Goal: Use online tool/utility: Utilize a website feature to perform a specific function

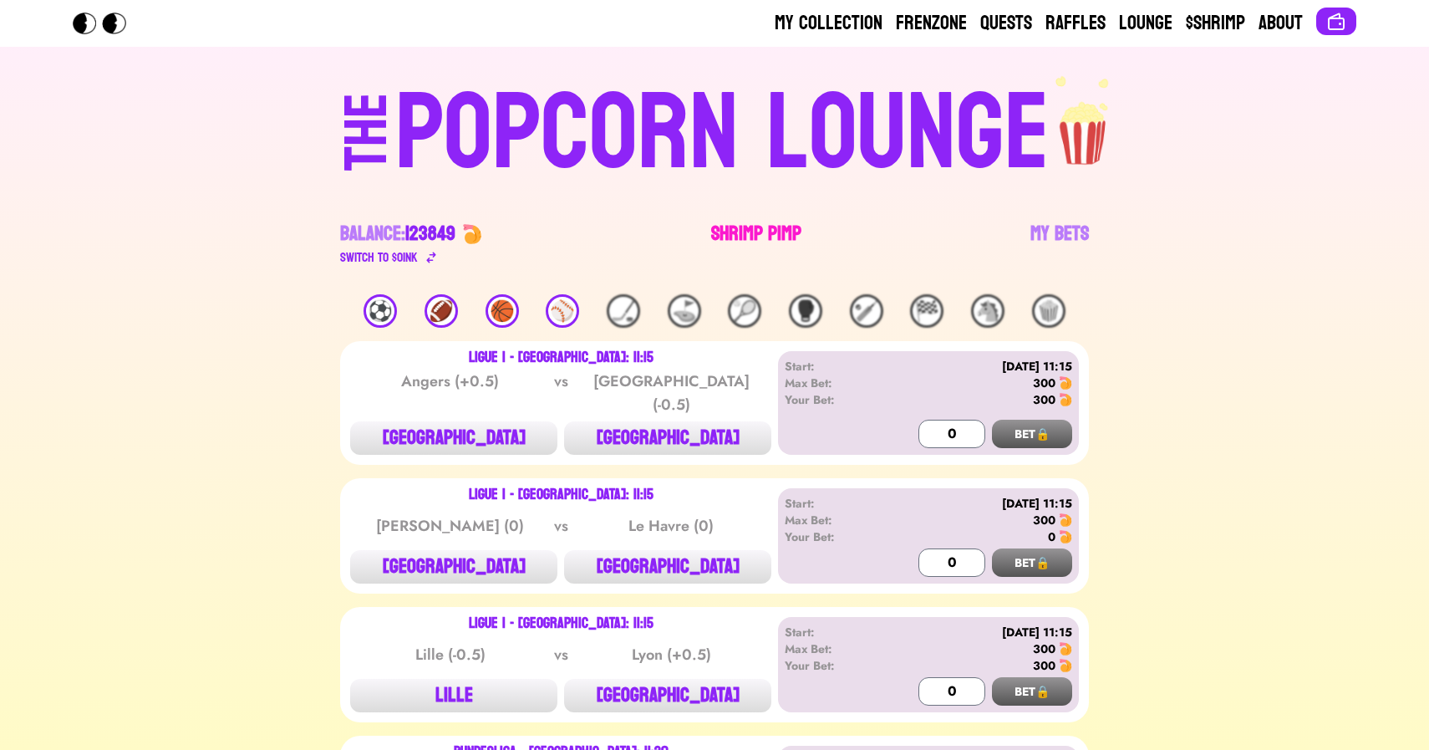
click at [772, 238] on link "Shrimp Pimp" at bounding box center [756, 244] width 90 height 47
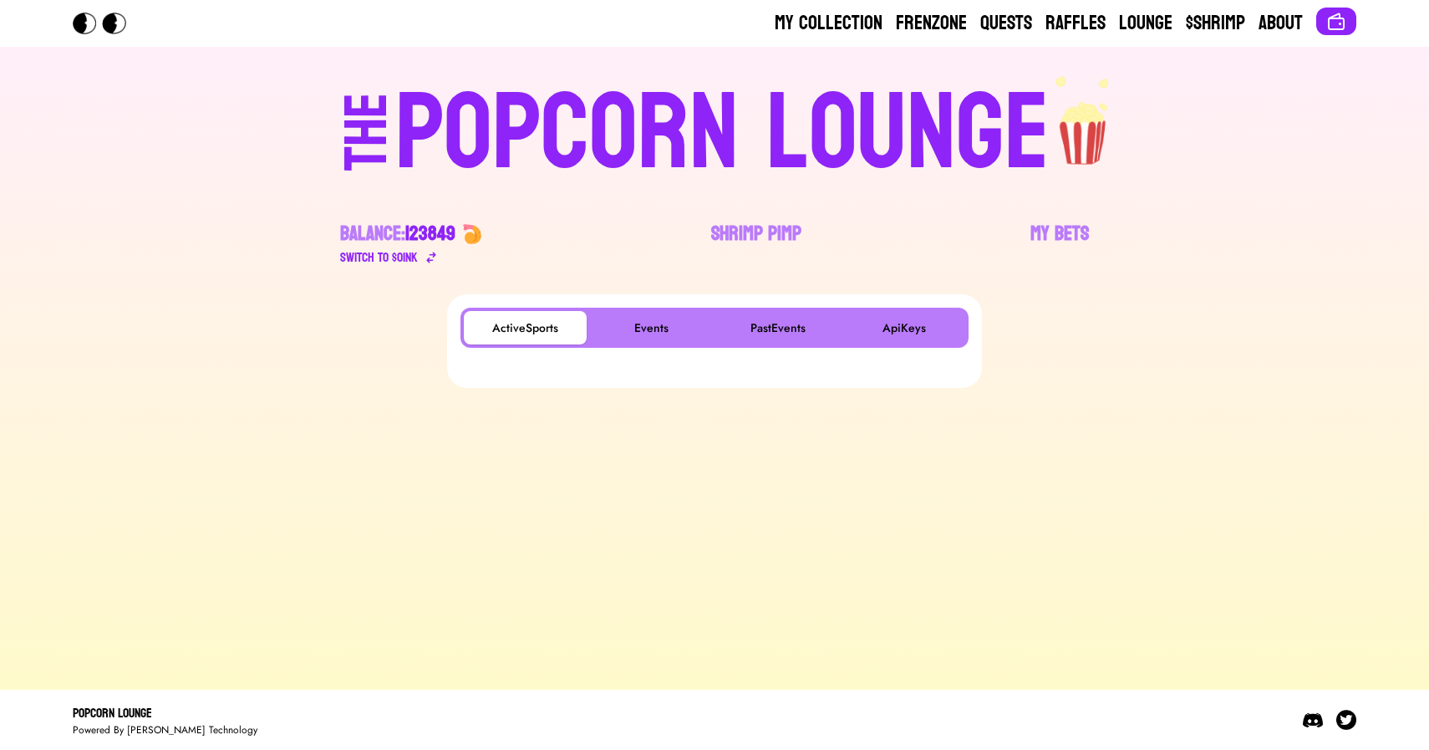
click at [354, 586] on main "ActiveSports Events PastEvents ApiKeys" at bounding box center [714, 485] width 1429 height 382
click at [649, 325] on button "Events" at bounding box center [651, 327] width 123 height 33
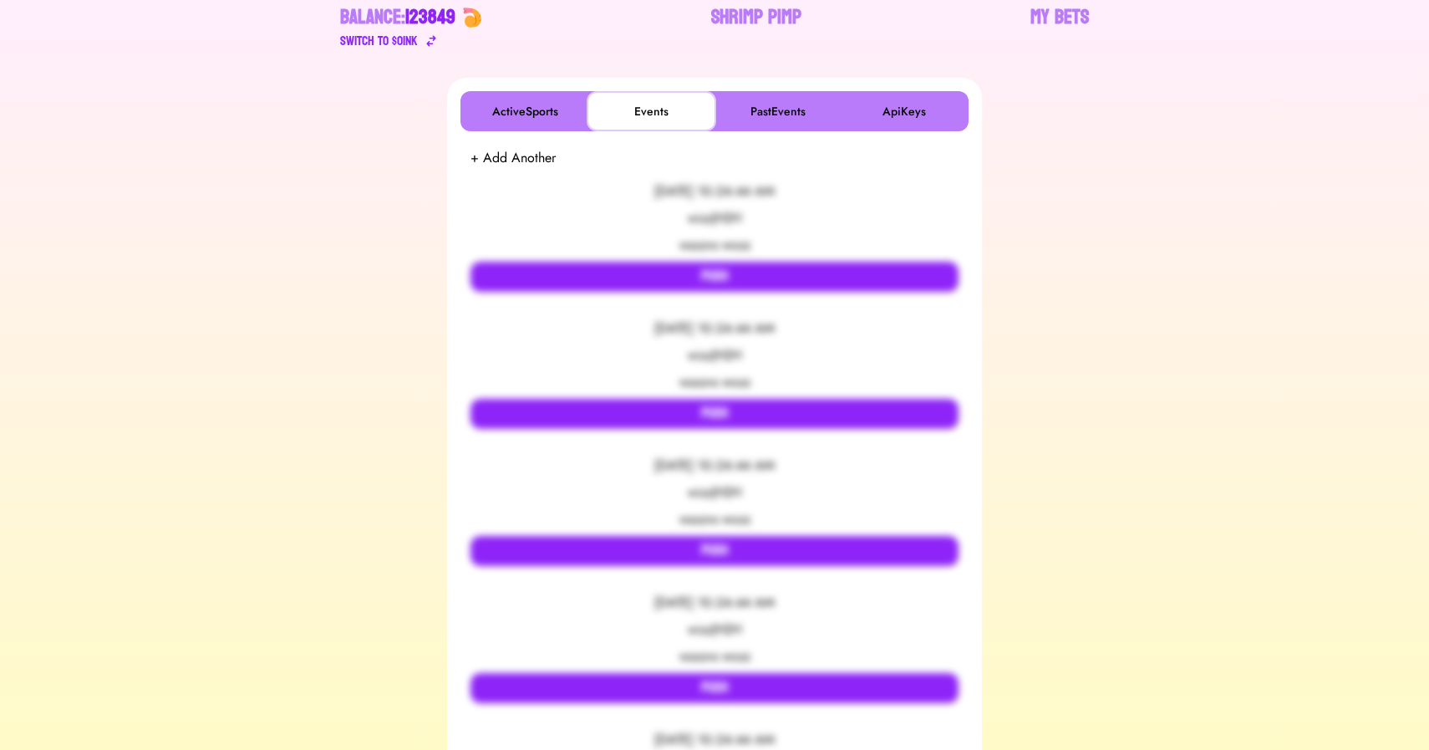
scroll to position [252, 0]
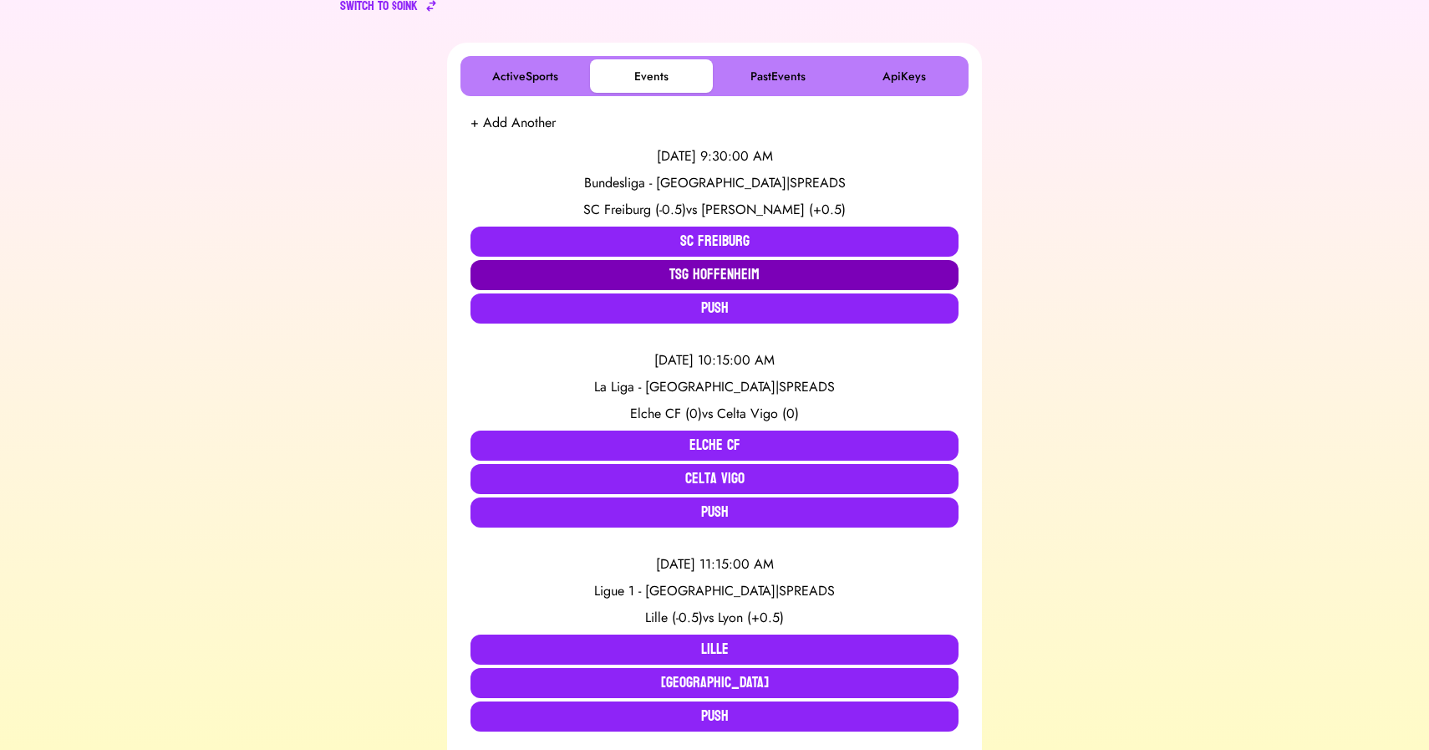
click at [718, 269] on button "TSG Hoffenheim" at bounding box center [715, 275] width 488 height 30
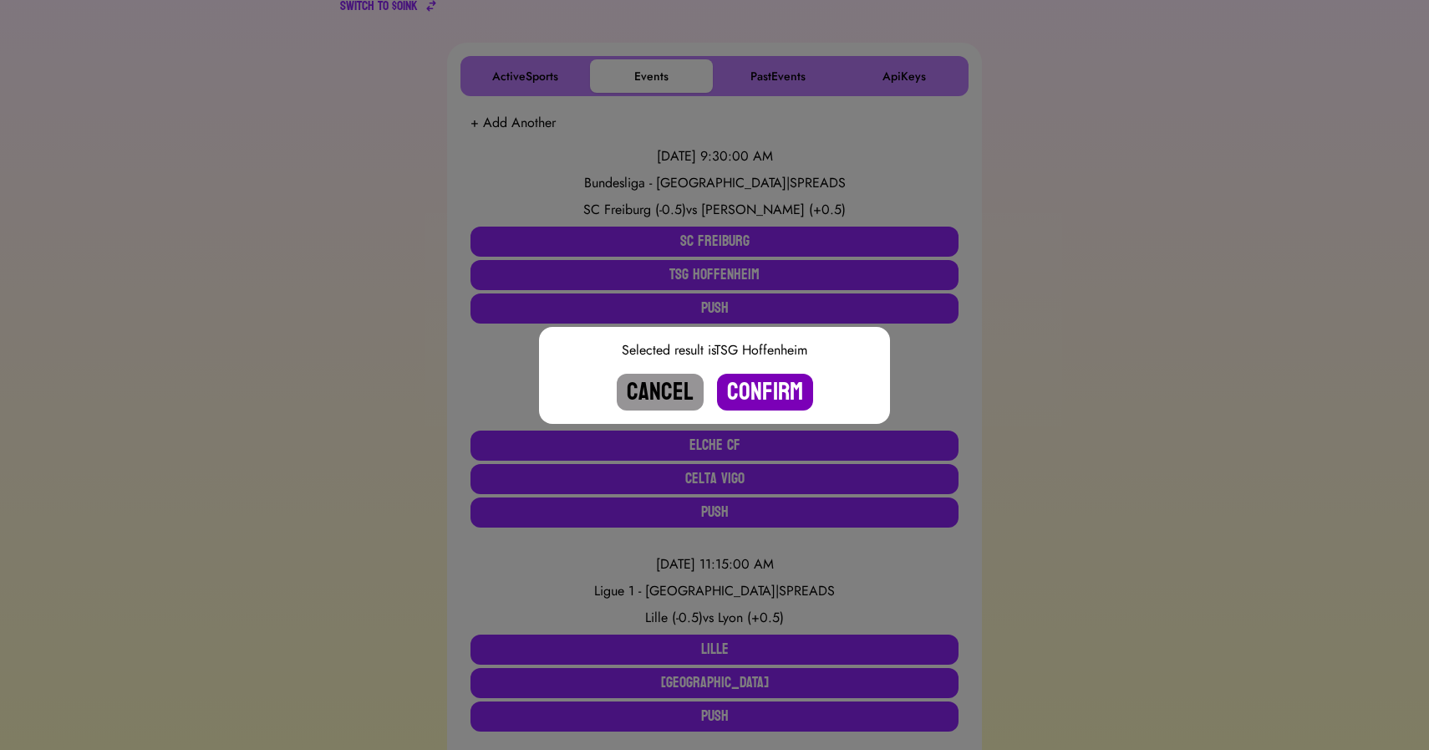
click at [751, 384] on button "Confirm" at bounding box center [765, 392] width 96 height 37
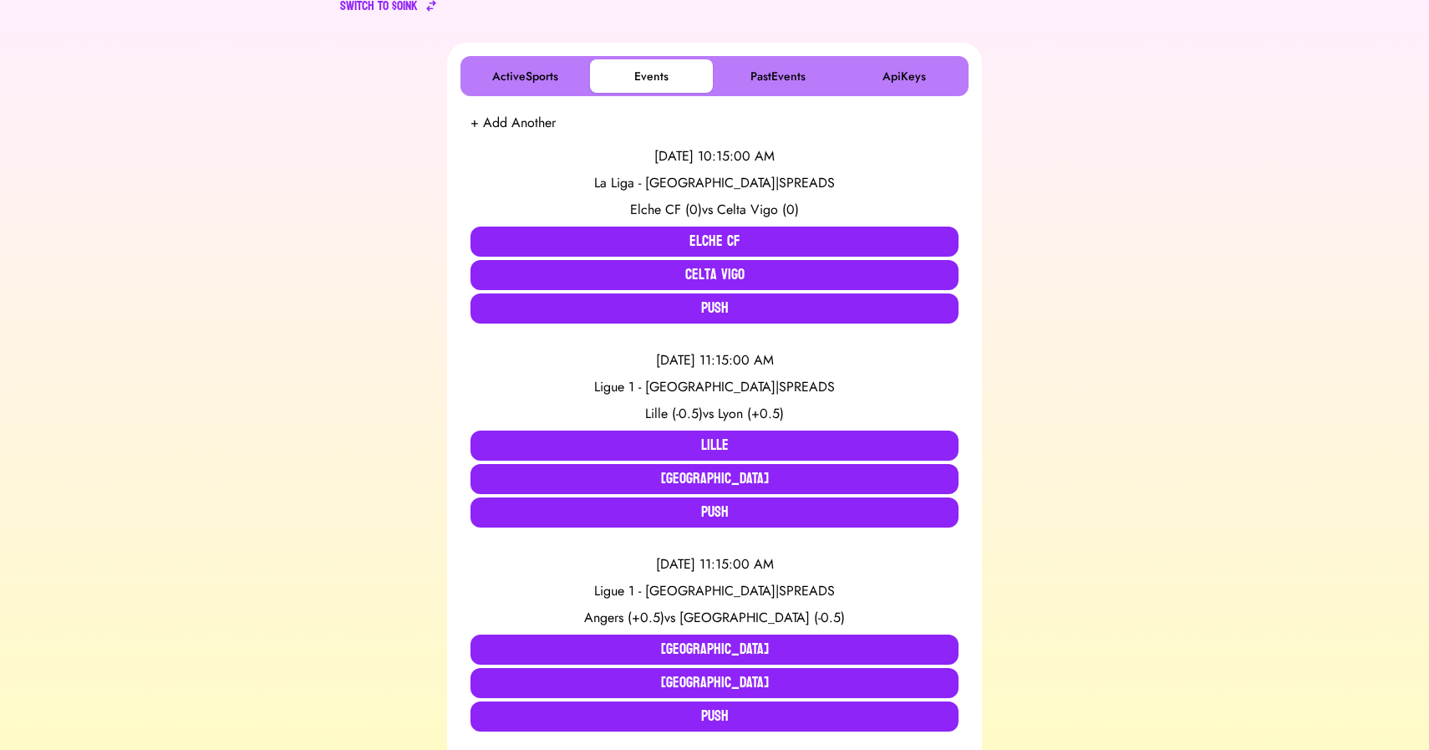
scroll to position [875, 0]
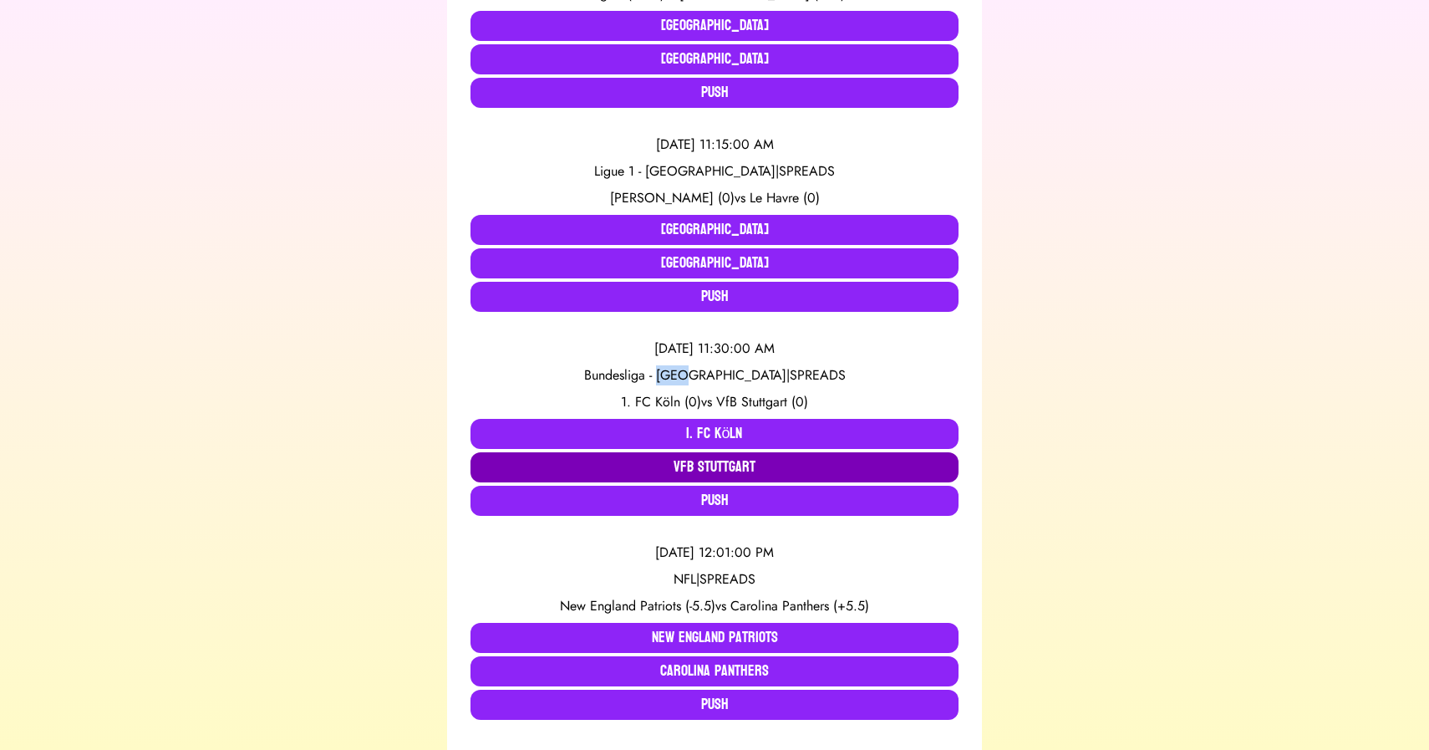
click at [727, 468] on button "VfB Stuttgart" at bounding box center [715, 467] width 488 height 30
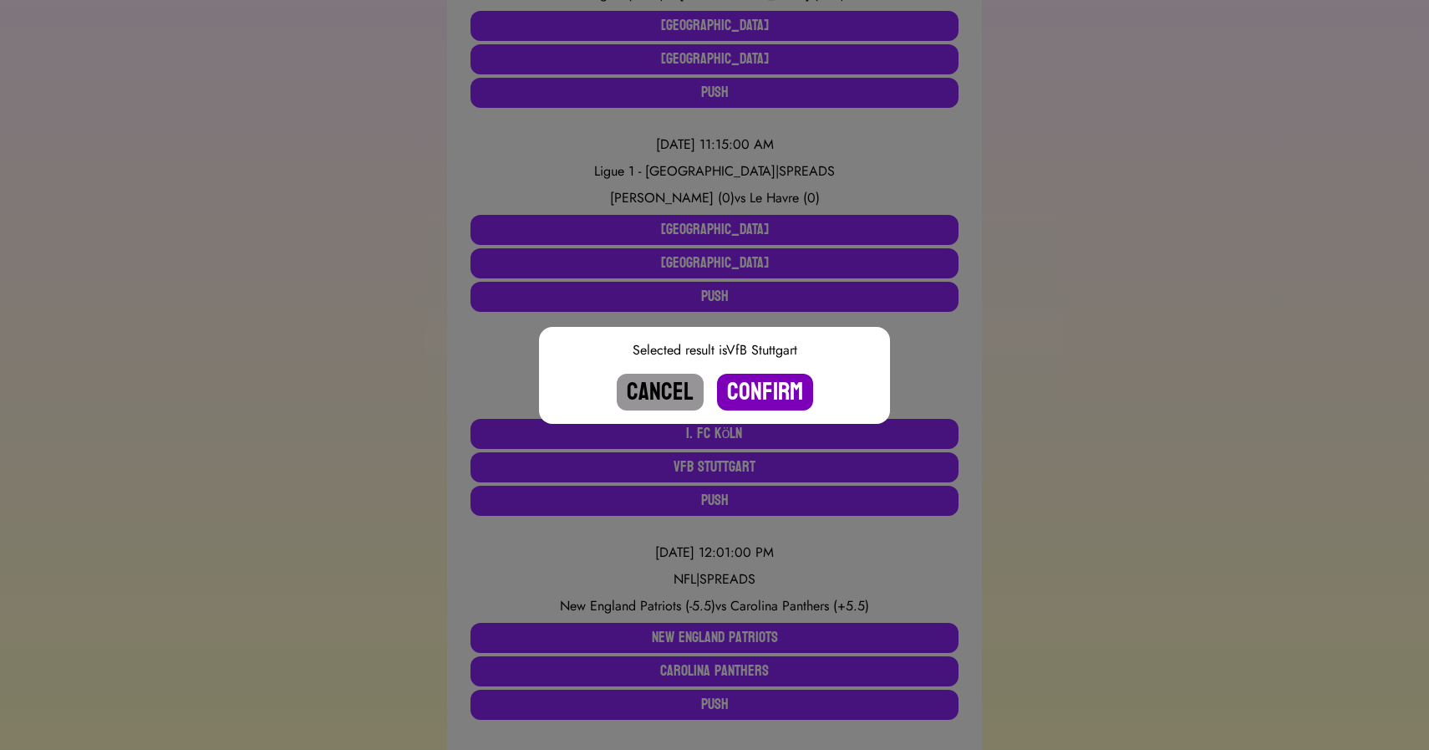
click at [754, 378] on button "Confirm" at bounding box center [765, 392] width 96 height 37
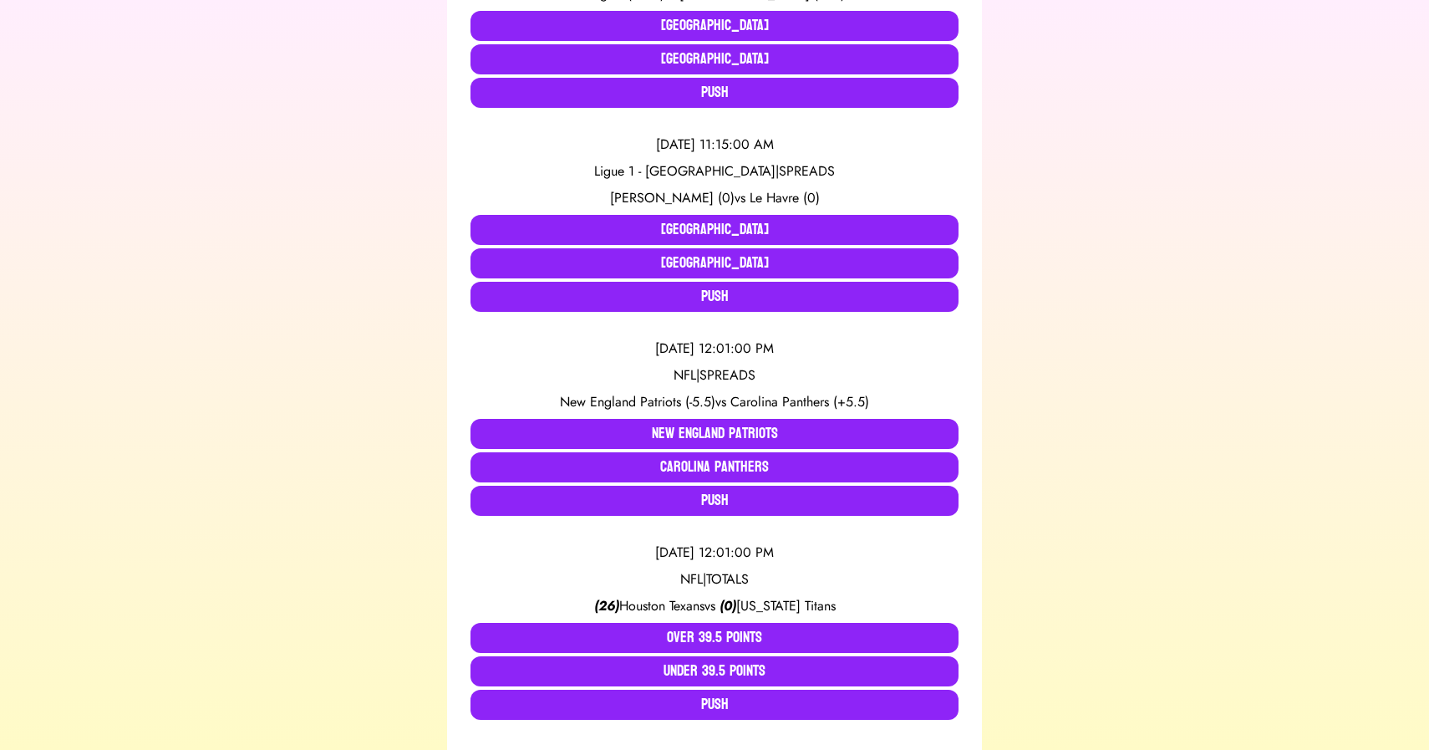
scroll to position [3323, 0]
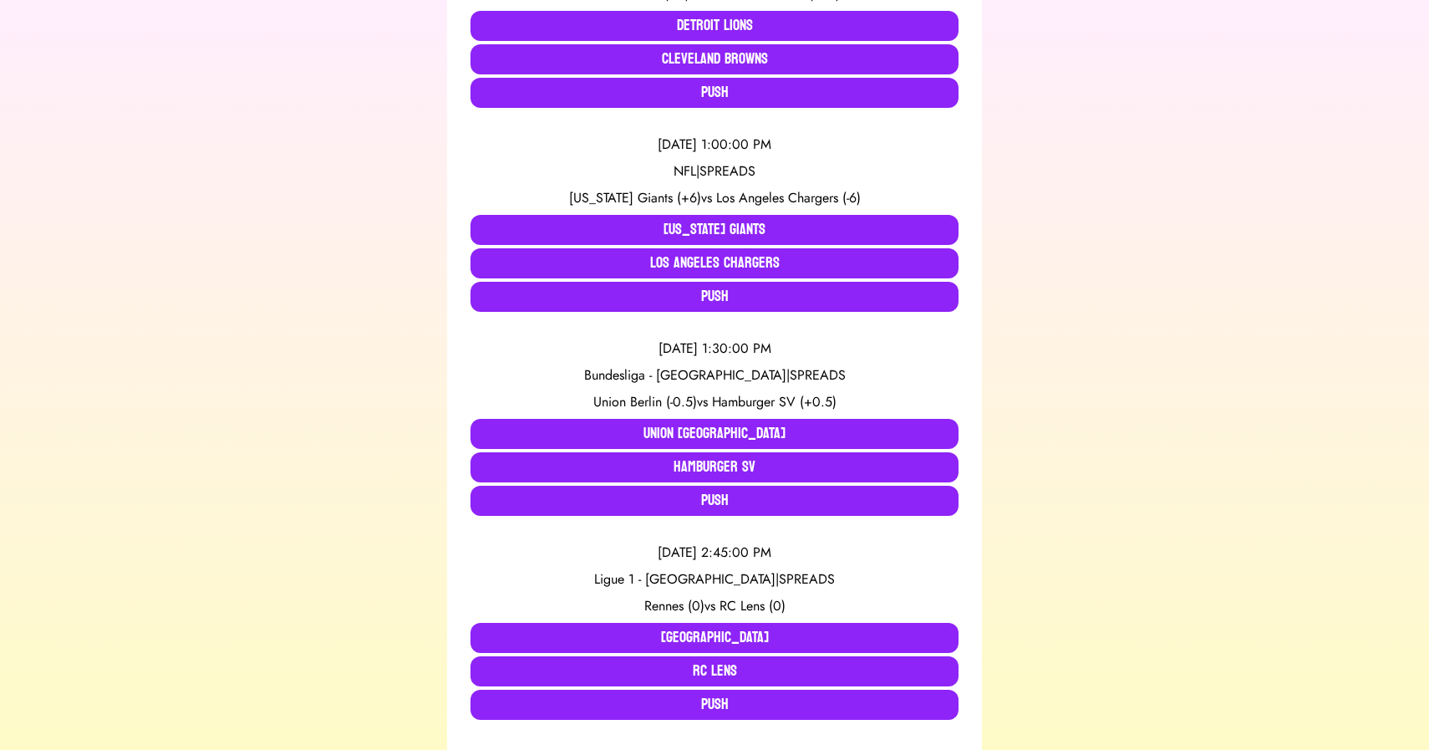
click at [685, 381] on div "Bundesliga - [GEOGRAPHIC_DATA] | SPREADS" at bounding box center [715, 375] width 488 height 20
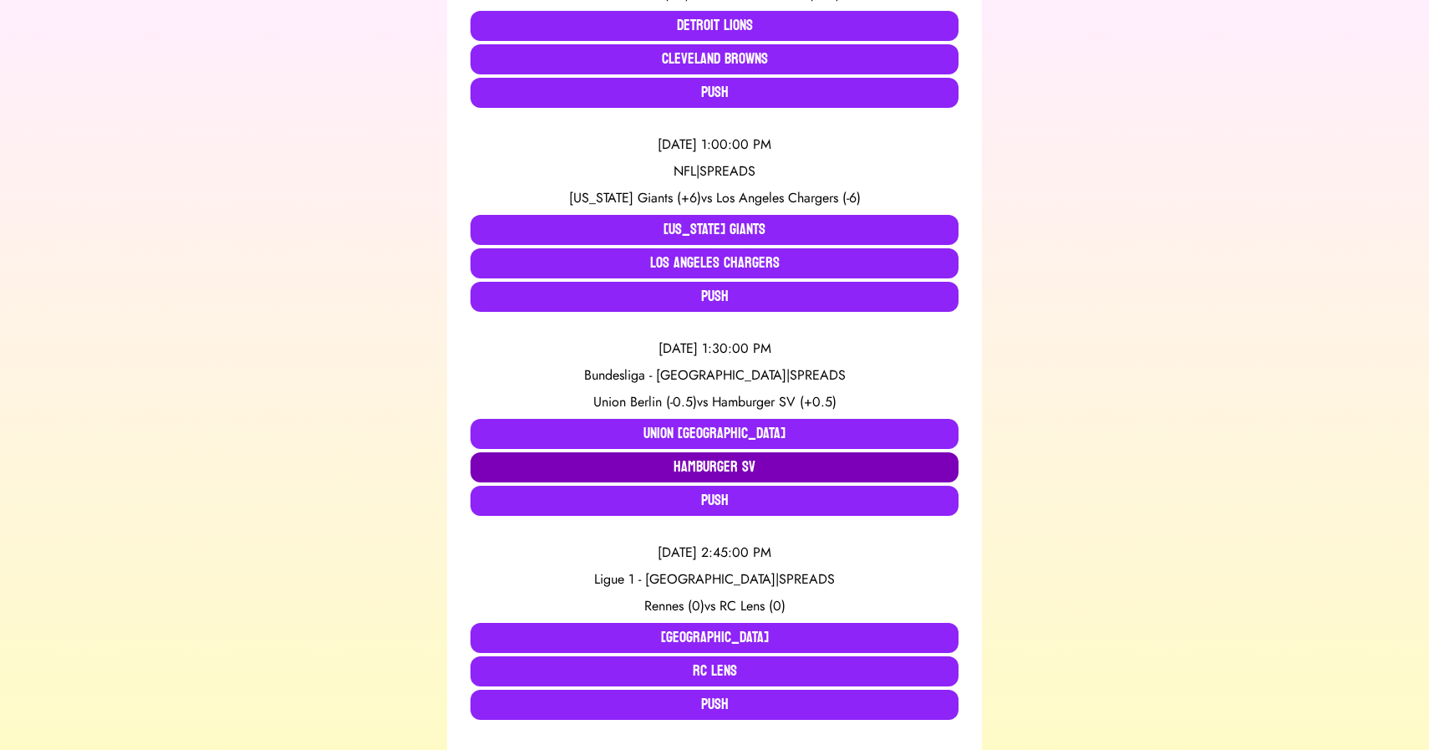
click at [690, 462] on button "Hamburger SV" at bounding box center [715, 467] width 488 height 30
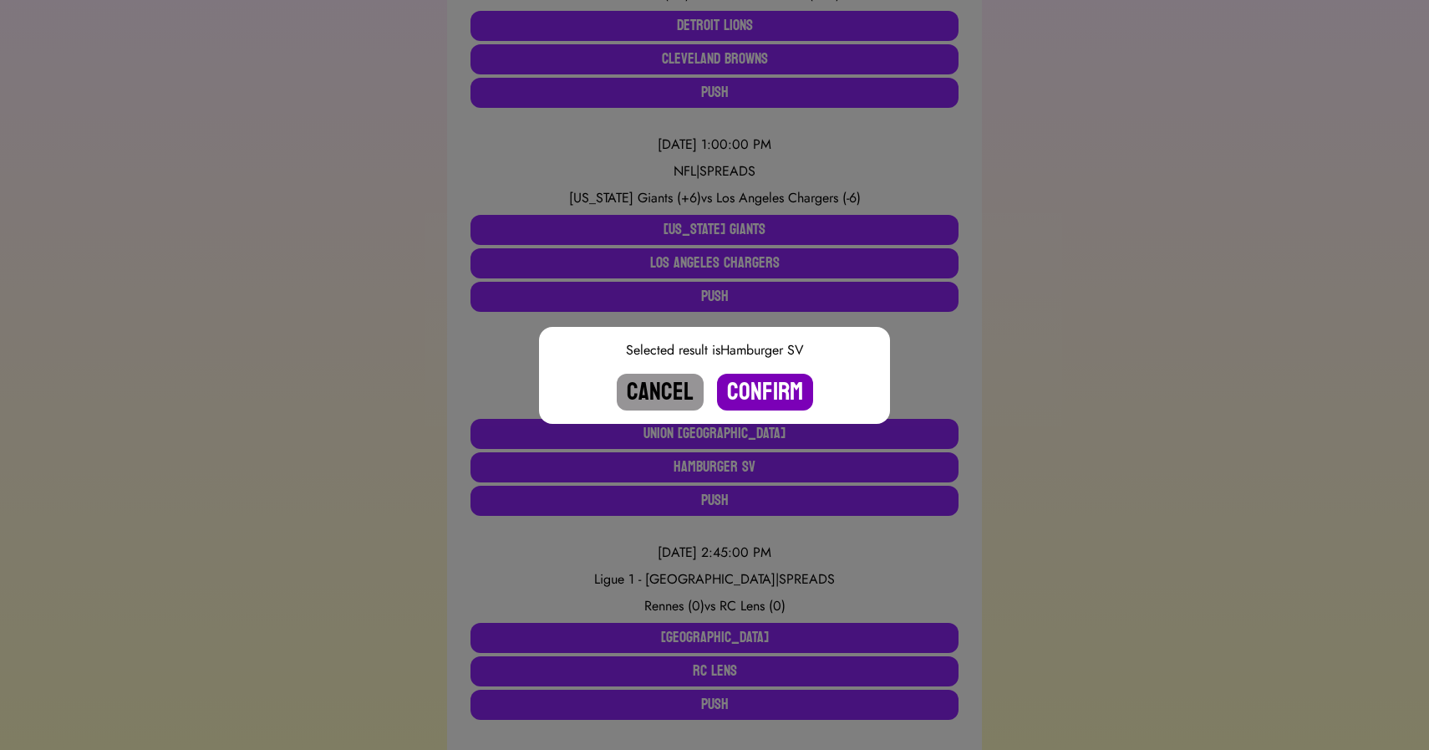
click at [766, 391] on button "Confirm" at bounding box center [765, 392] width 96 height 37
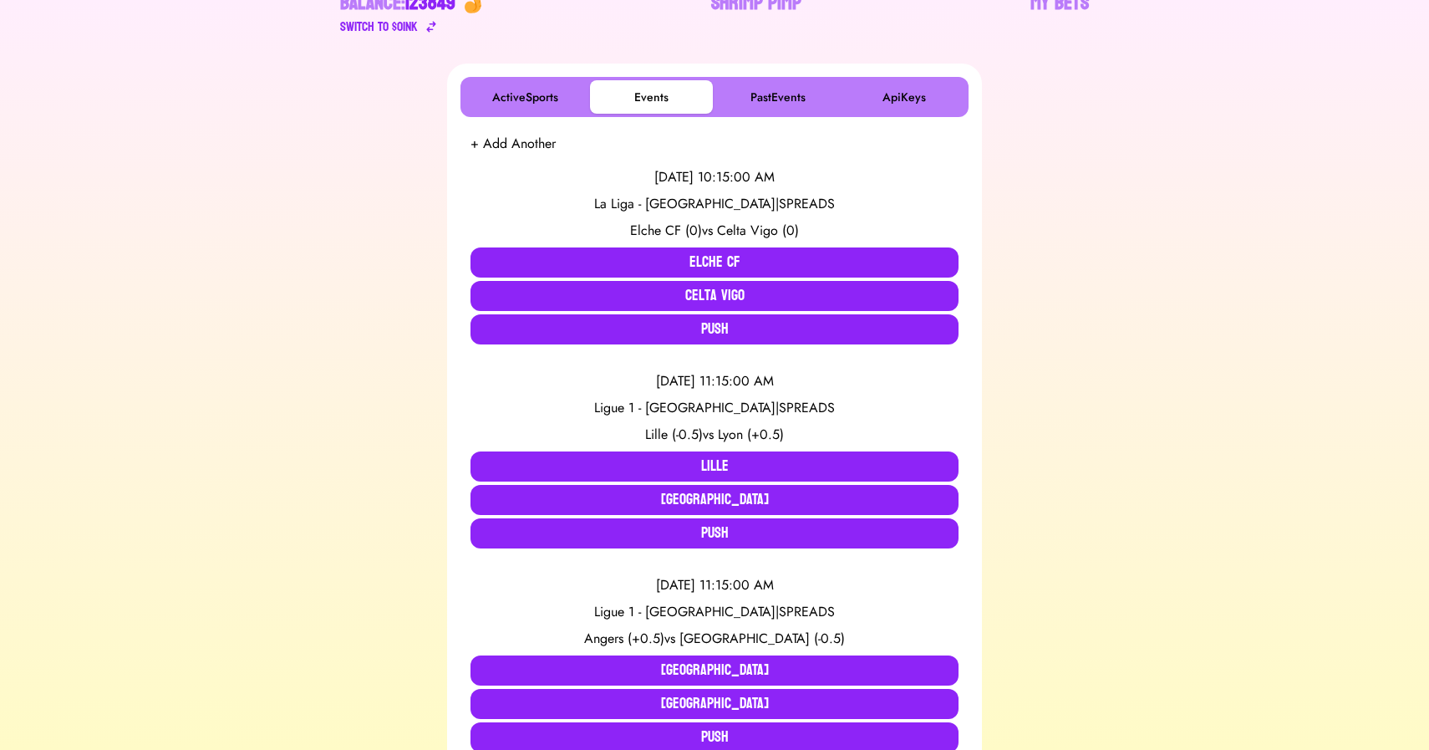
scroll to position [275, 0]
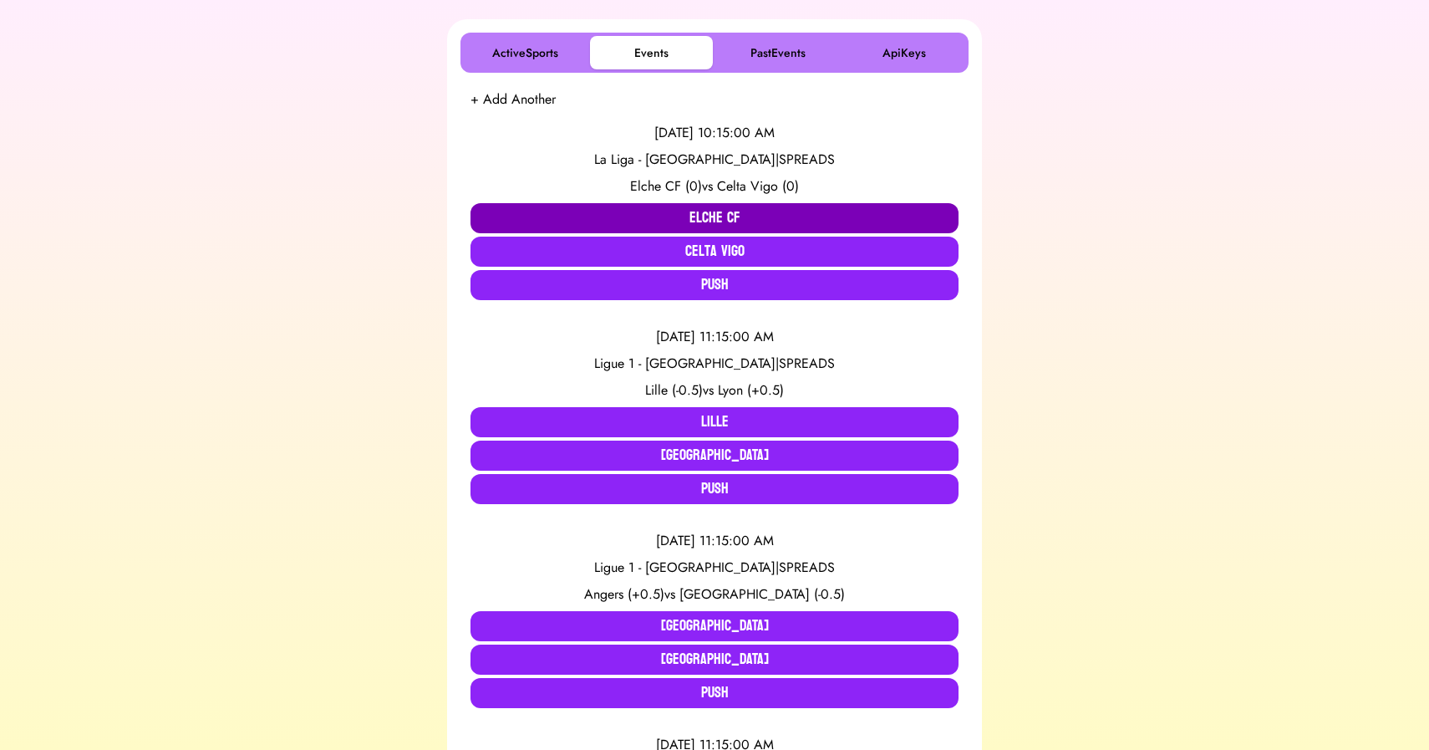
click at [663, 212] on button "Elche CF" at bounding box center [715, 218] width 488 height 30
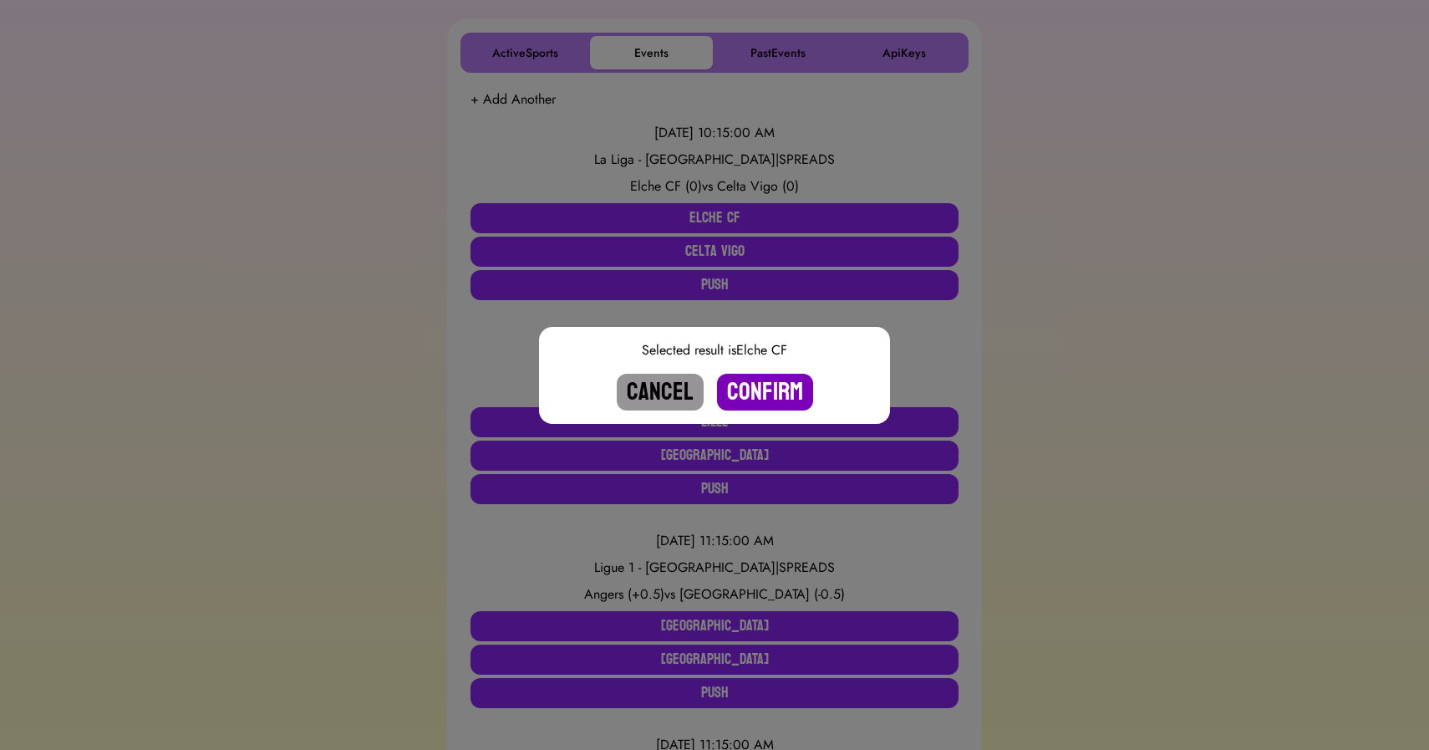
click at [756, 390] on button "Confirm" at bounding box center [765, 392] width 96 height 37
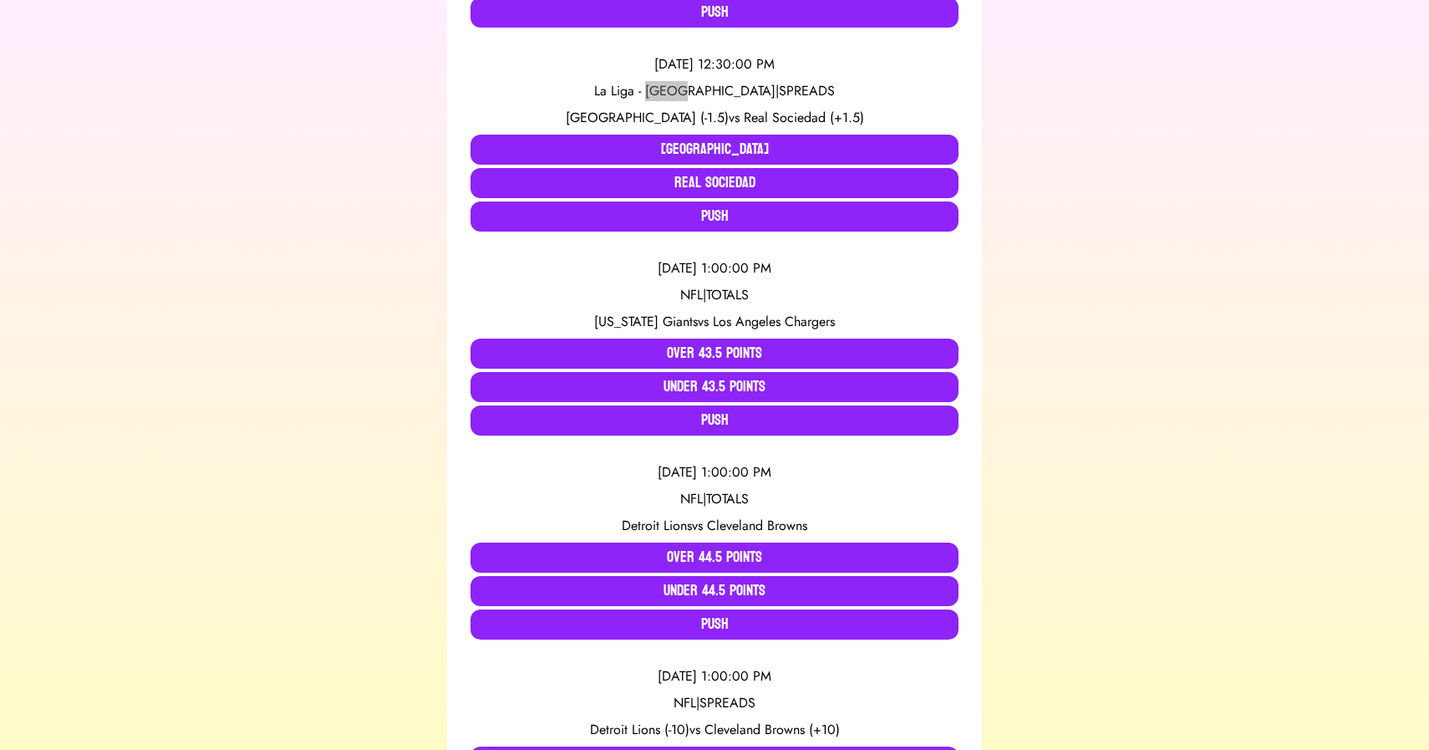
scroll to position [2386, 0]
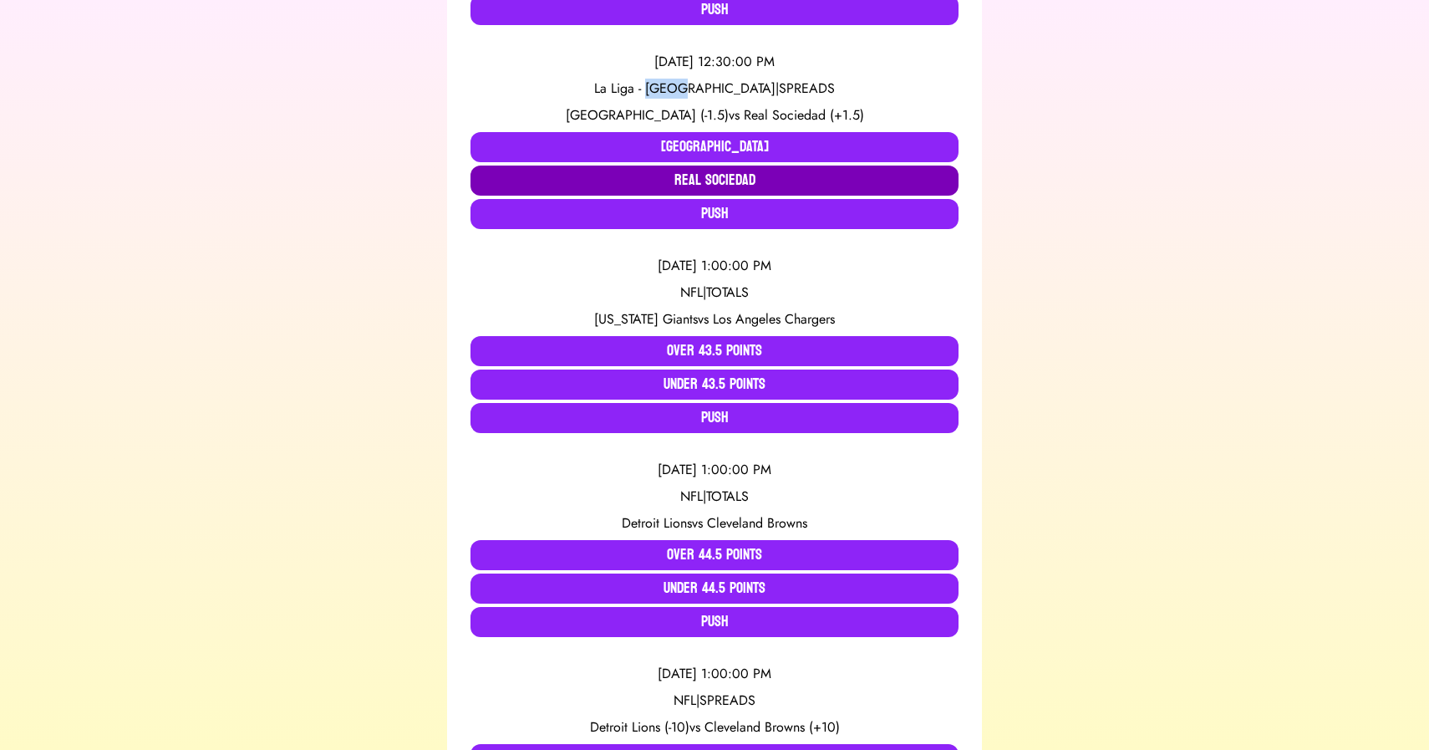
click at [719, 176] on button "Real Sociedad" at bounding box center [715, 181] width 488 height 30
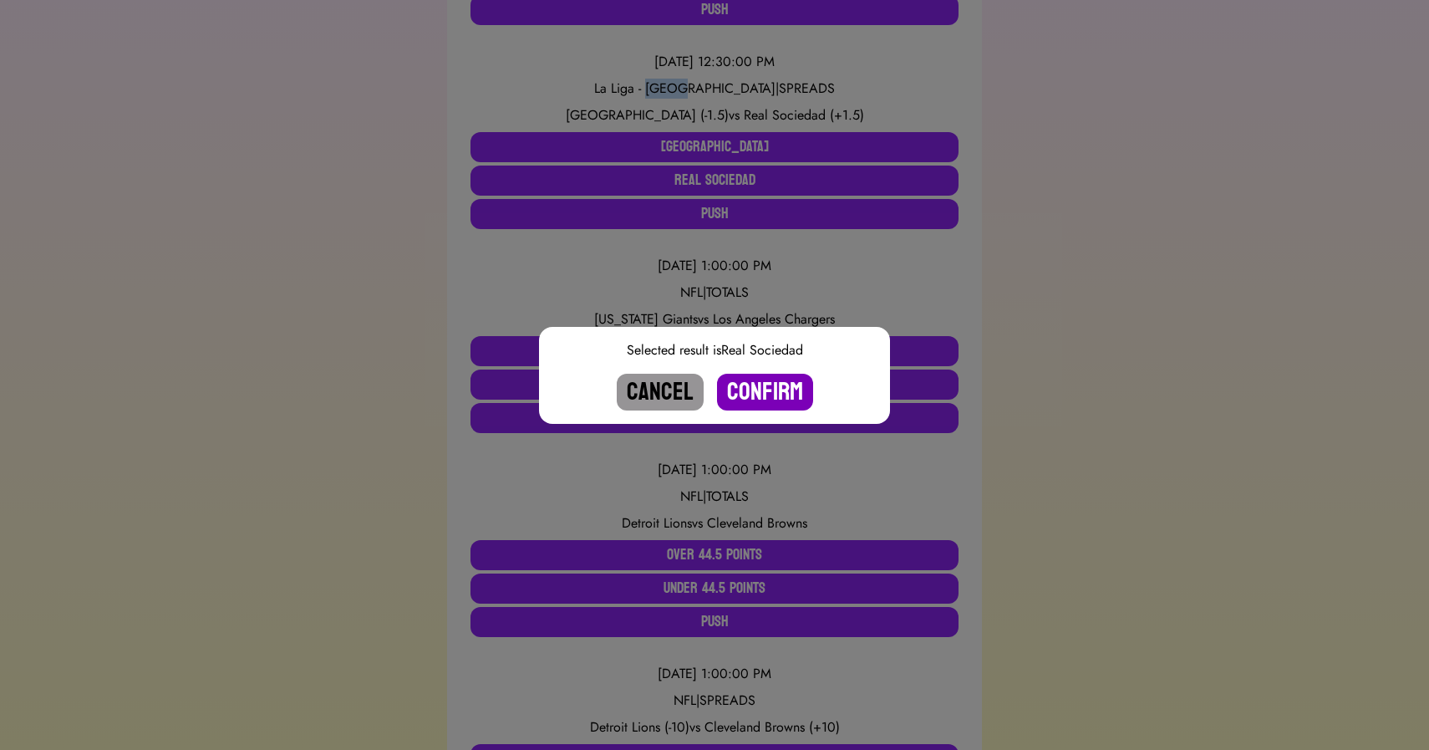
click at [763, 386] on button "Confirm" at bounding box center [765, 392] width 96 height 37
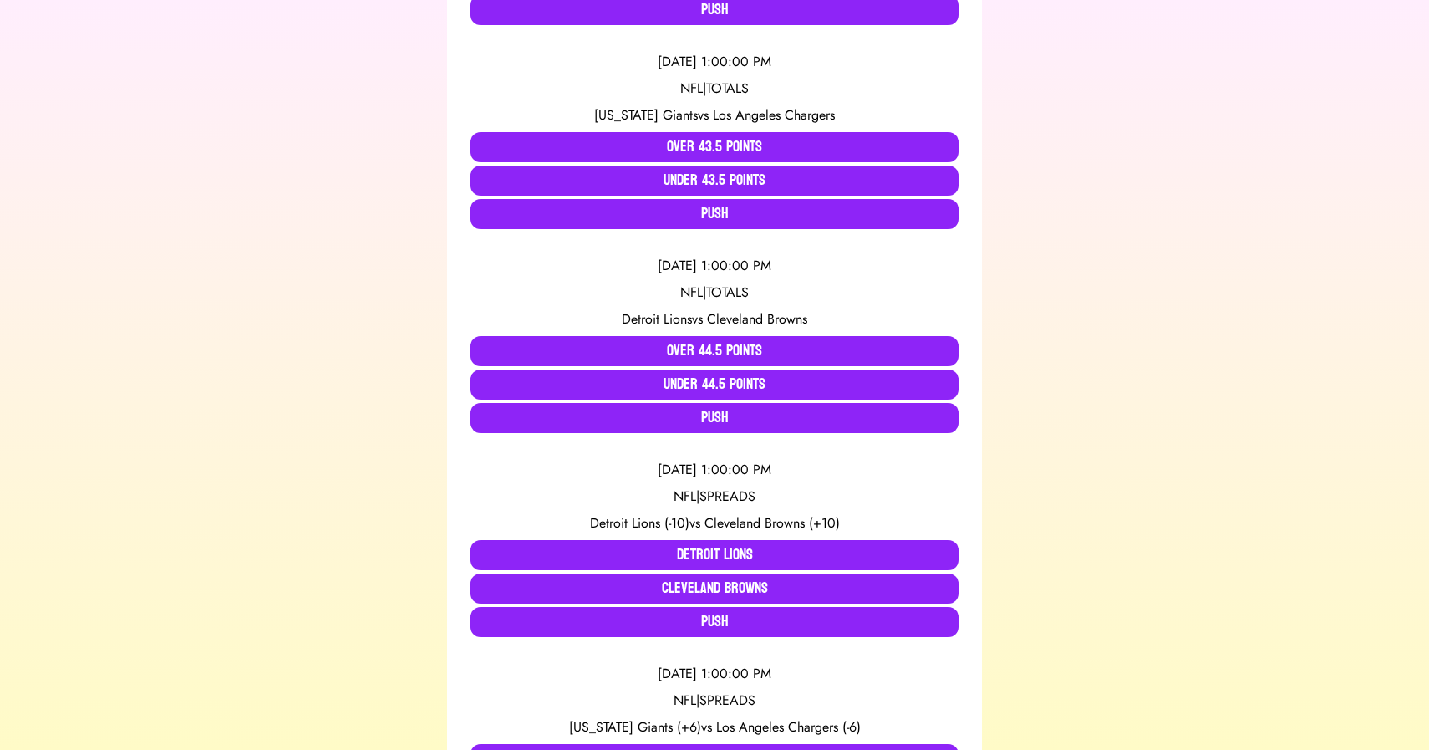
scroll to position [3527, 0]
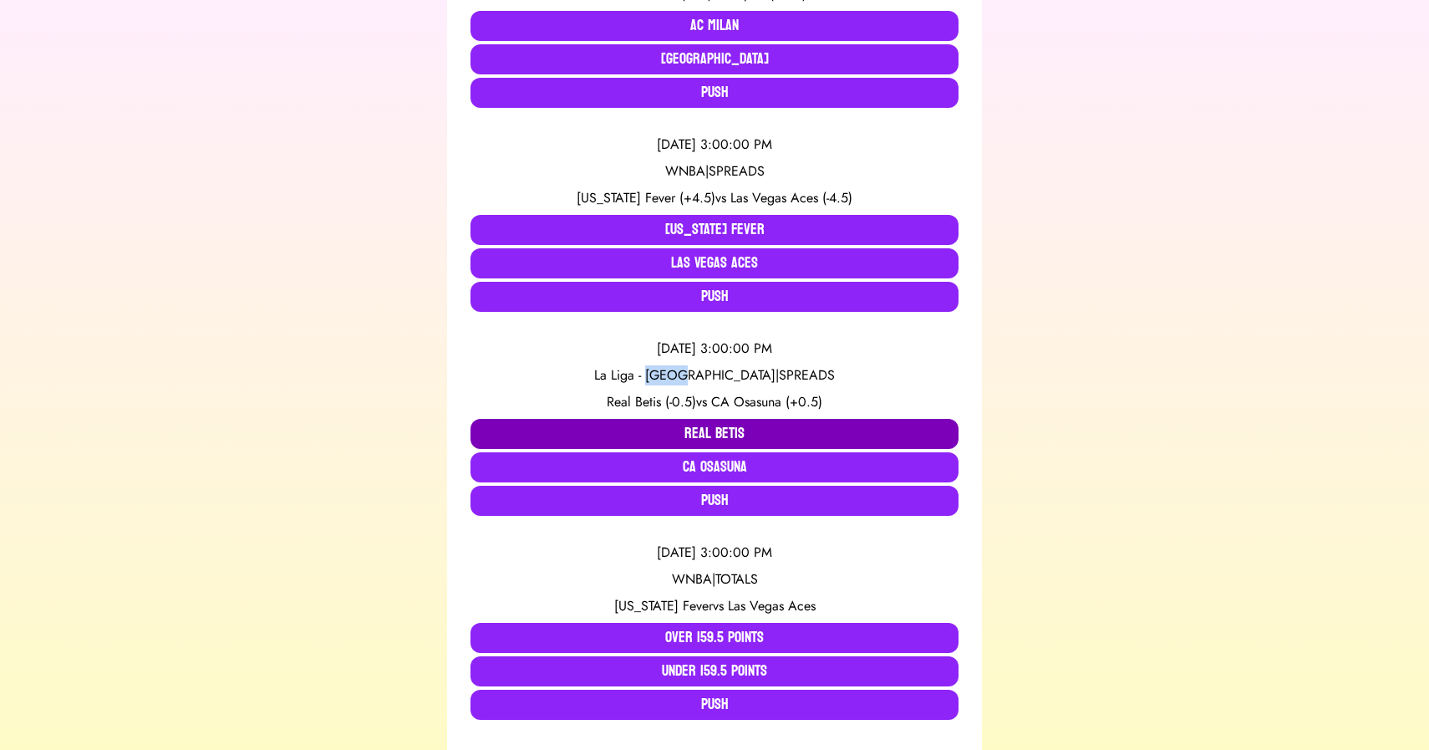
click at [642, 428] on button "Real Betis" at bounding box center [715, 434] width 488 height 30
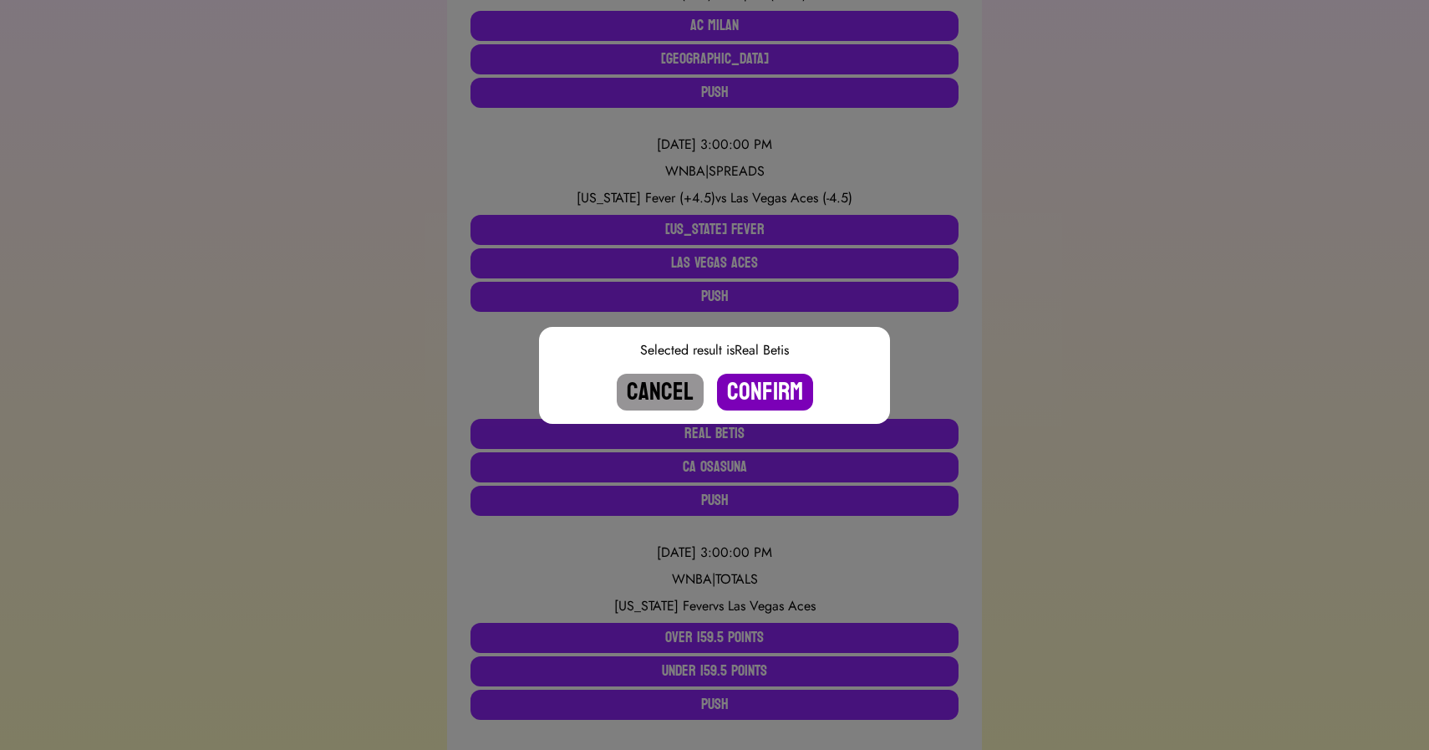
click at [778, 393] on button "Confirm" at bounding box center [765, 392] width 96 height 37
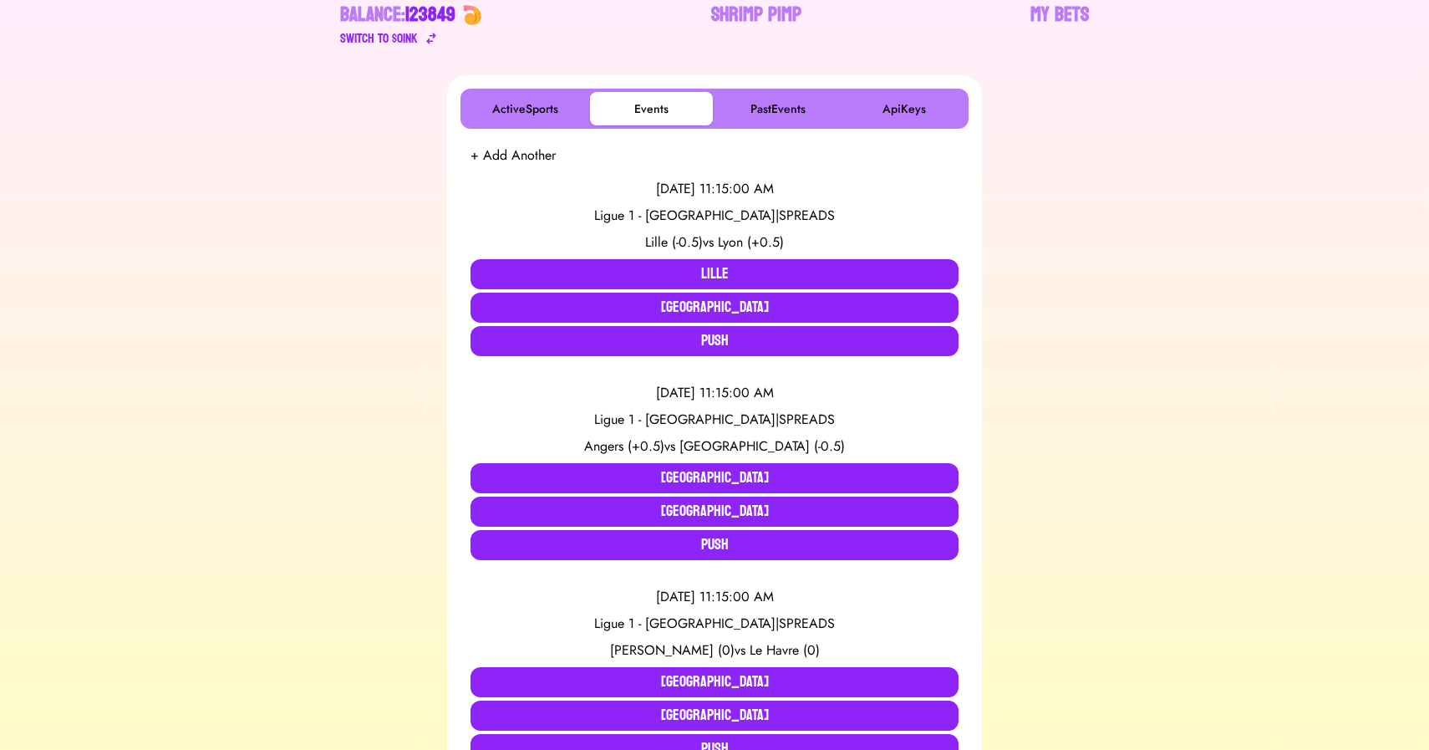
scroll to position [163, 0]
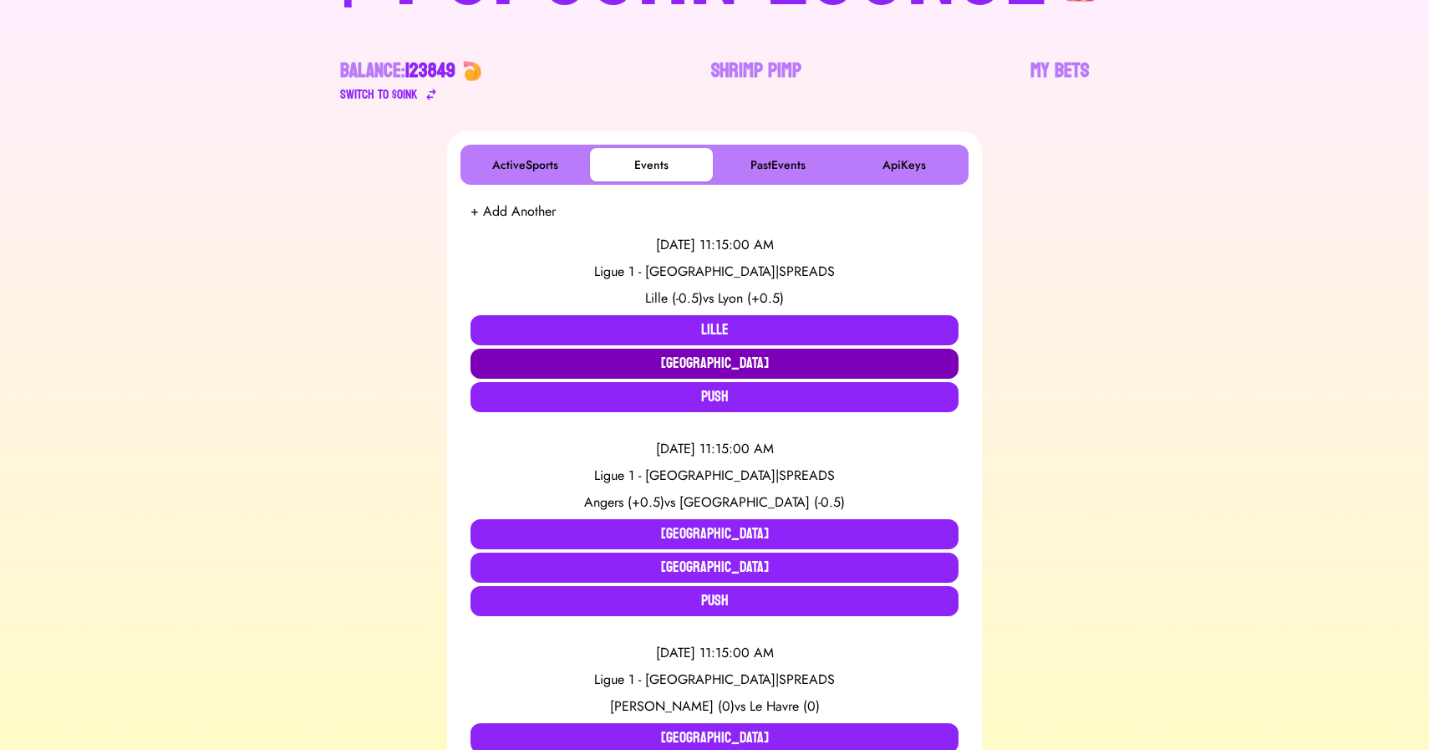
click at [722, 349] on button "[GEOGRAPHIC_DATA]" at bounding box center [715, 364] width 488 height 30
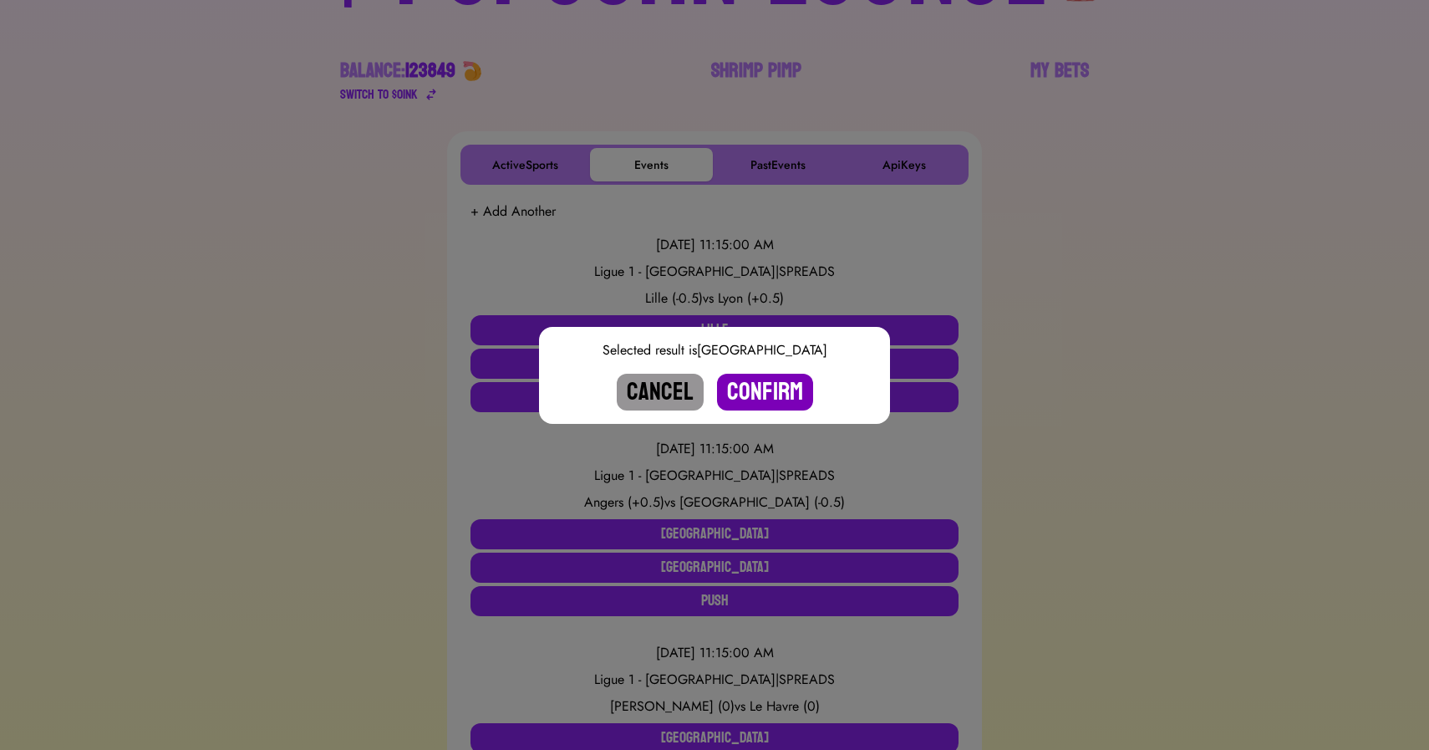
click at [768, 390] on button "Confirm" at bounding box center [765, 392] width 96 height 37
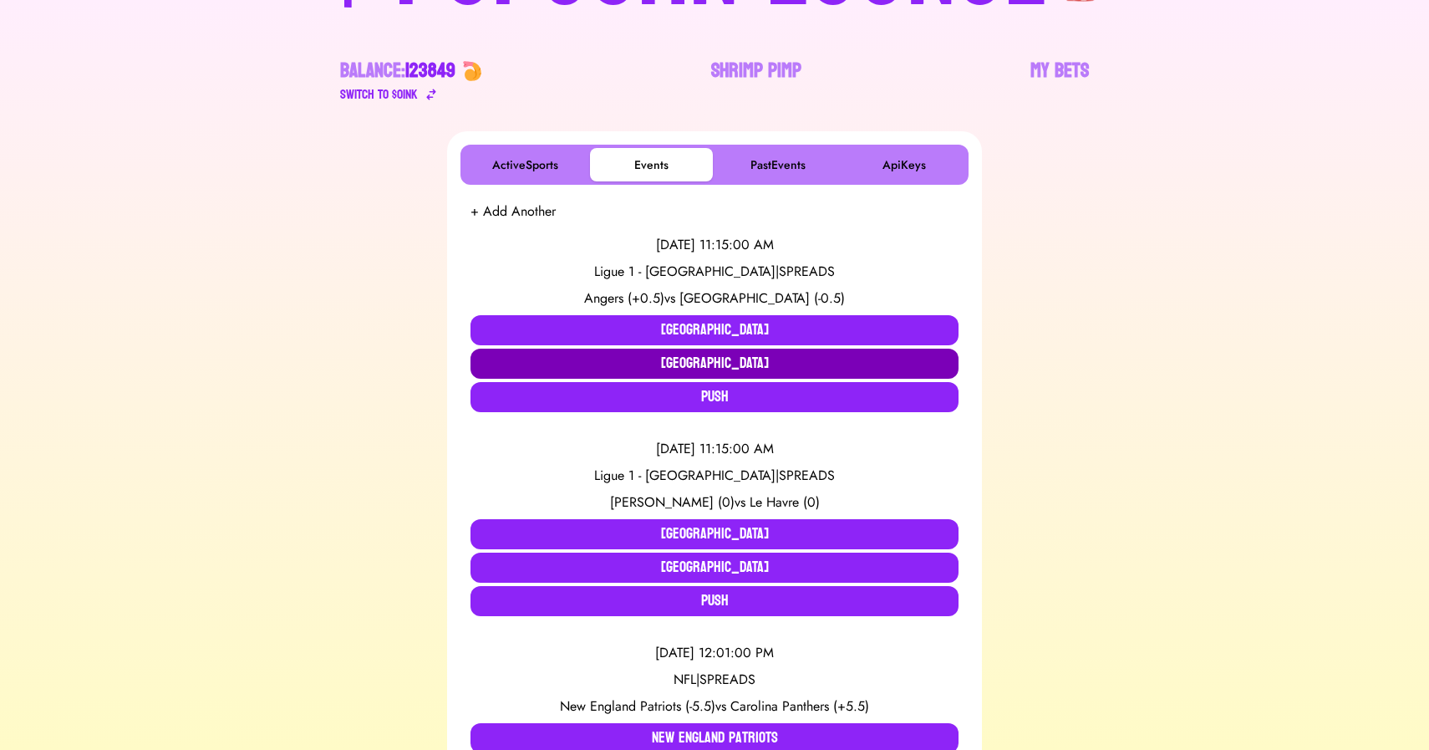
click at [740, 357] on button "[GEOGRAPHIC_DATA]" at bounding box center [715, 364] width 488 height 30
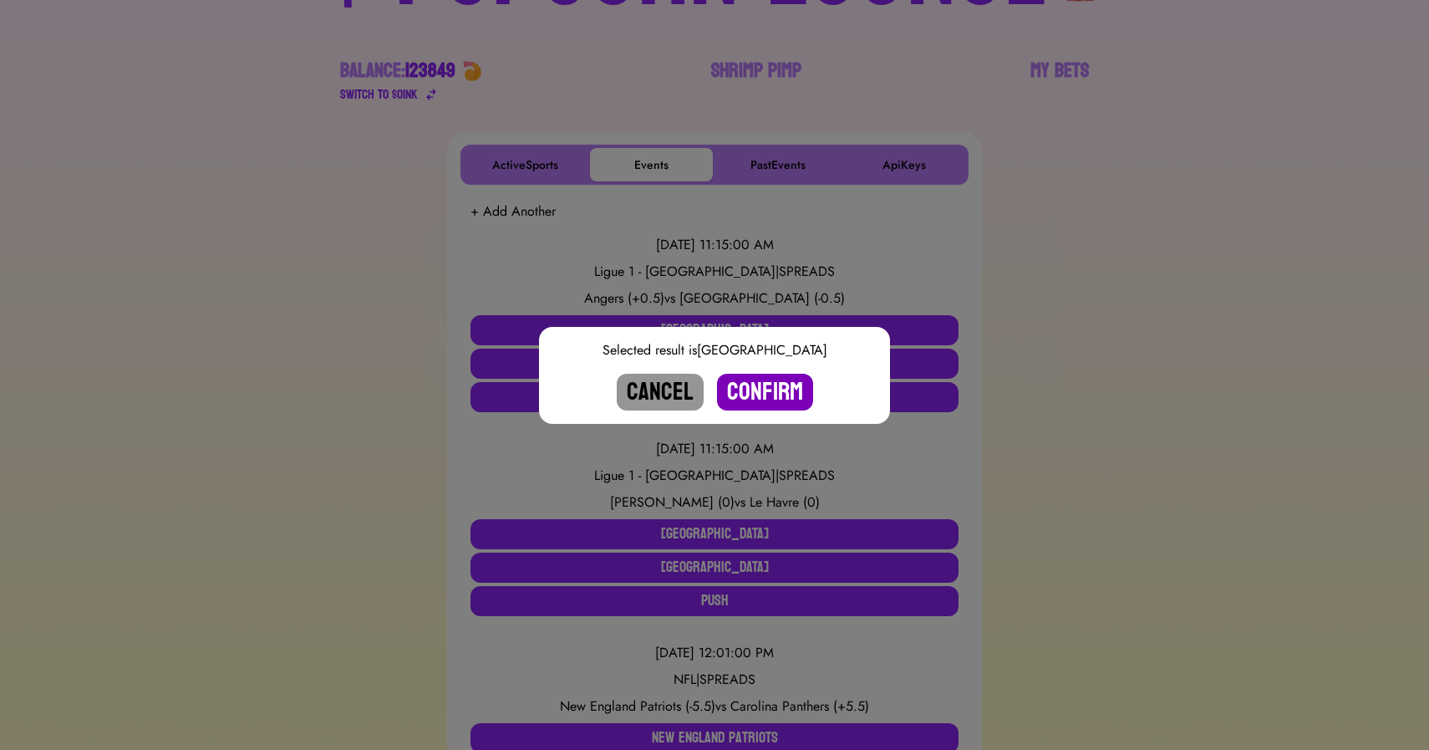
click at [778, 384] on button "Confirm" at bounding box center [765, 392] width 96 height 37
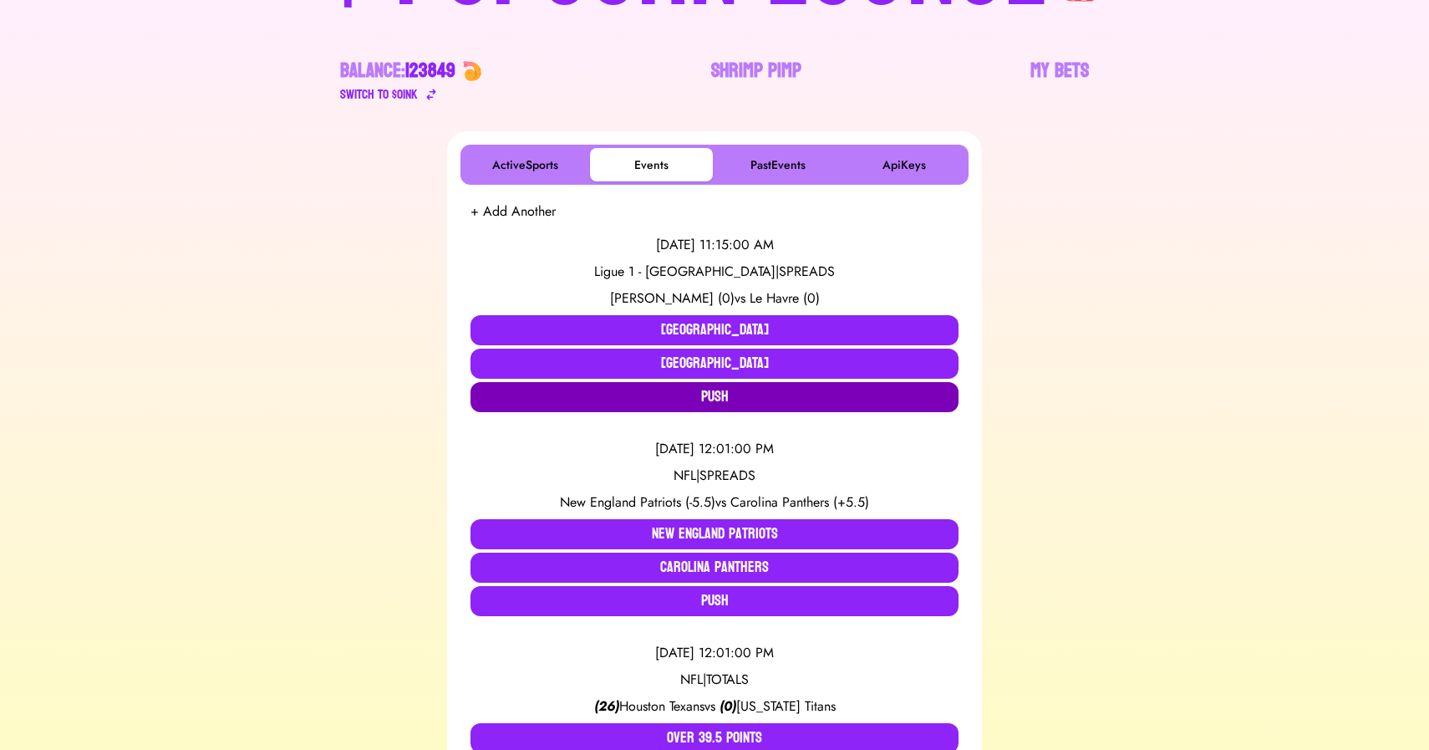
click at [649, 406] on button "Push" at bounding box center [715, 397] width 488 height 30
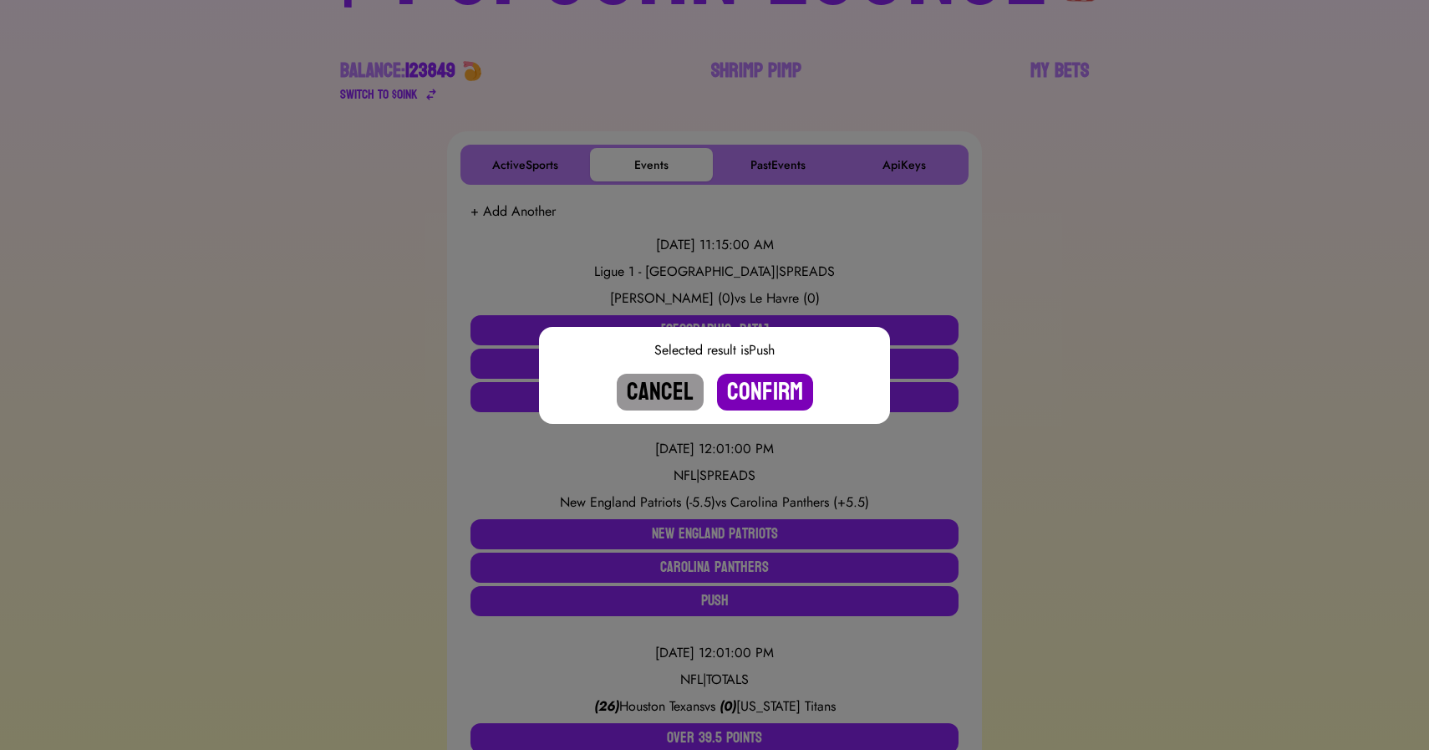
click at [765, 403] on button "Confirm" at bounding box center [765, 392] width 96 height 37
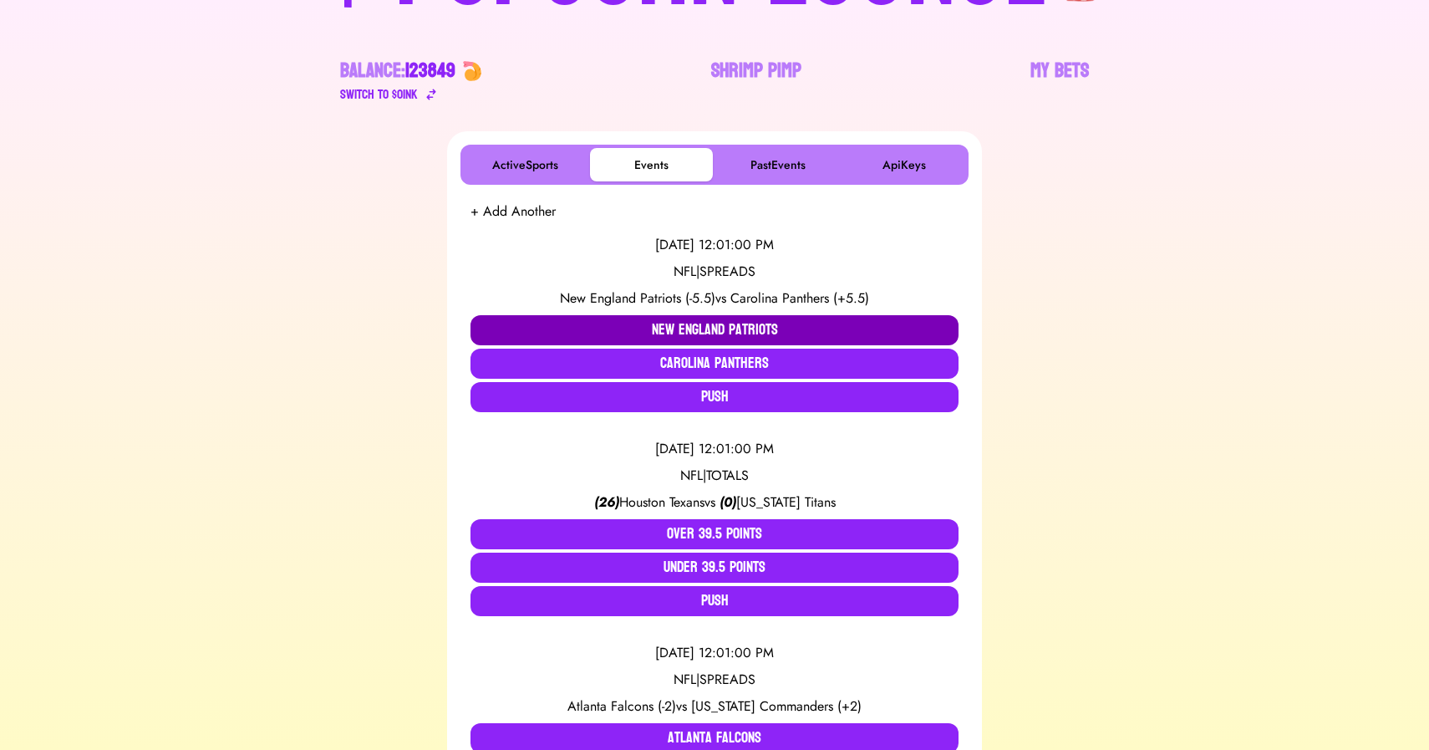
click at [536, 330] on button "New England Patriots" at bounding box center [715, 330] width 488 height 30
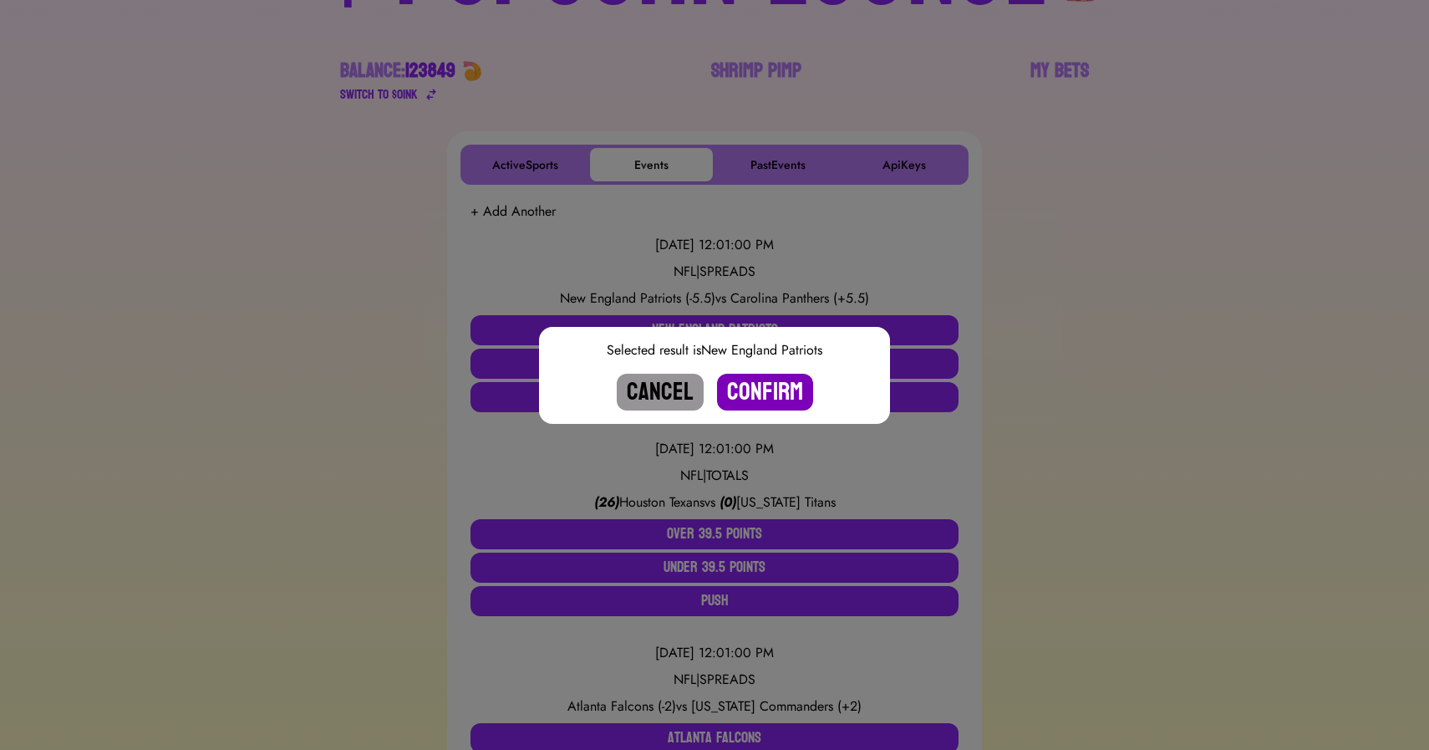
click at [776, 390] on button "Confirm" at bounding box center [765, 392] width 96 height 37
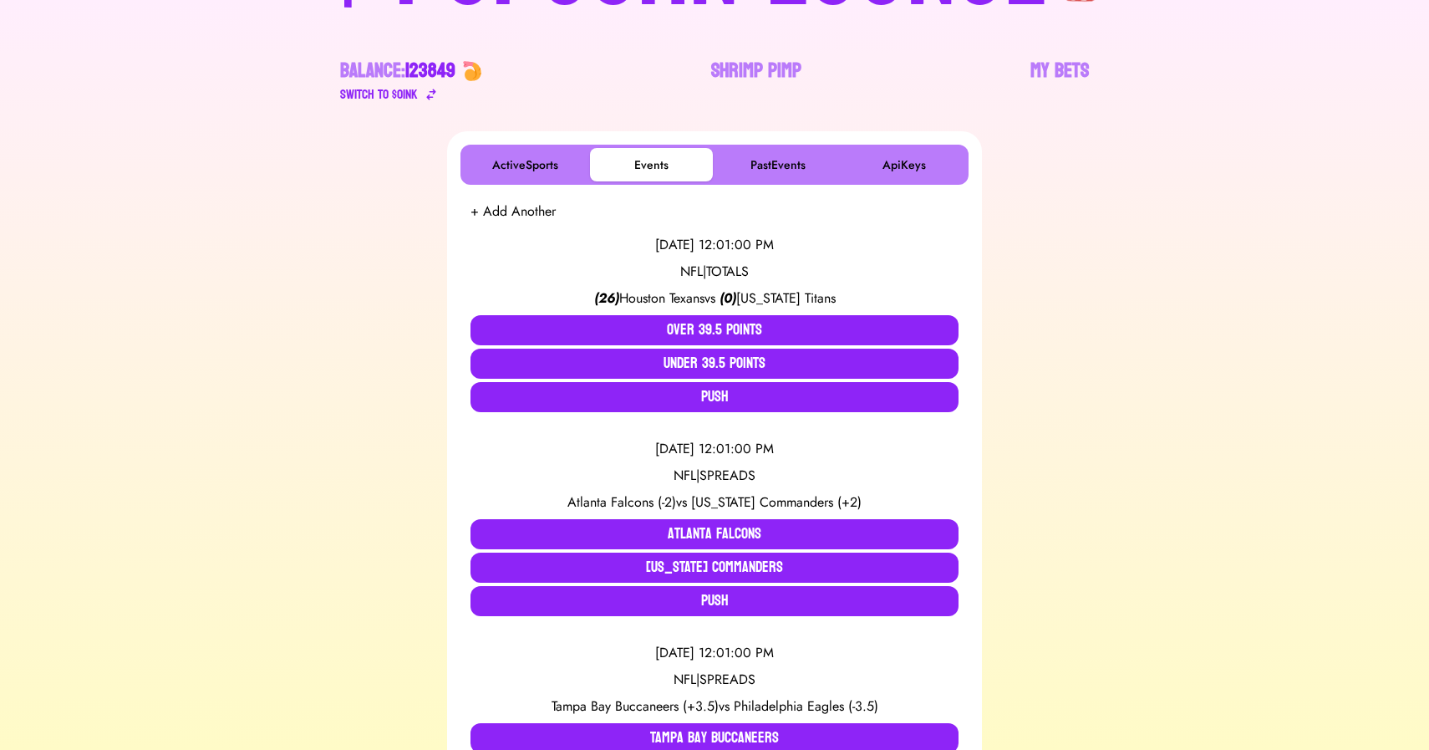
scroll to position [1106, 0]
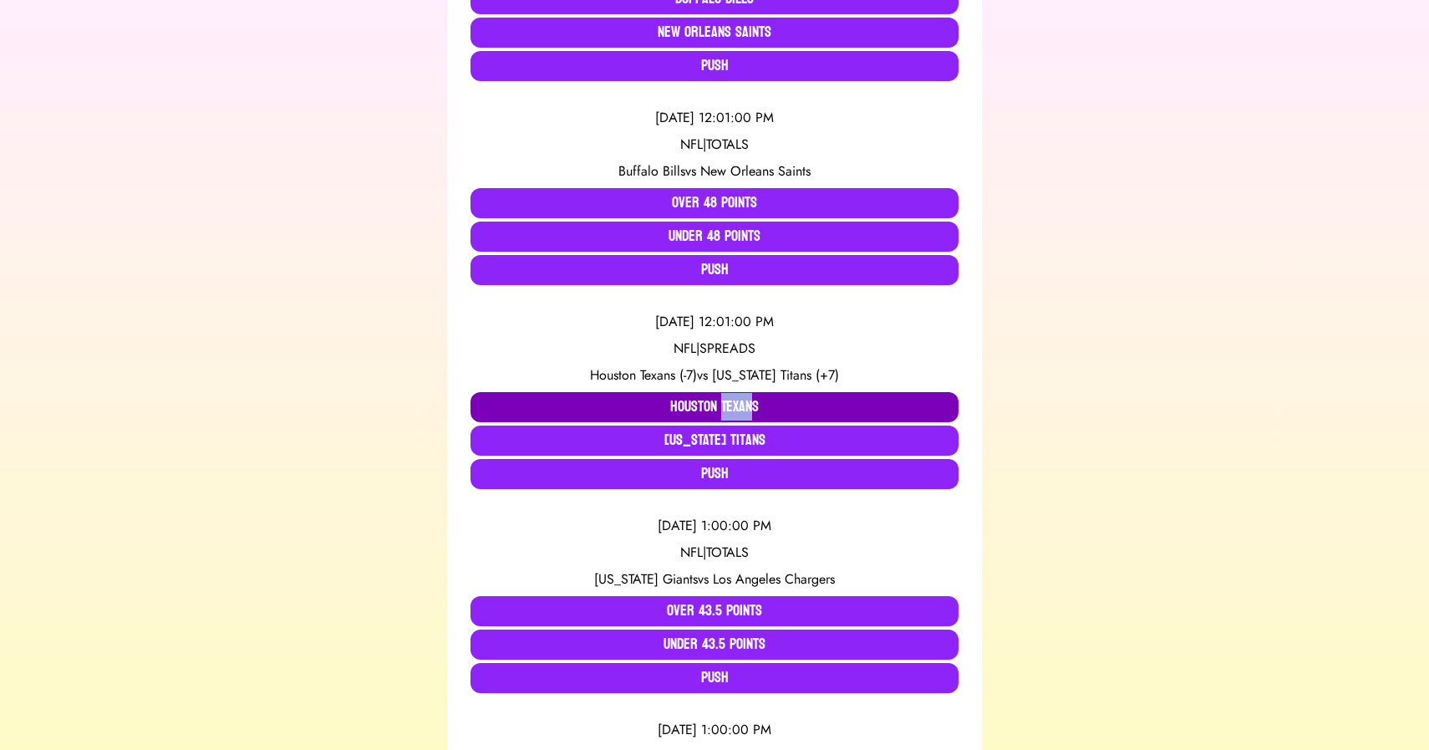
click at [557, 414] on button "Houston Texans" at bounding box center [715, 407] width 488 height 30
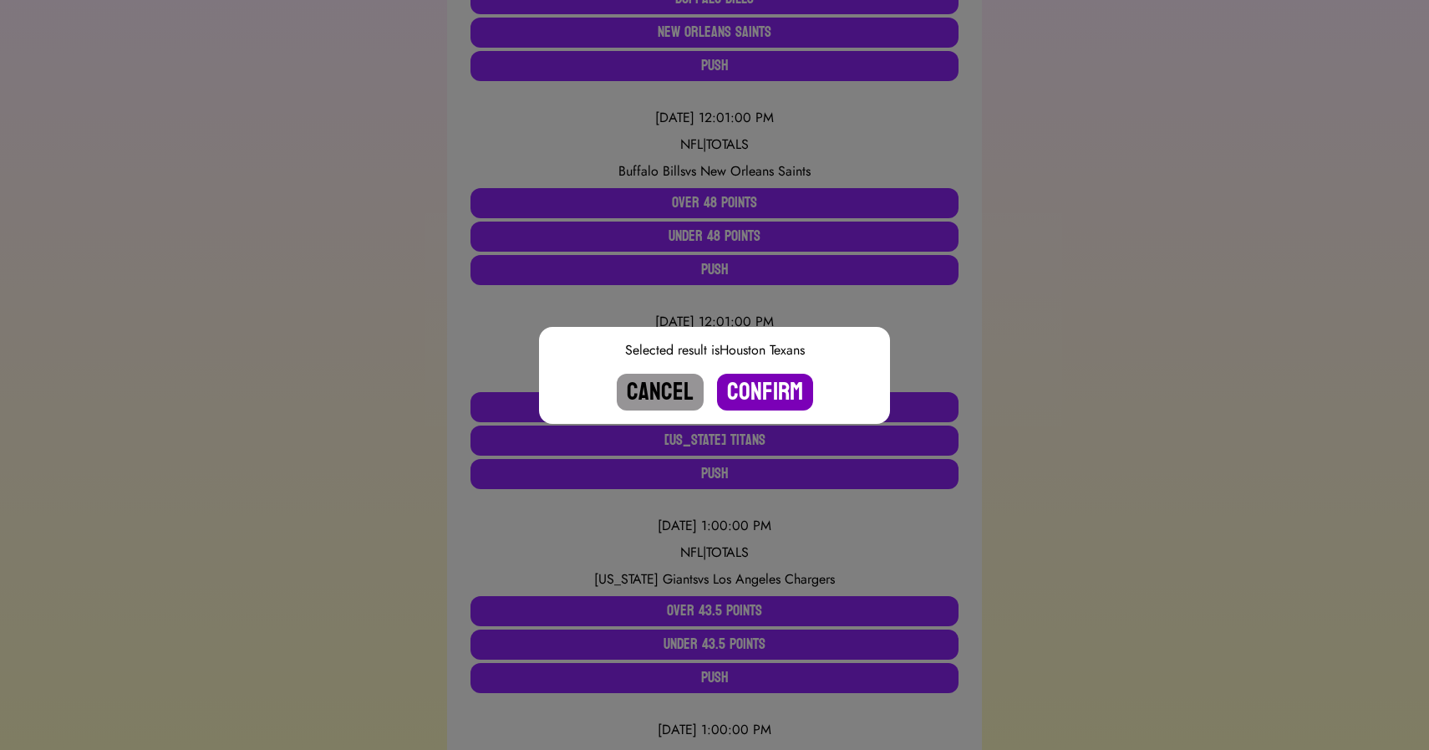
click at [777, 390] on button "Confirm" at bounding box center [765, 392] width 96 height 37
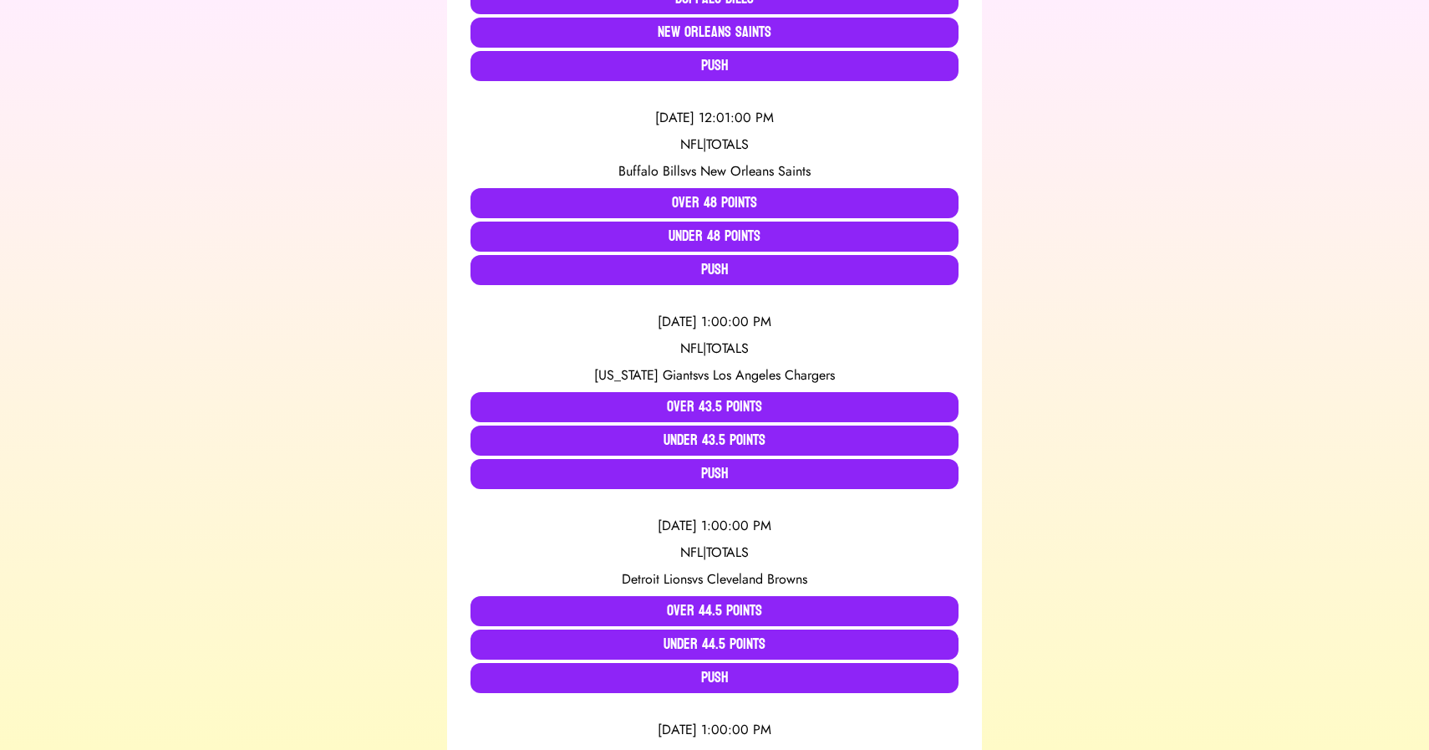
scroll to position [0, 0]
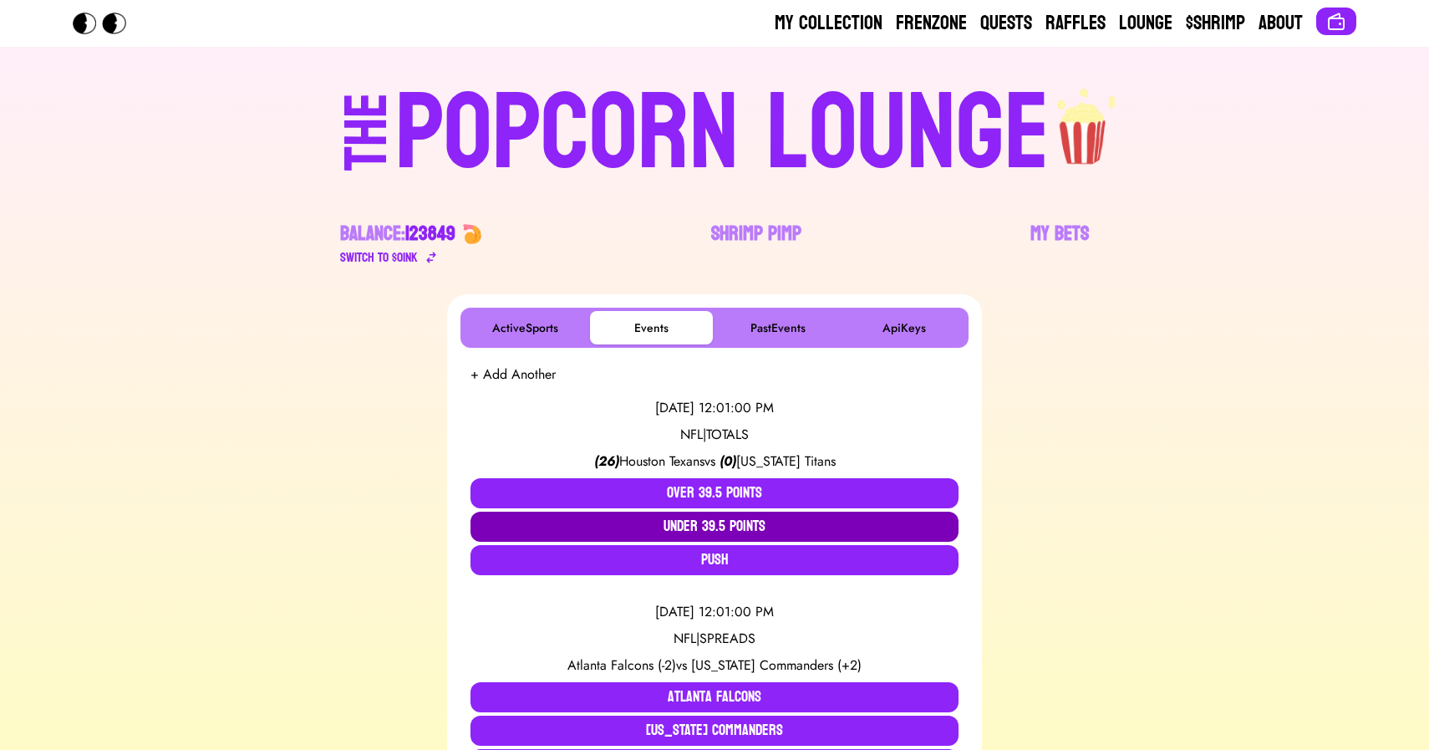
click at [654, 518] on button "Under 39.5 Points" at bounding box center [715, 527] width 488 height 30
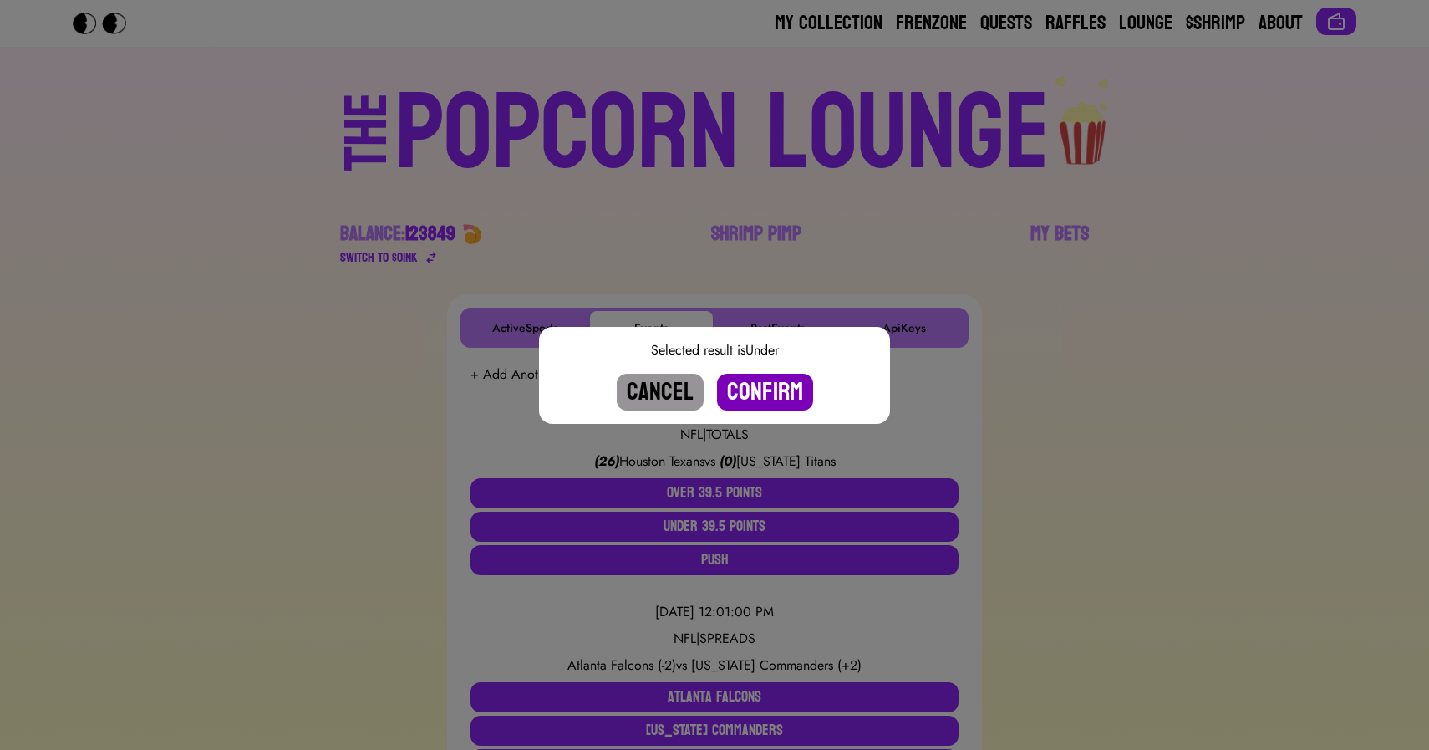
click at [767, 381] on button "Confirm" at bounding box center [765, 392] width 96 height 37
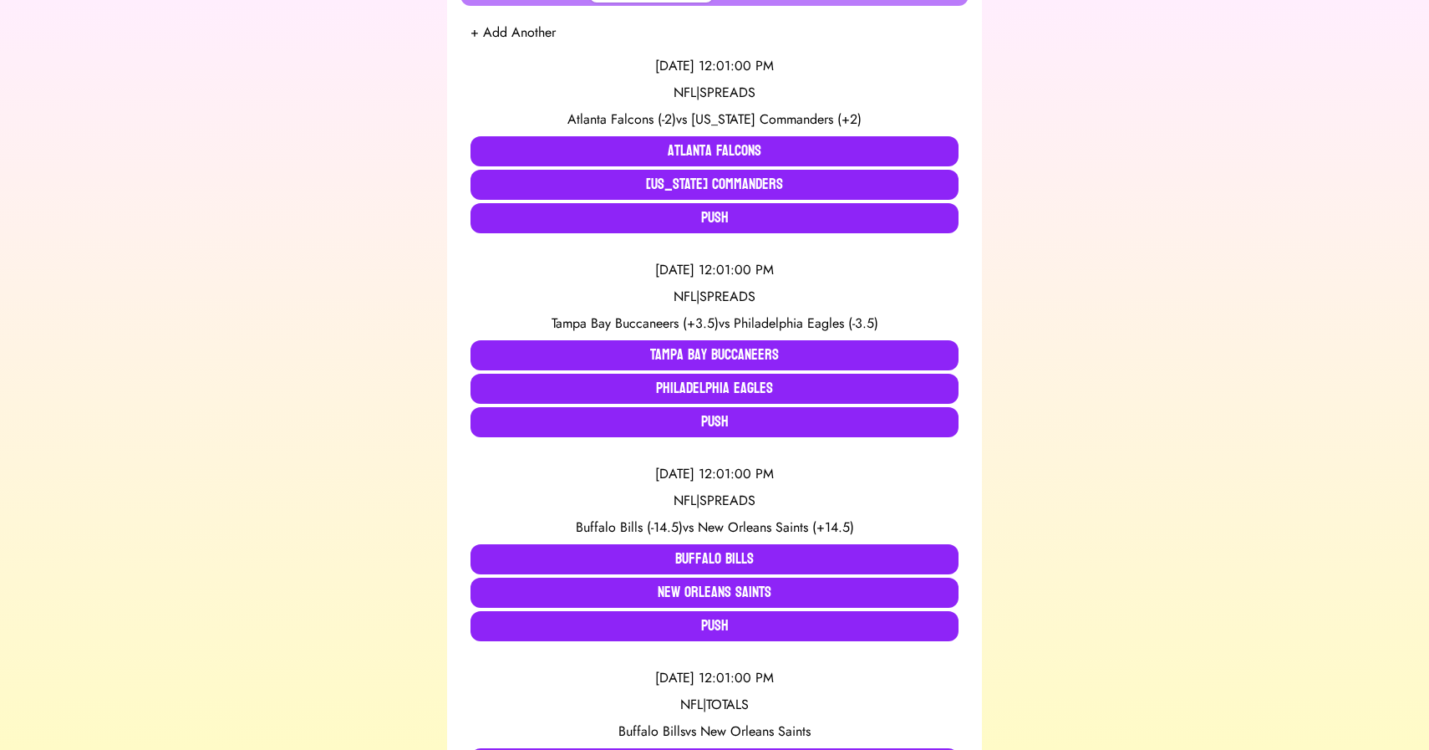
scroll to position [347, 0]
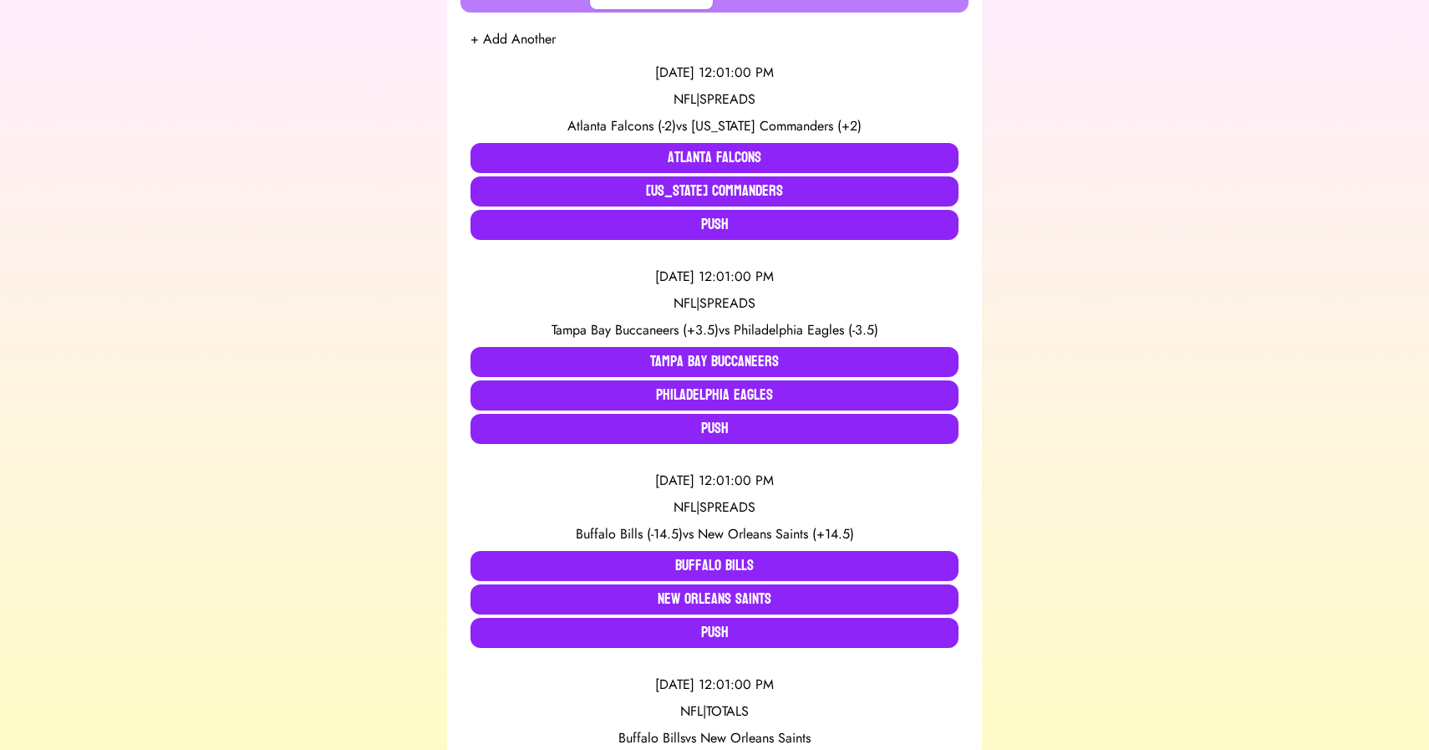
scroll to position [374, 0]
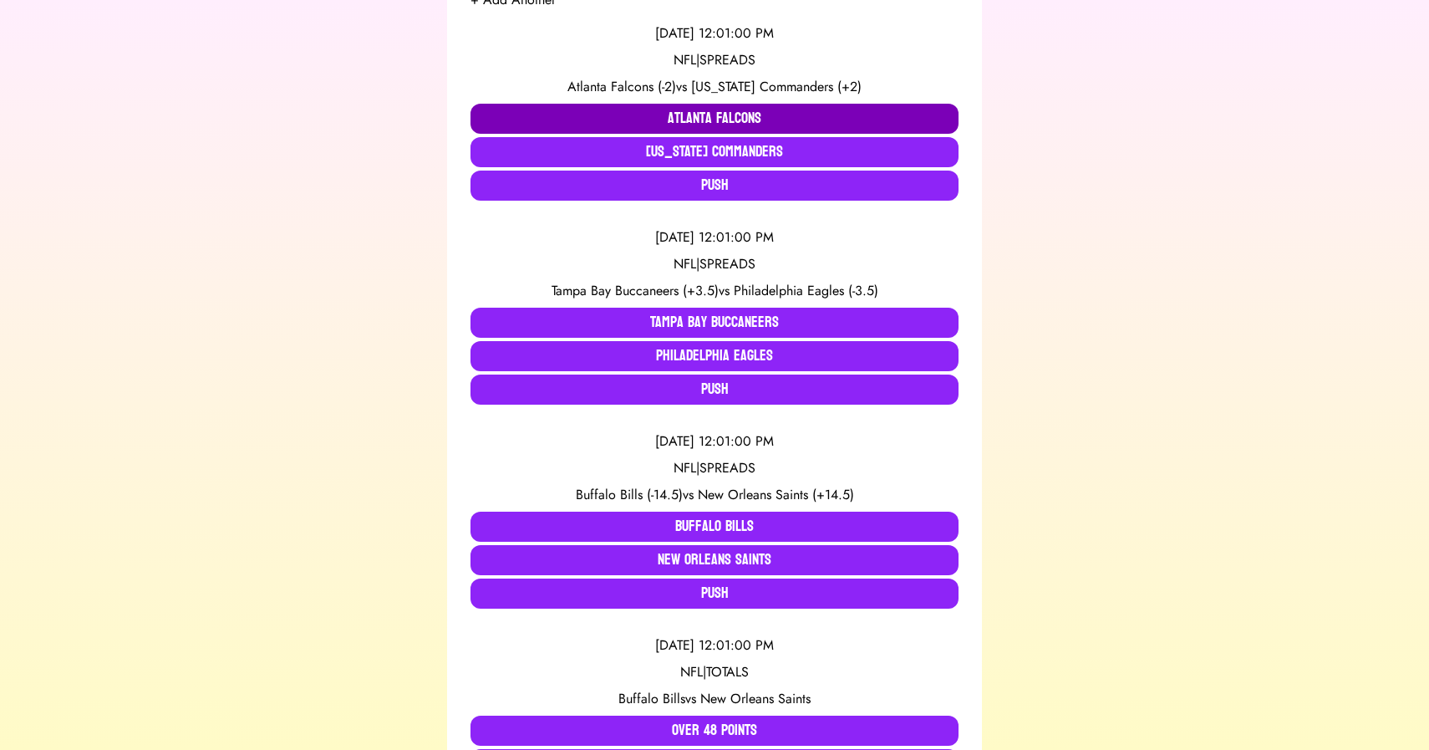
click at [703, 117] on button "Atlanta Falcons" at bounding box center [715, 119] width 488 height 30
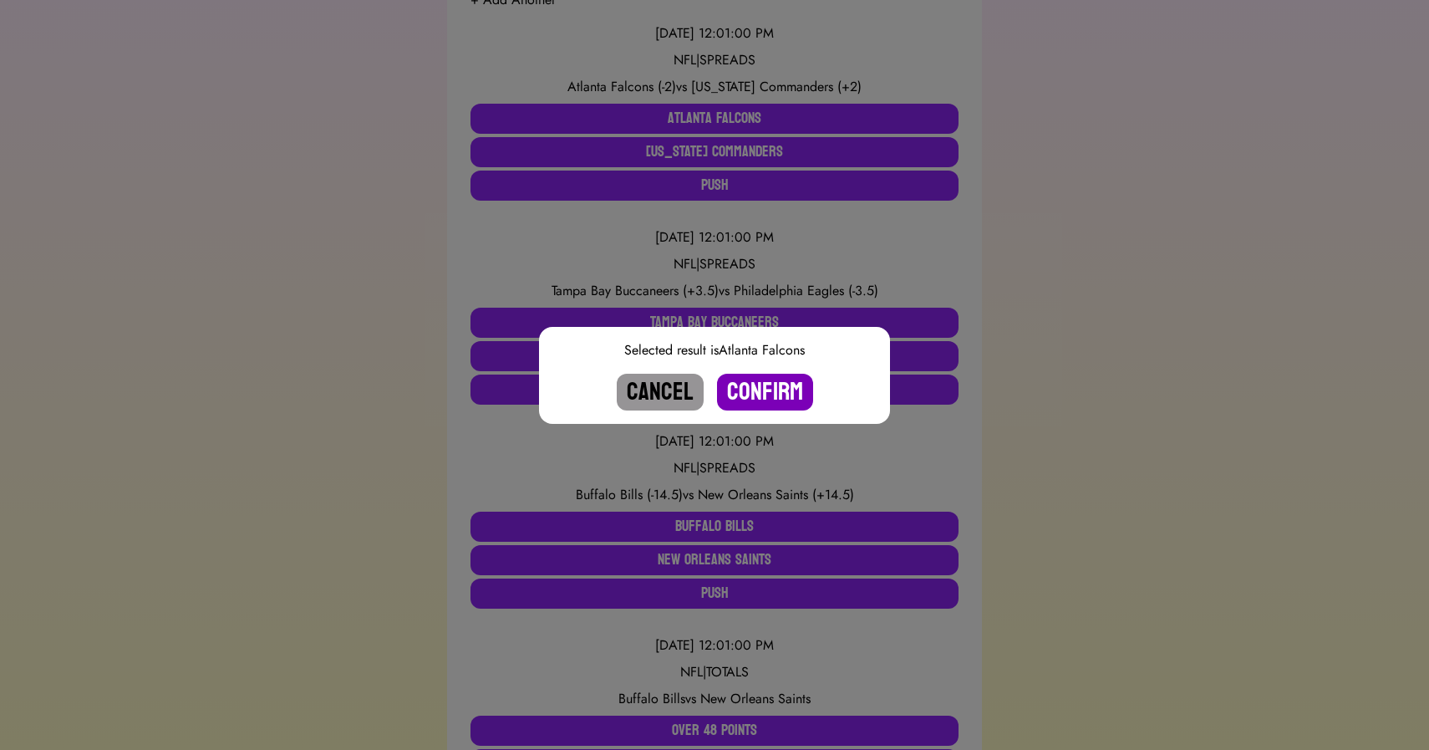
click at [780, 390] on button "Confirm" at bounding box center [765, 392] width 96 height 37
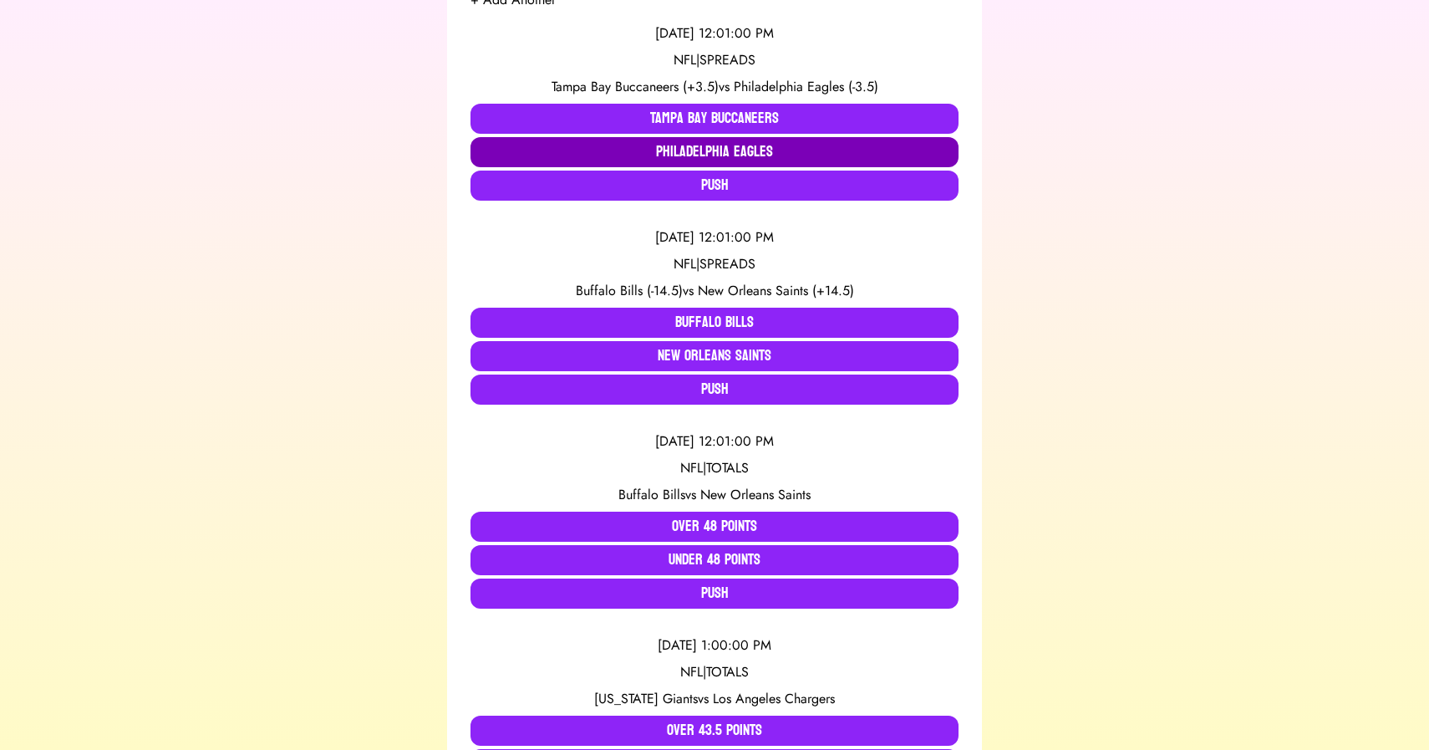
click at [645, 153] on button "Philadelphia Eagles" at bounding box center [715, 152] width 488 height 30
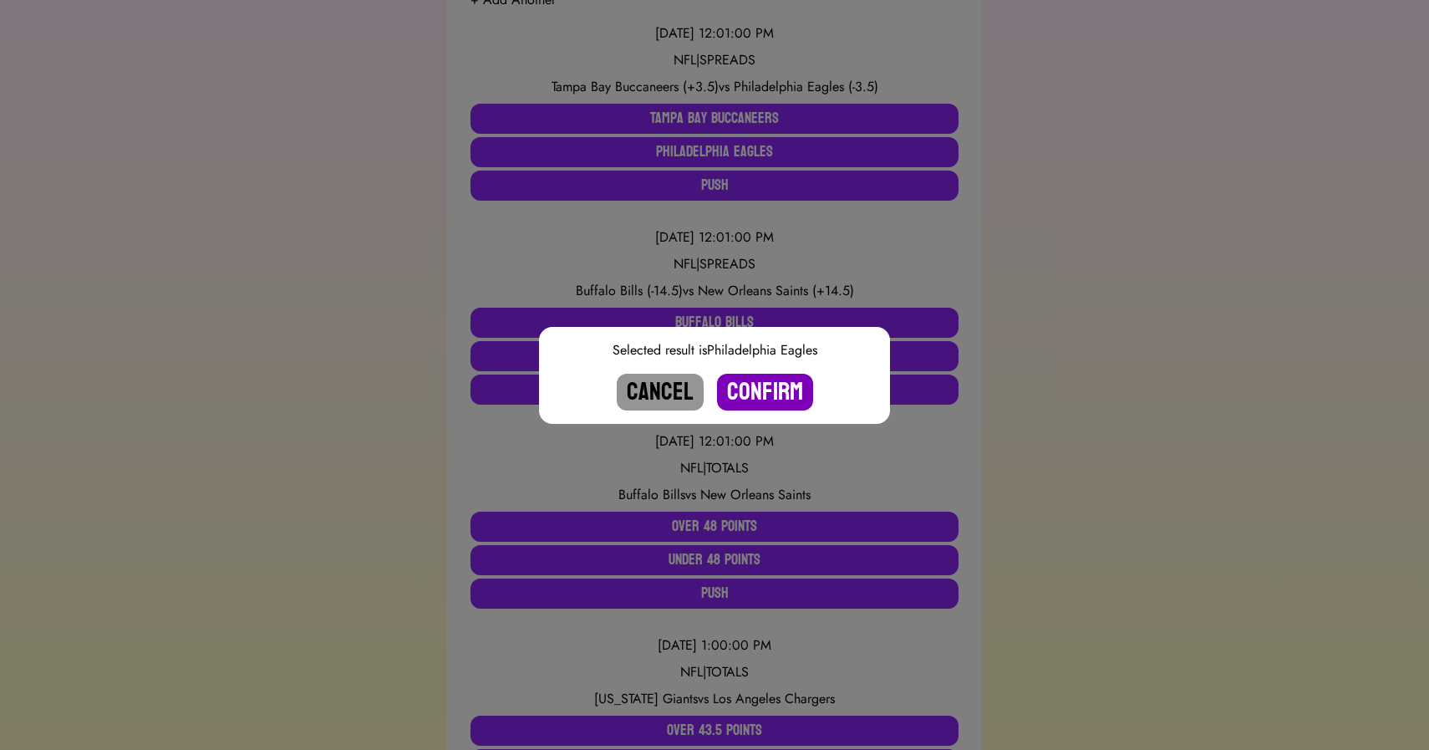
click at [755, 374] on button "Confirm" at bounding box center [765, 392] width 96 height 37
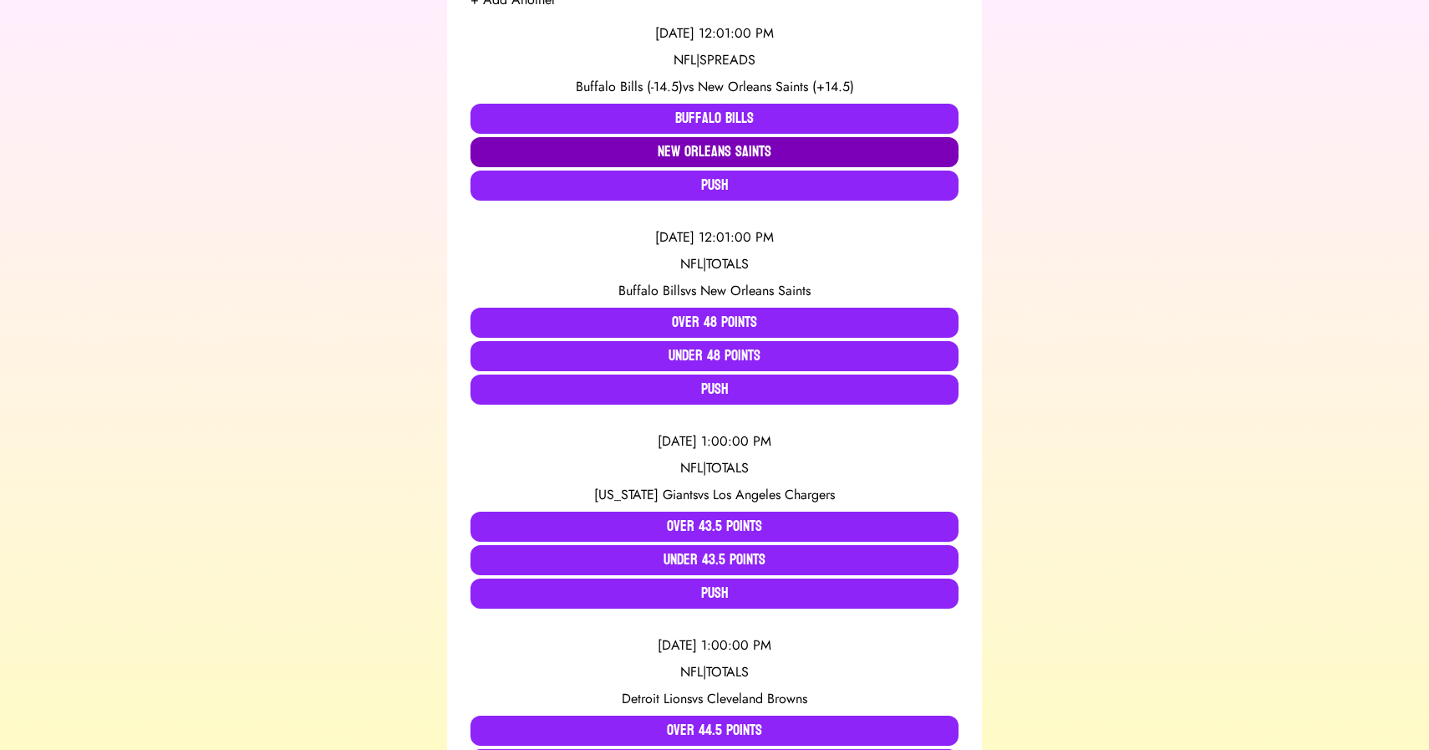
click at [659, 155] on button "New Orleans Saints" at bounding box center [715, 152] width 488 height 30
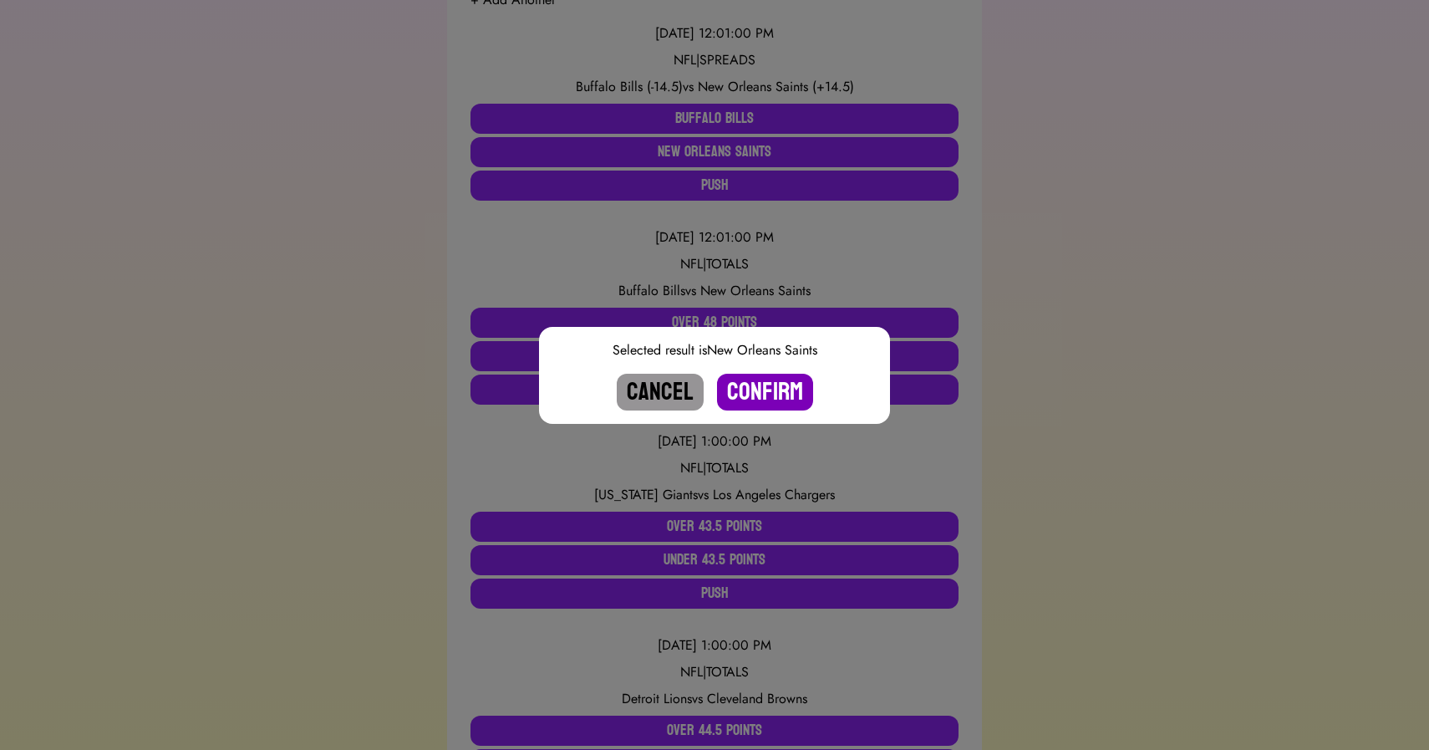
click at [753, 384] on button "Confirm" at bounding box center [765, 392] width 96 height 37
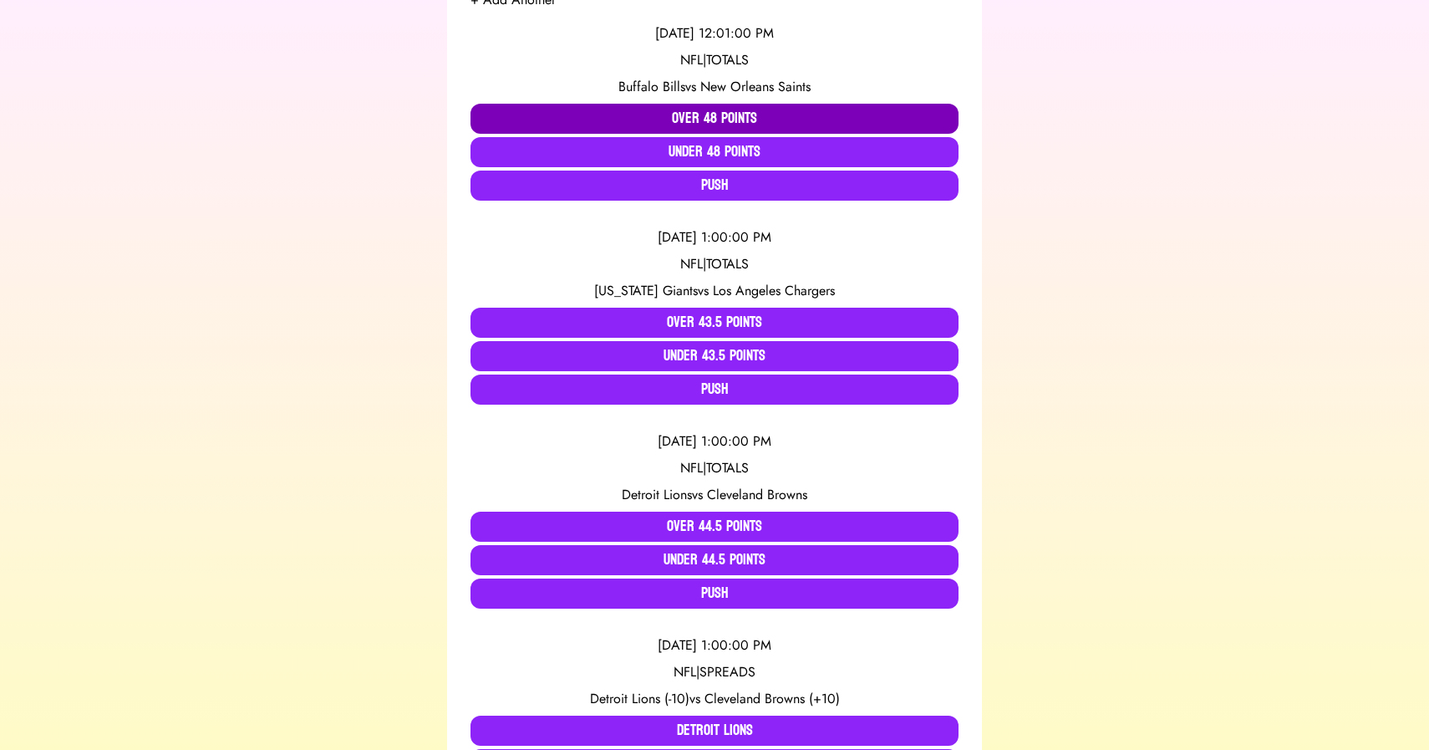
click at [619, 115] on button "Over 48 Points" at bounding box center [715, 119] width 488 height 30
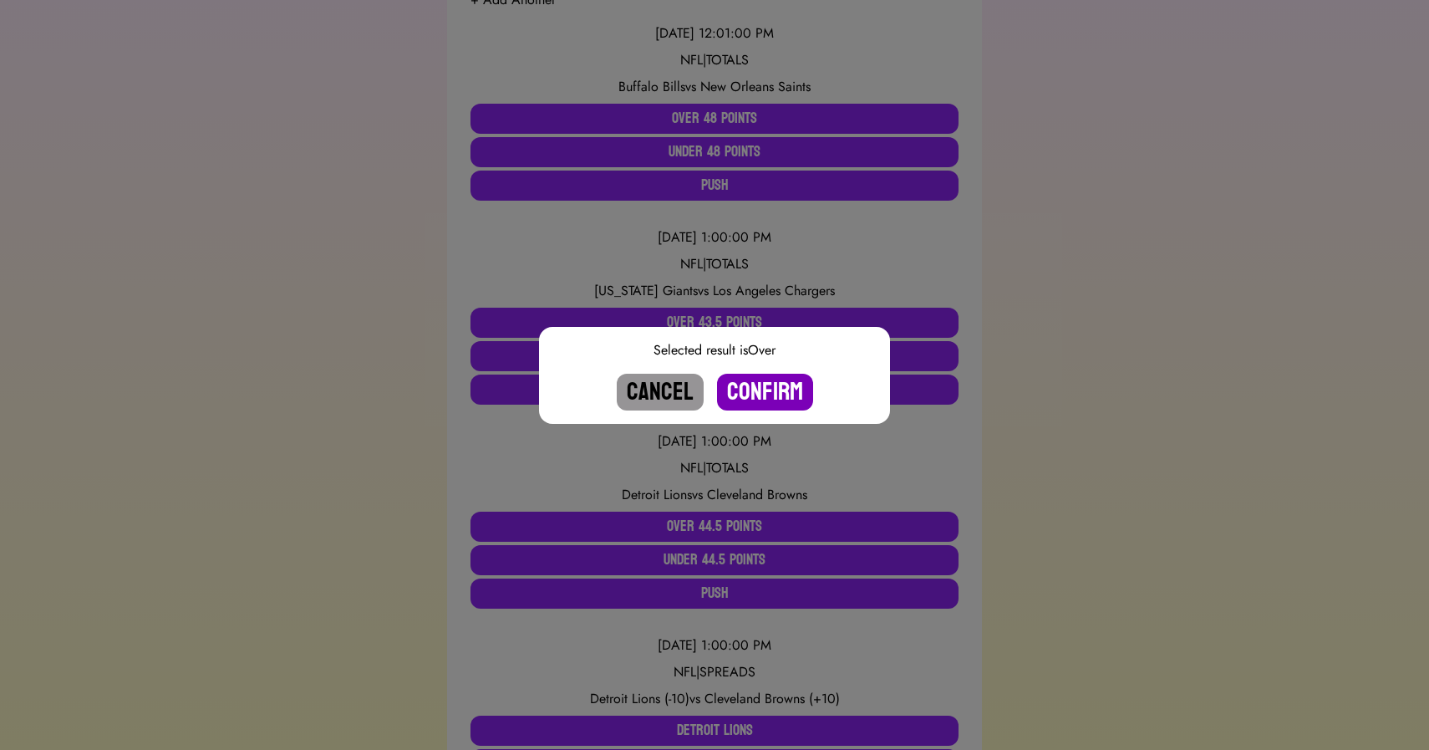
click at [756, 394] on button "Confirm" at bounding box center [765, 392] width 96 height 37
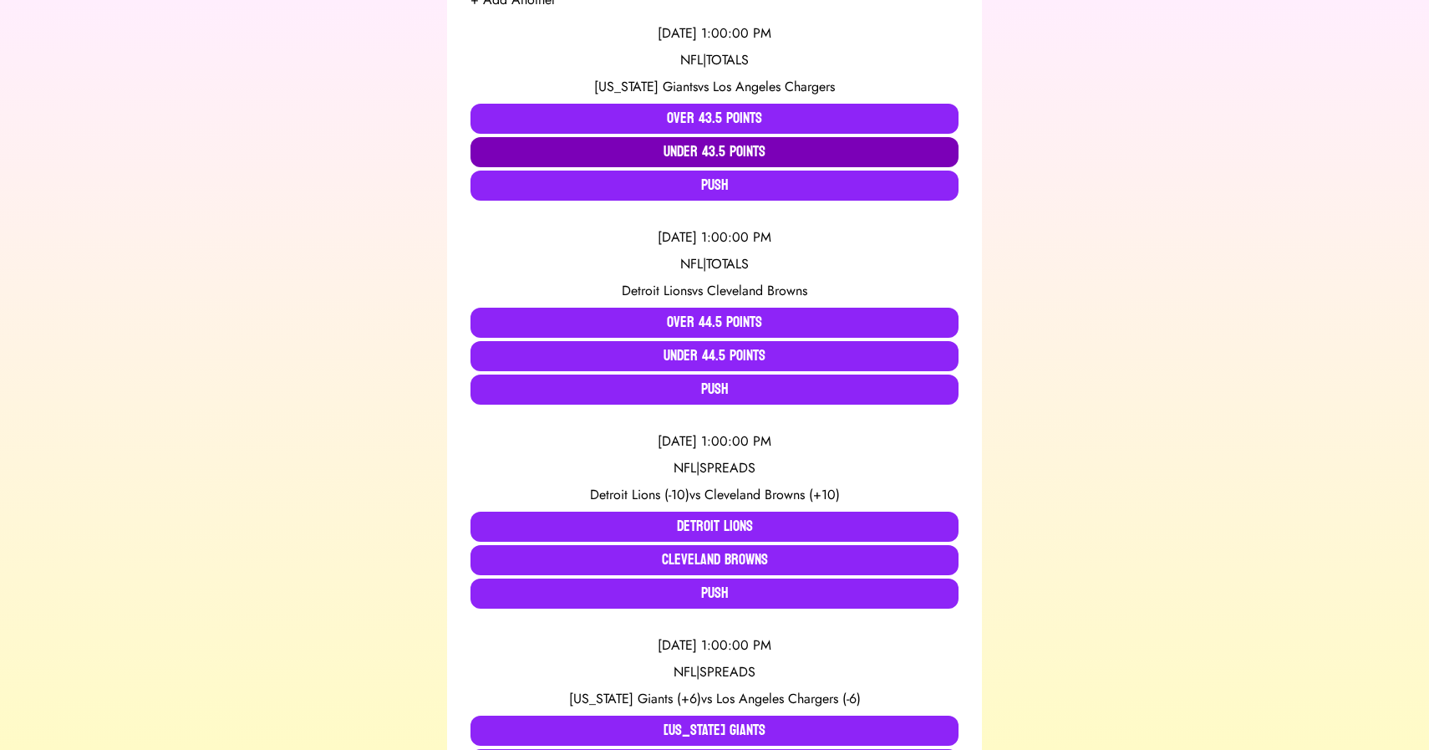
click at [627, 153] on button "Under 43.5 Points" at bounding box center [715, 152] width 488 height 30
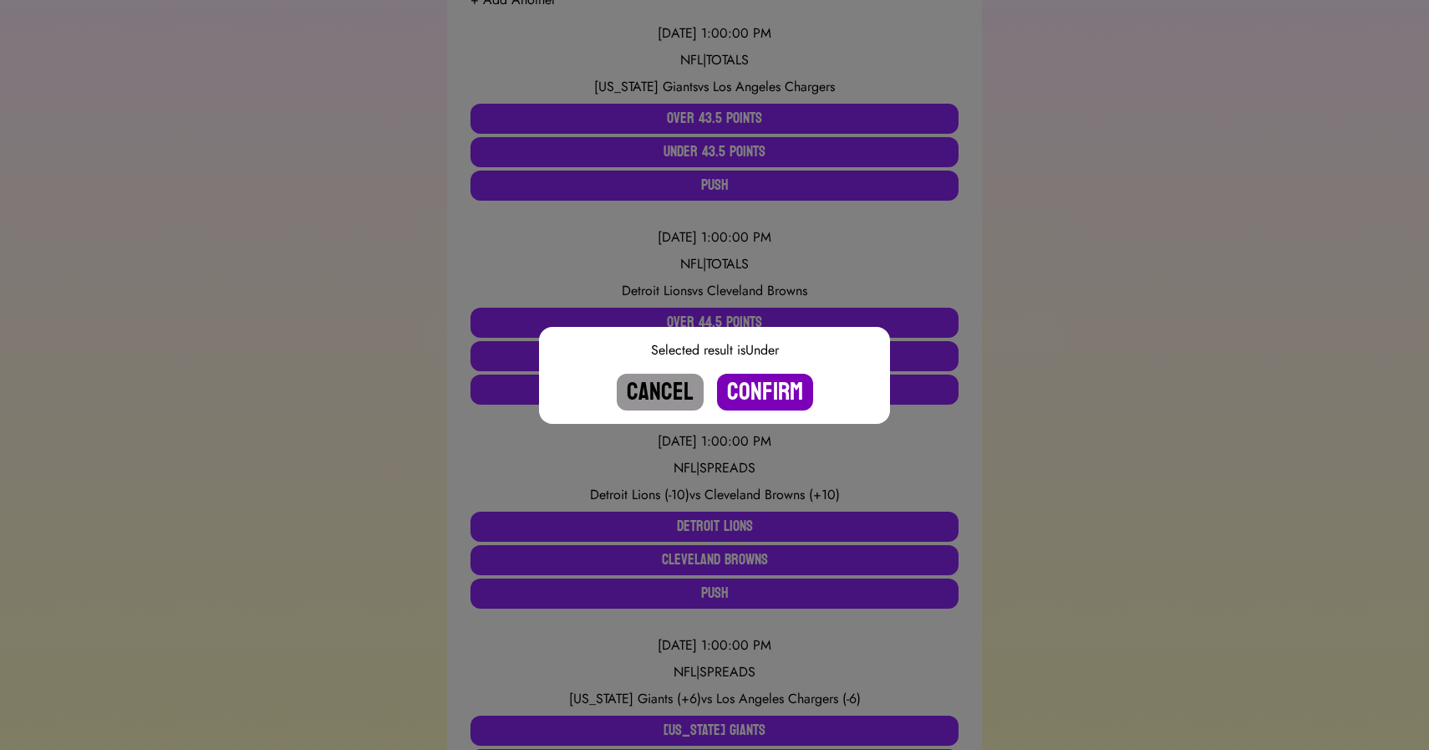
click at [767, 397] on button "Confirm" at bounding box center [765, 392] width 96 height 37
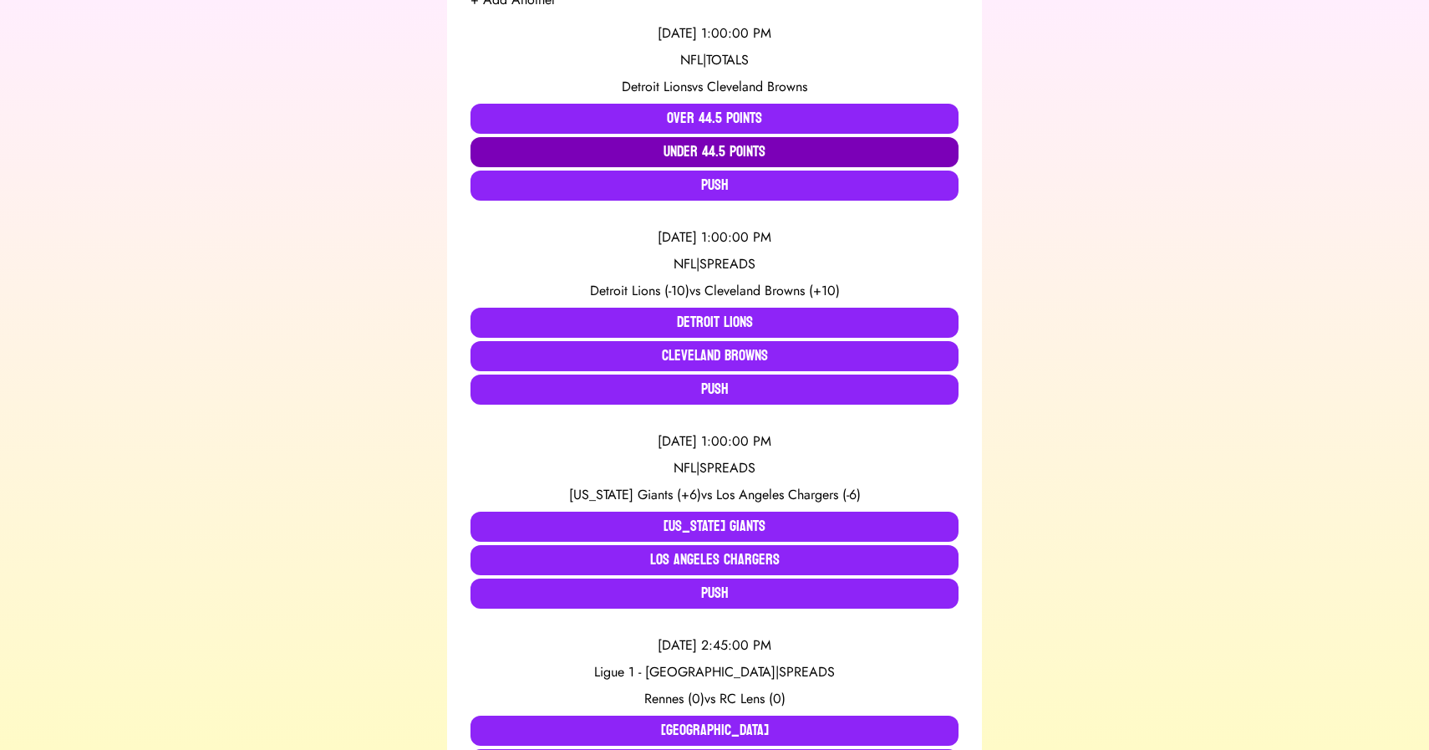
click at [630, 156] on button "Under 44.5 Points" at bounding box center [715, 152] width 488 height 30
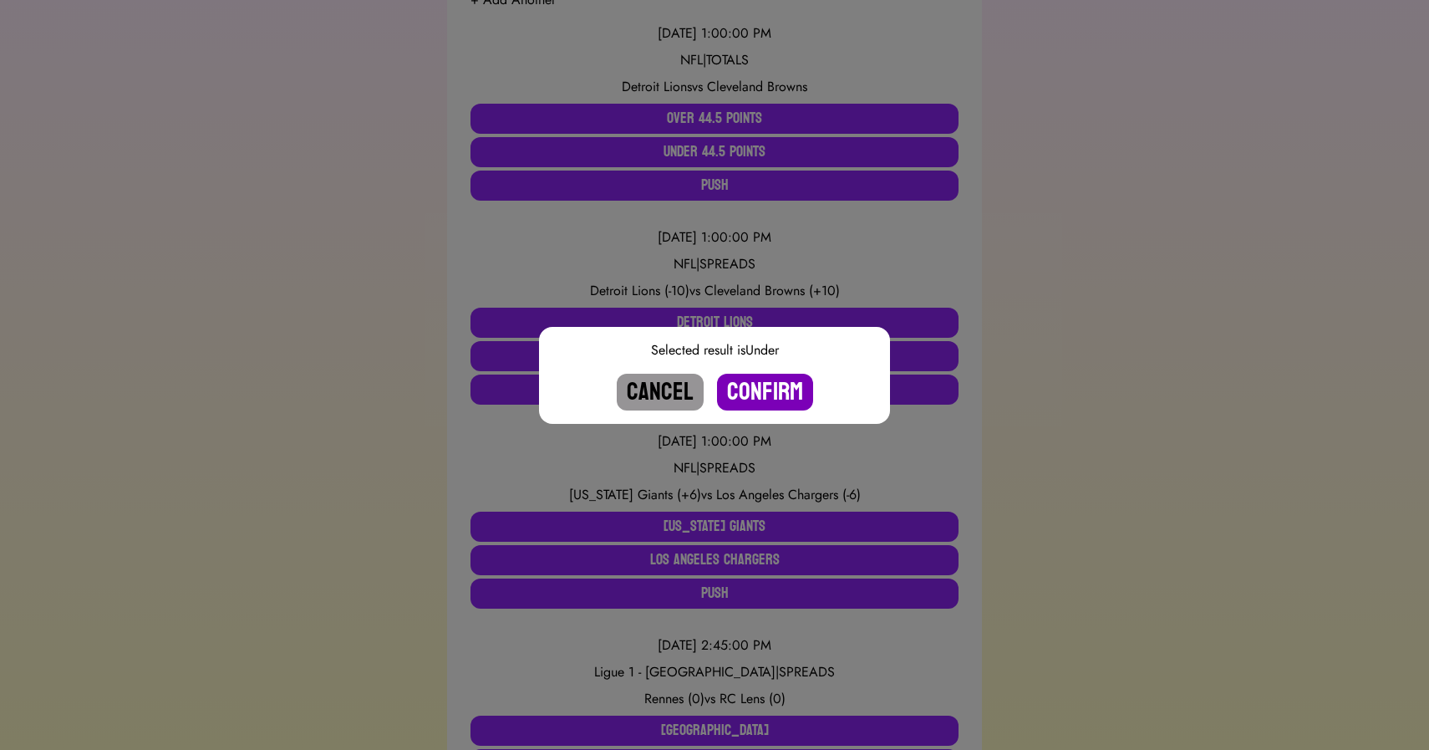
click at [756, 388] on button "Confirm" at bounding box center [765, 392] width 96 height 37
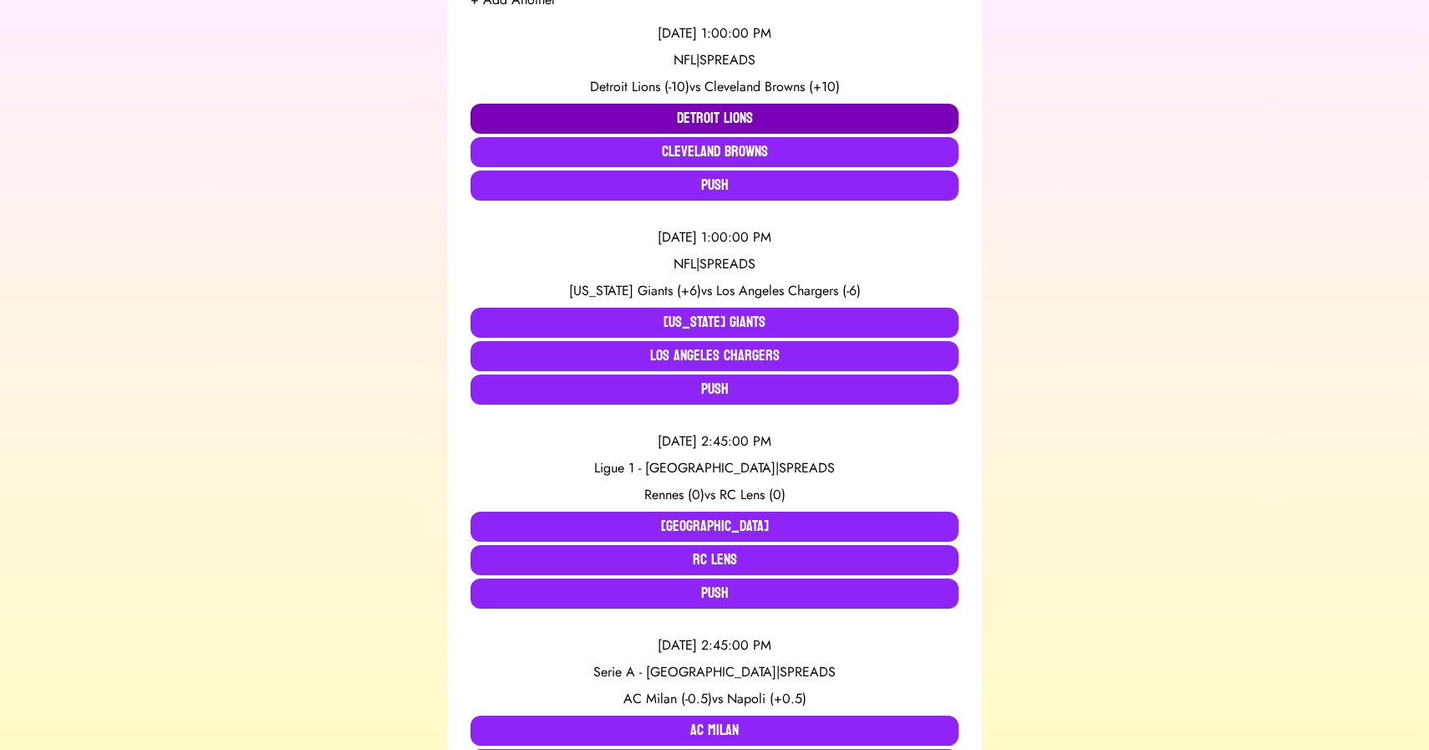
click at [676, 125] on button "Detroit Lions" at bounding box center [715, 119] width 488 height 30
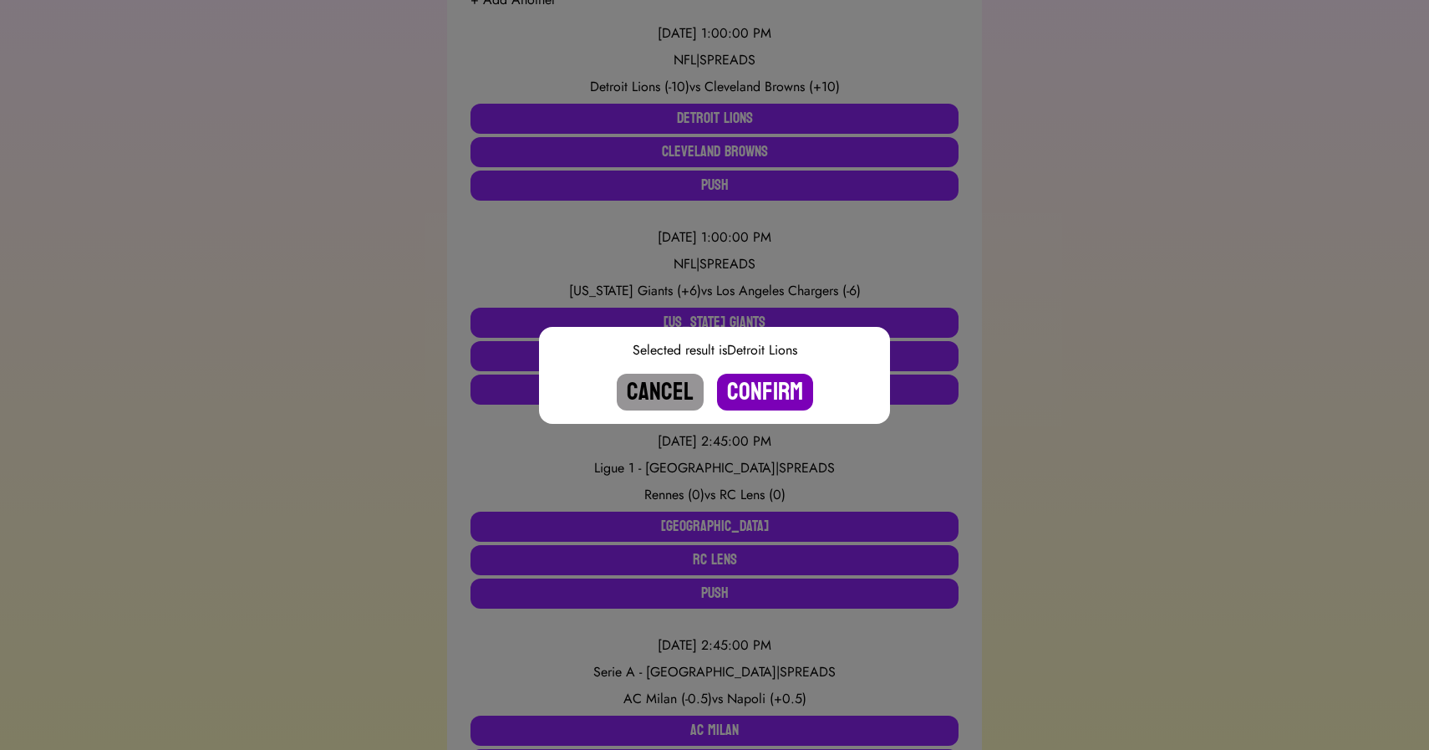
click at [758, 384] on button "Confirm" at bounding box center [765, 392] width 96 height 37
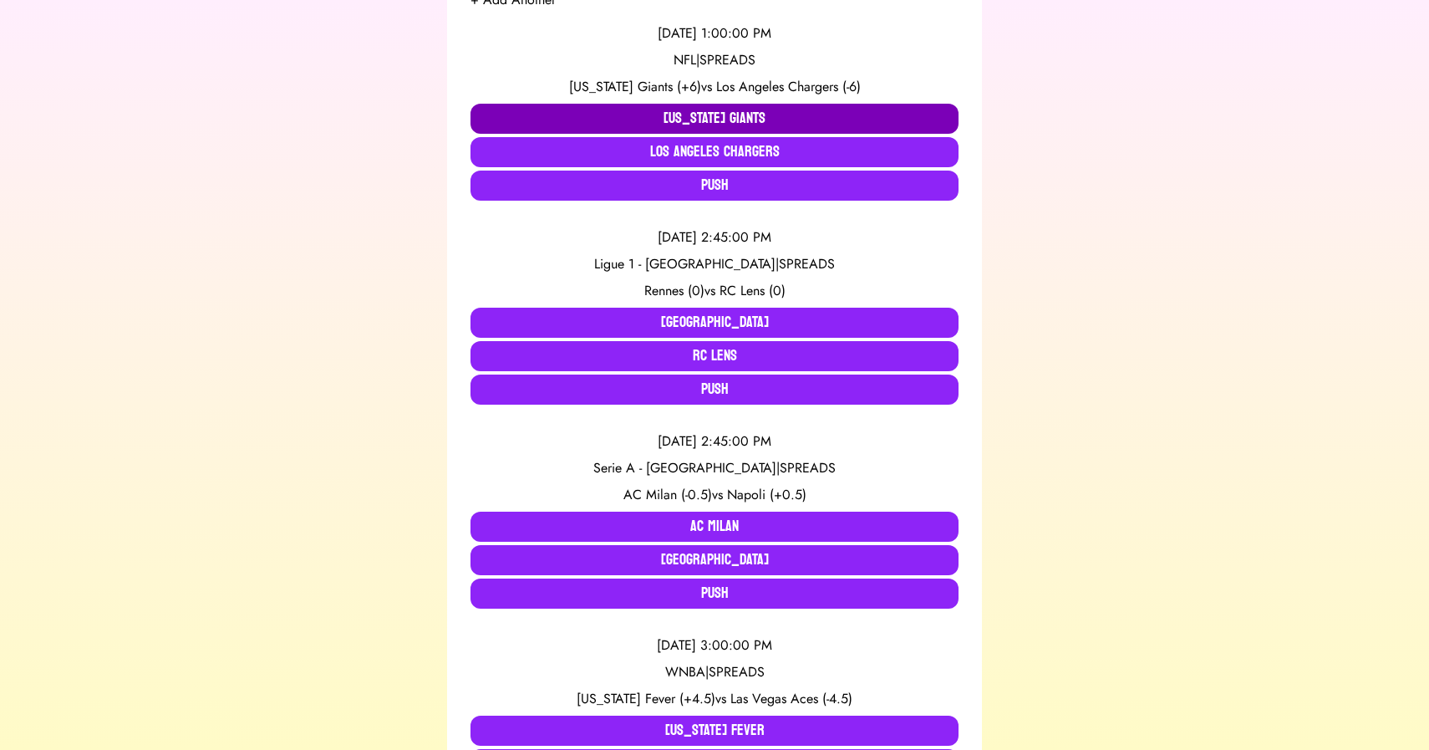
click at [595, 119] on button "[US_STATE] Giants" at bounding box center [715, 119] width 488 height 30
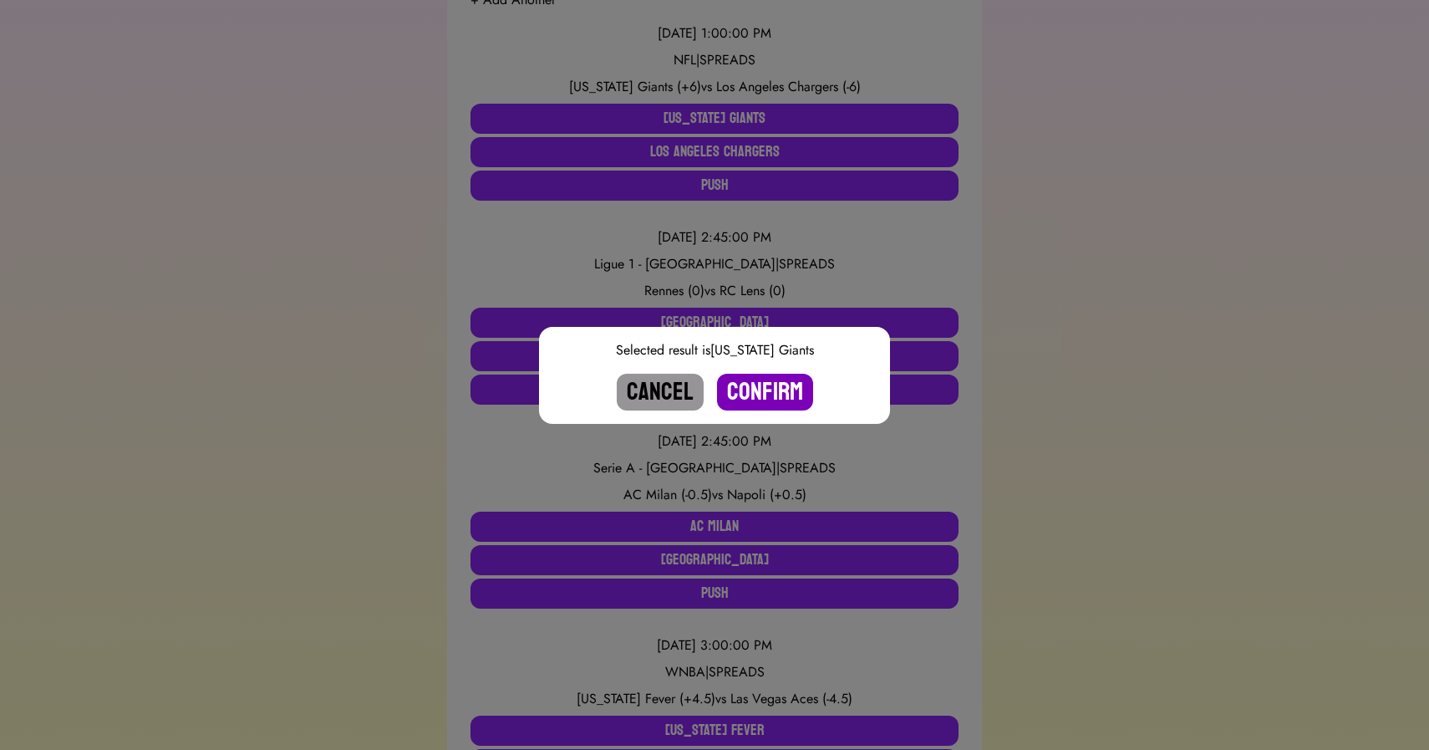
click at [766, 392] on button "Confirm" at bounding box center [765, 392] width 96 height 37
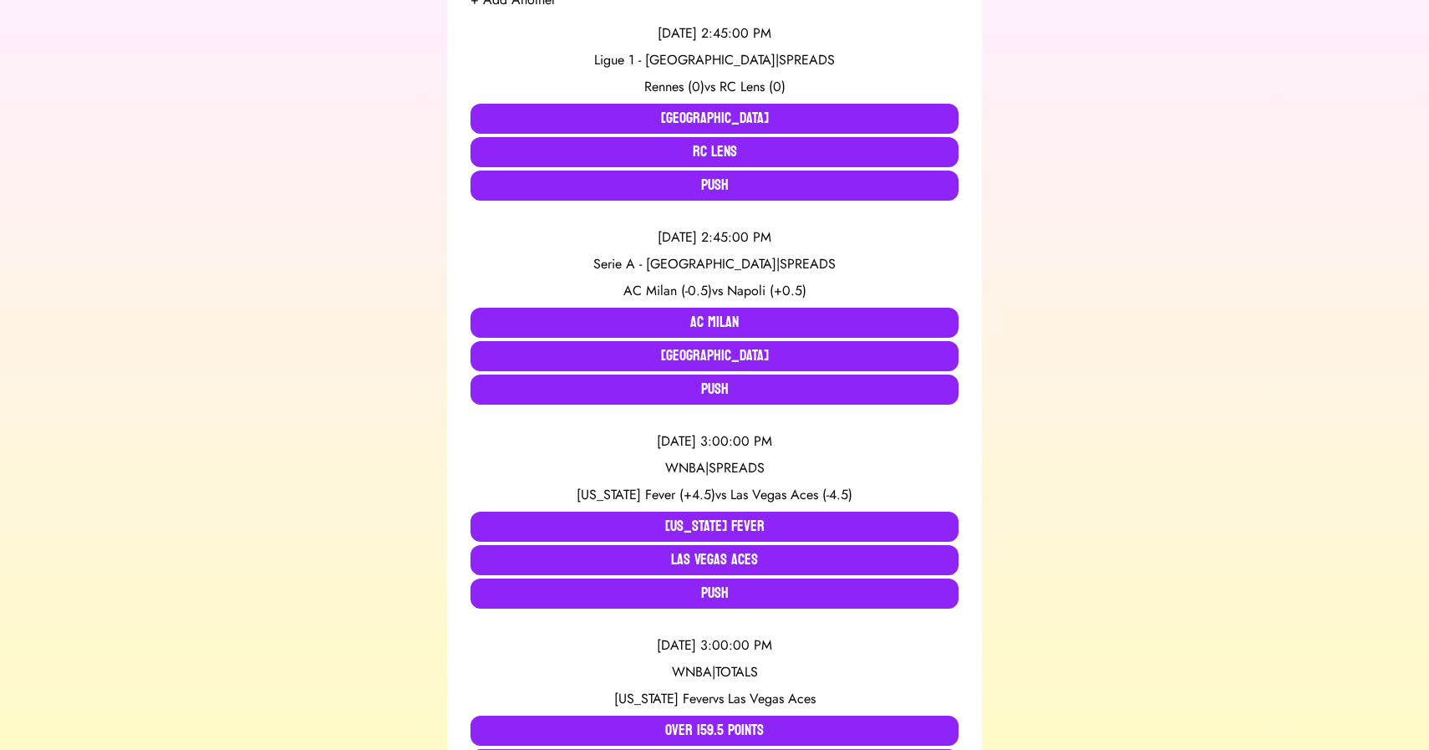
scroll to position [308, 0]
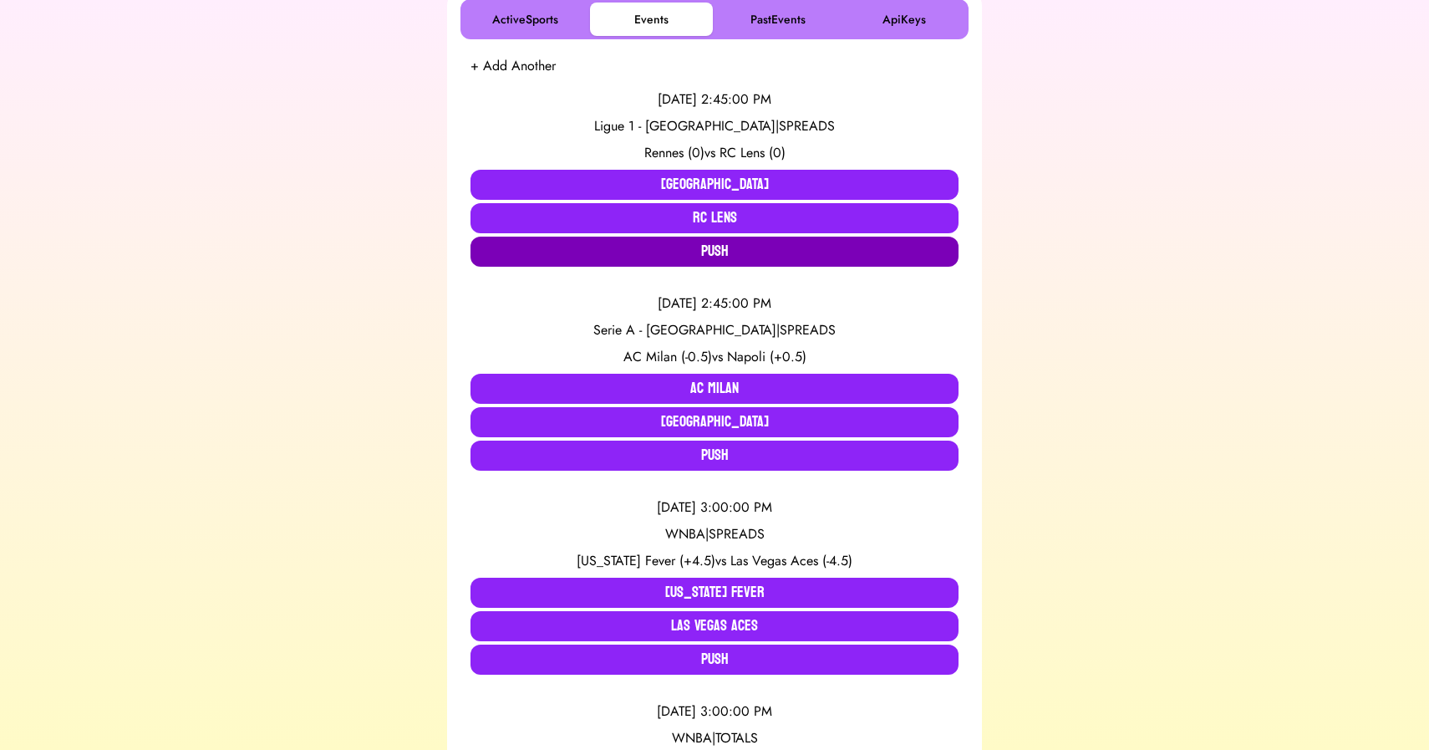
click at [663, 261] on button "Push" at bounding box center [715, 252] width 488 height 30
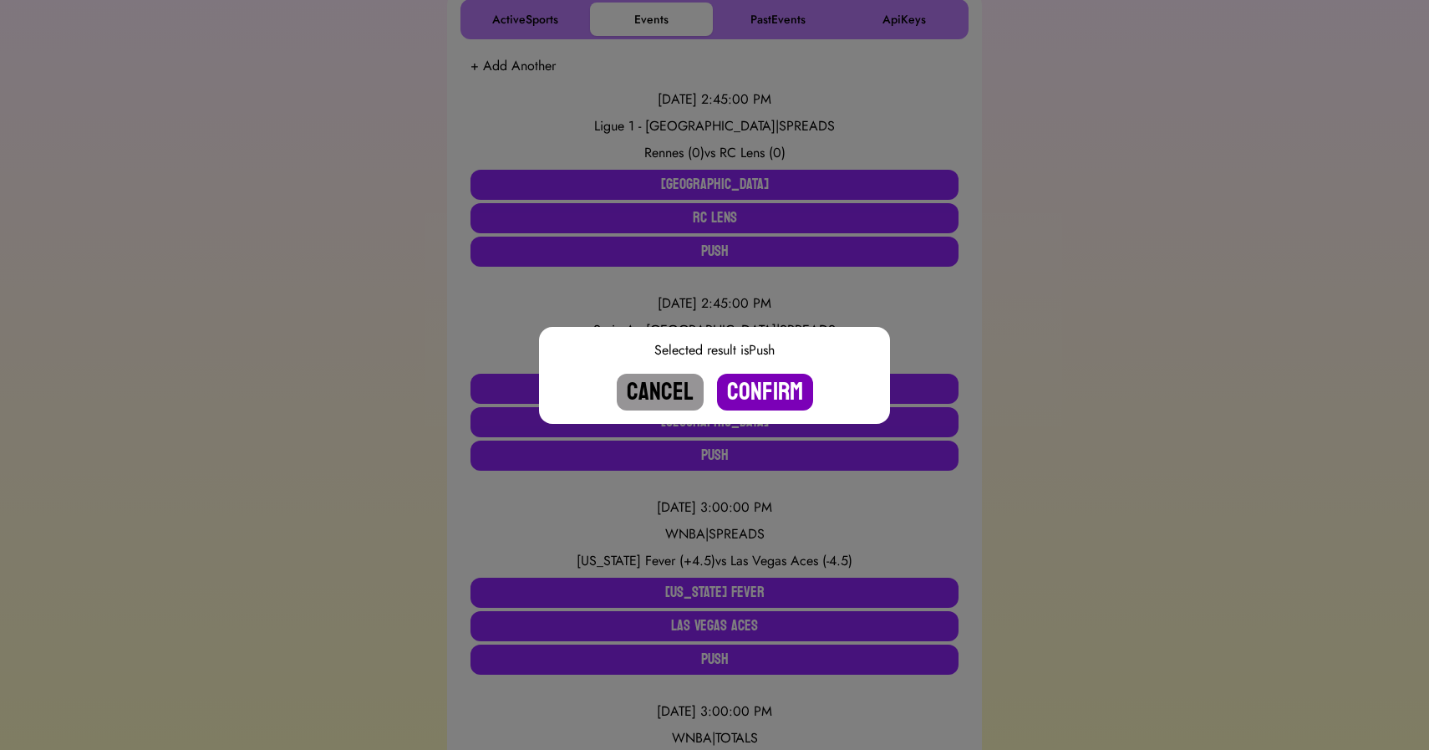
click at [761, 390] on button "Confirm" at bounding box center [765, 392] width 96 height 37
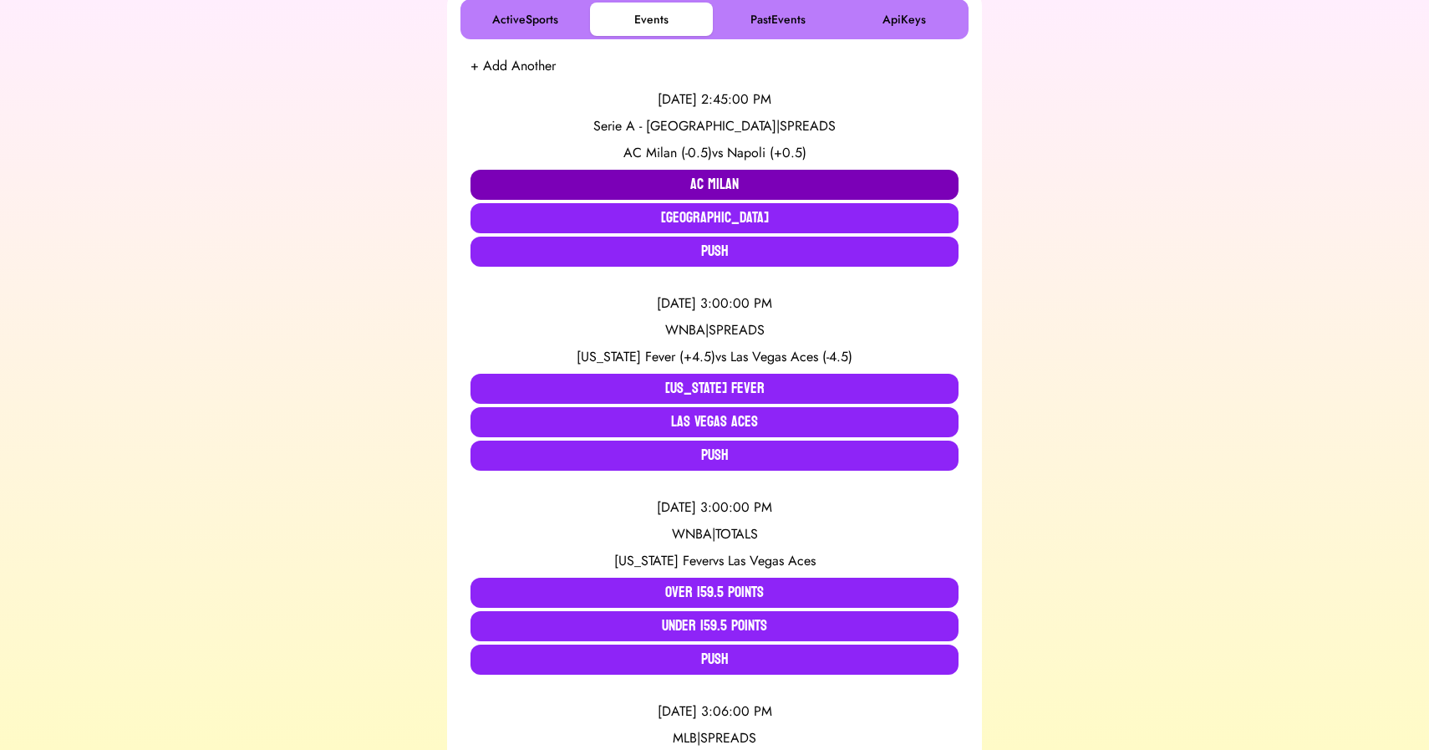
click at [645, 182] on button "AC Milan" at bounding box center [715, 185] width 488 height 30
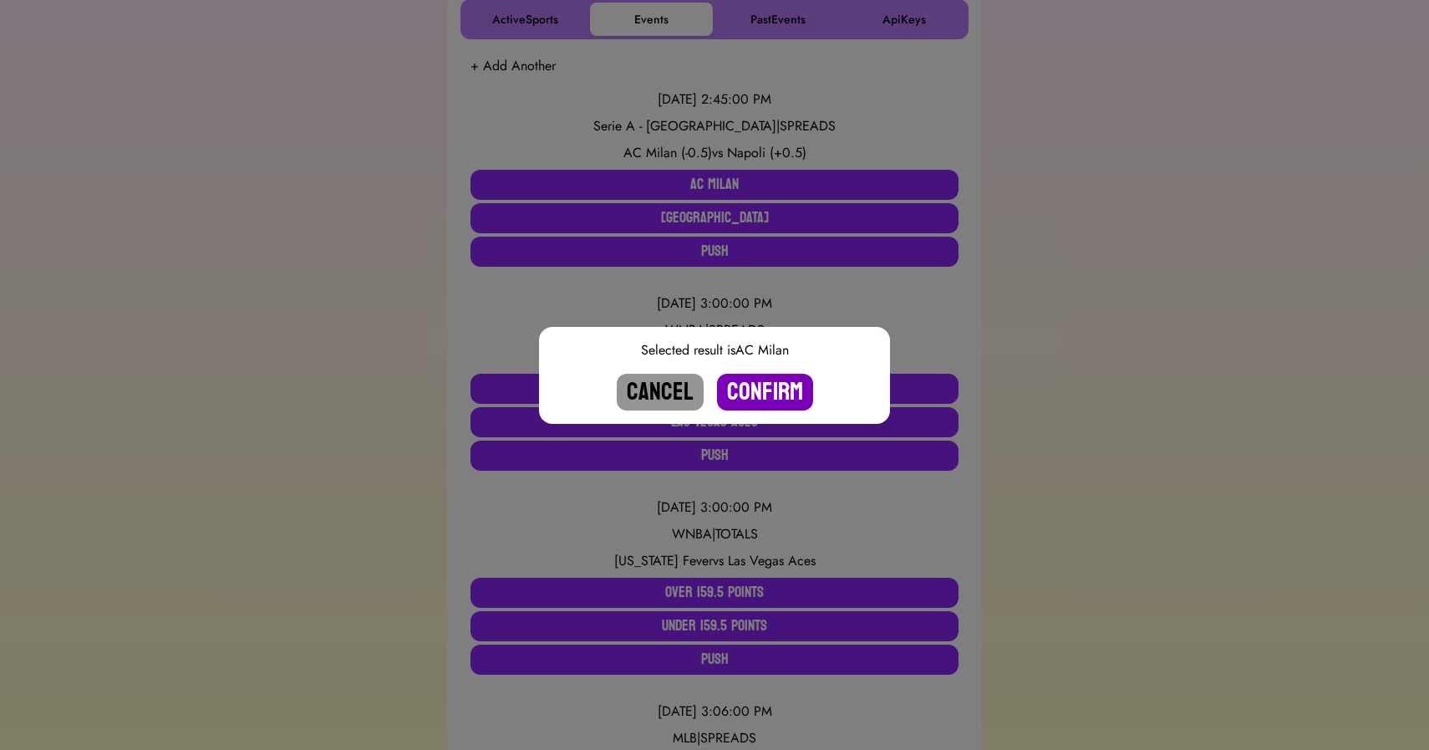
click at [764, 388] on button "Confirm" at bounding box center [765, 392] width 96 height 37
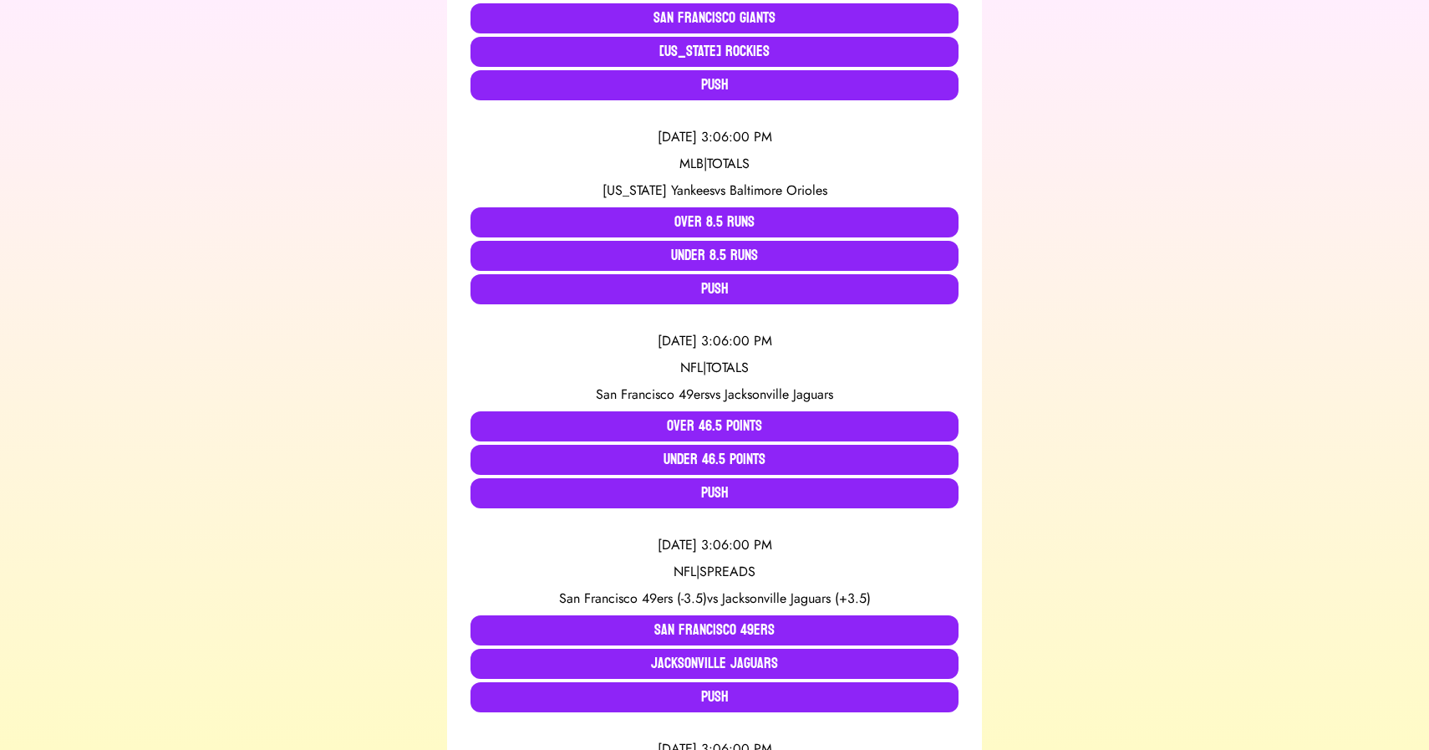
scroll to position [0, 0]
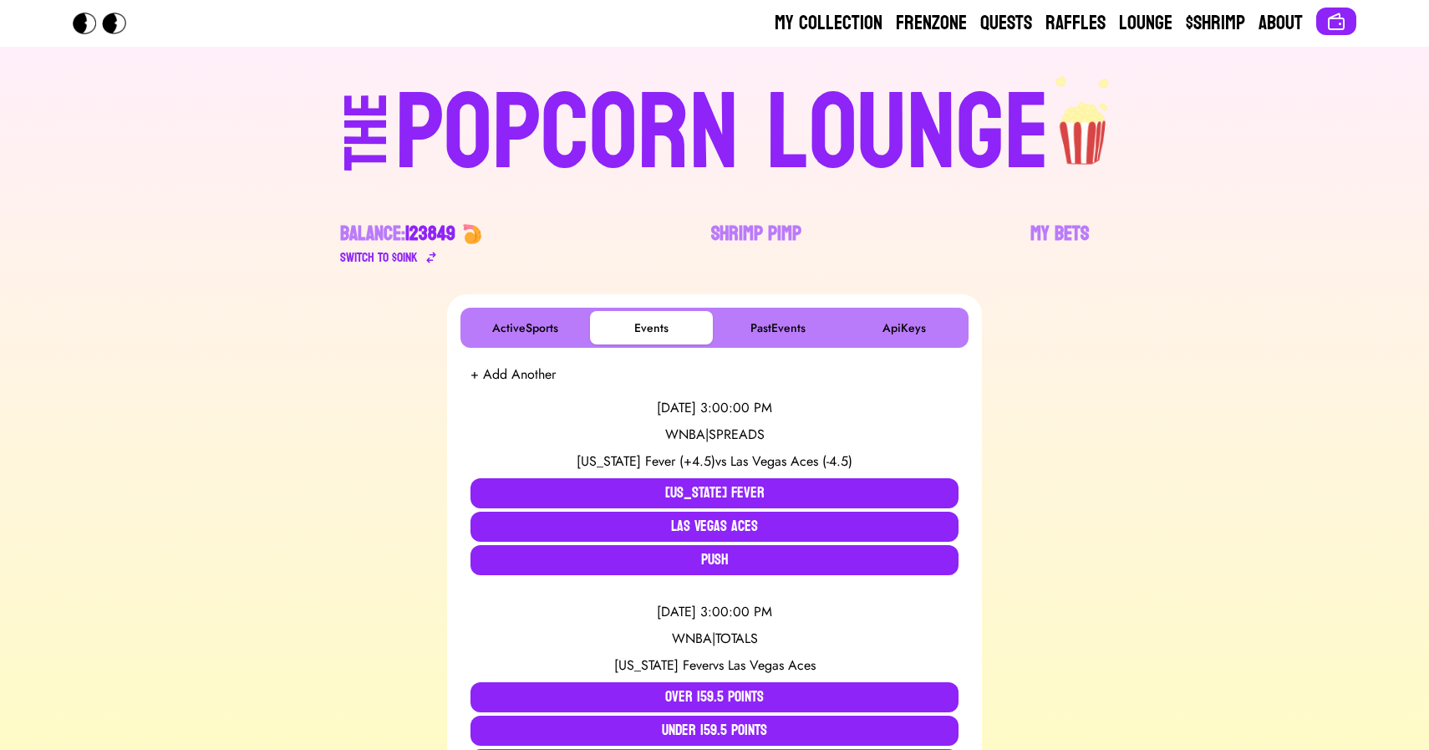
click at [430, 162] on div "POPCORN LOUNGE" at bounding box center [722, 133] width 654 height 107
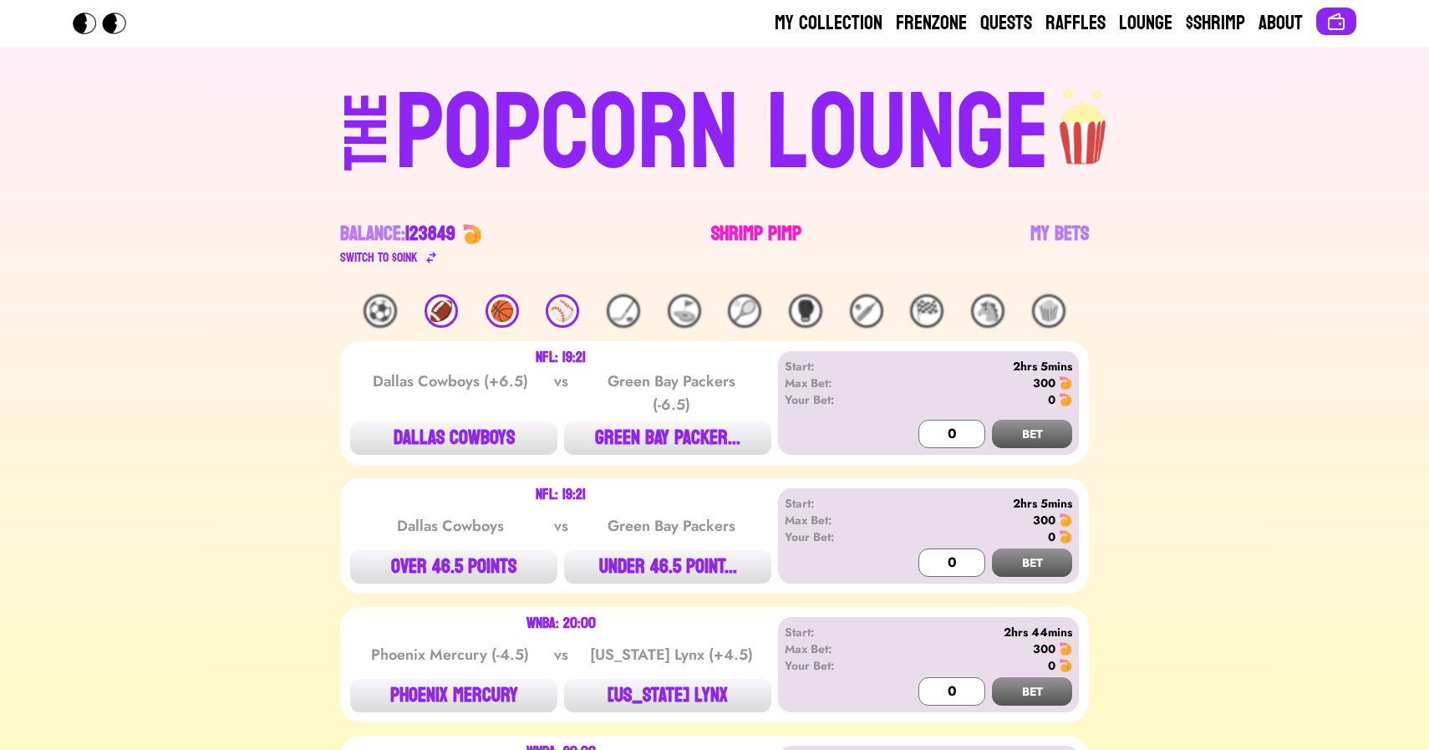
click at [759, 232] on link "Shrimp Pimp" at bounding box center [756, 244] width 90 height 47
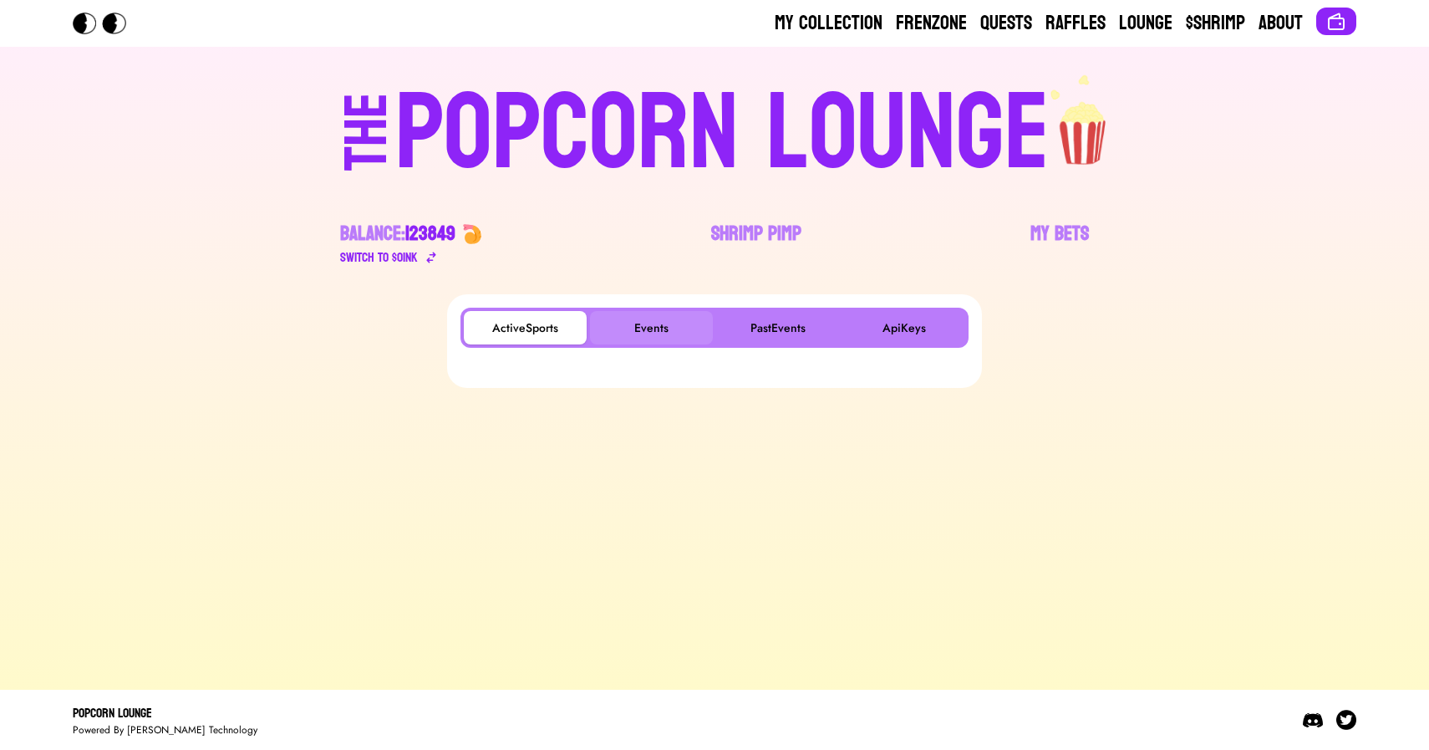
click at [644, 329] on button "Events" at bounding box center [651, 327] width 123 height 33
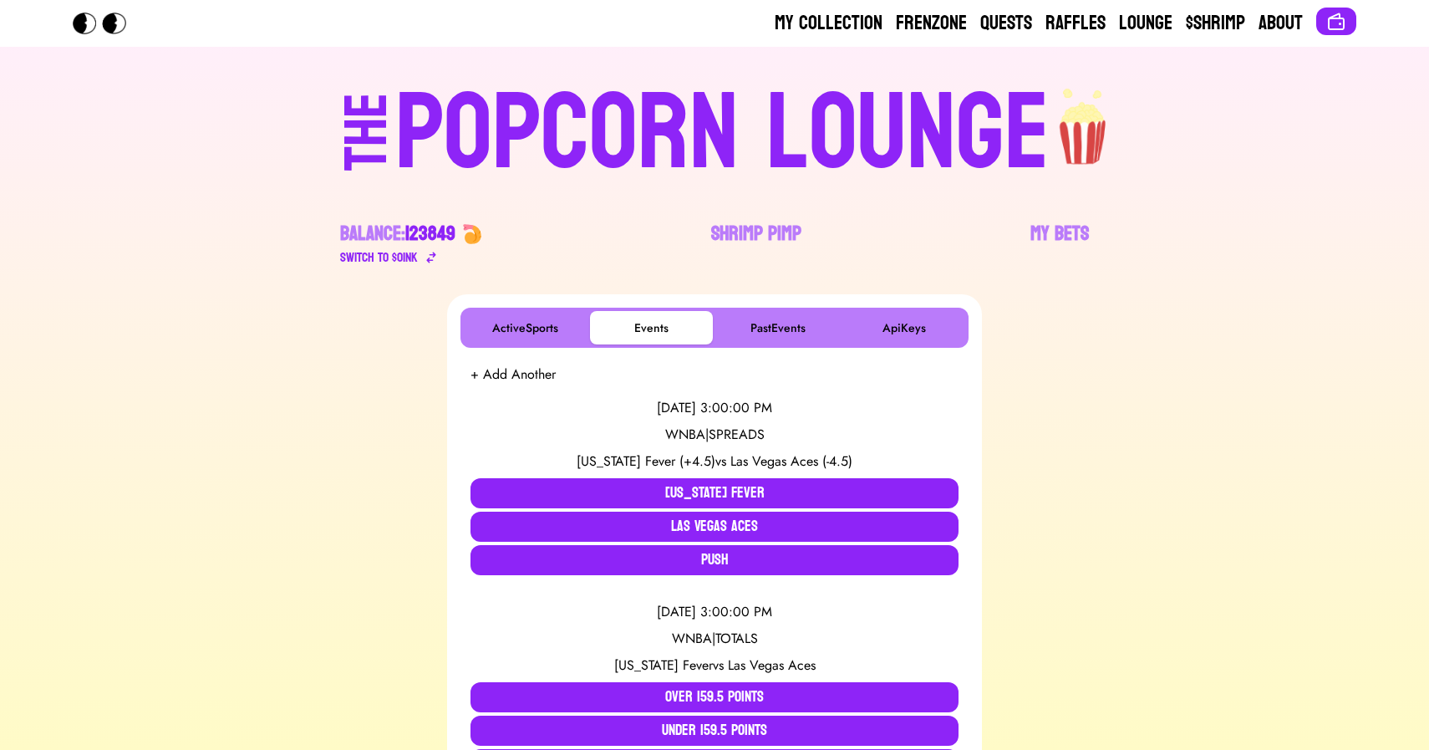
scroll to position [494, 0]
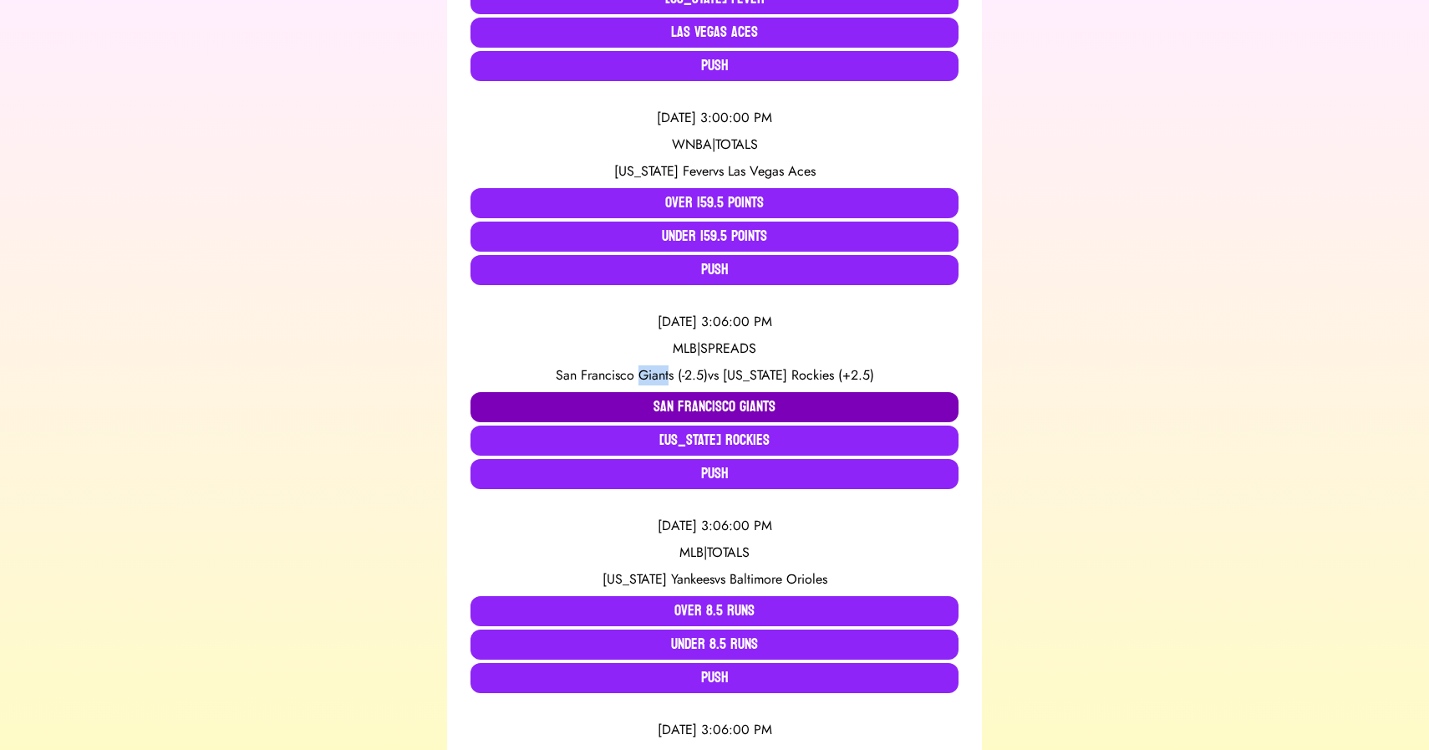
click at [592, 403] on button "San Francisco Giants" at bounding box center [715, 407] width 488 height 30
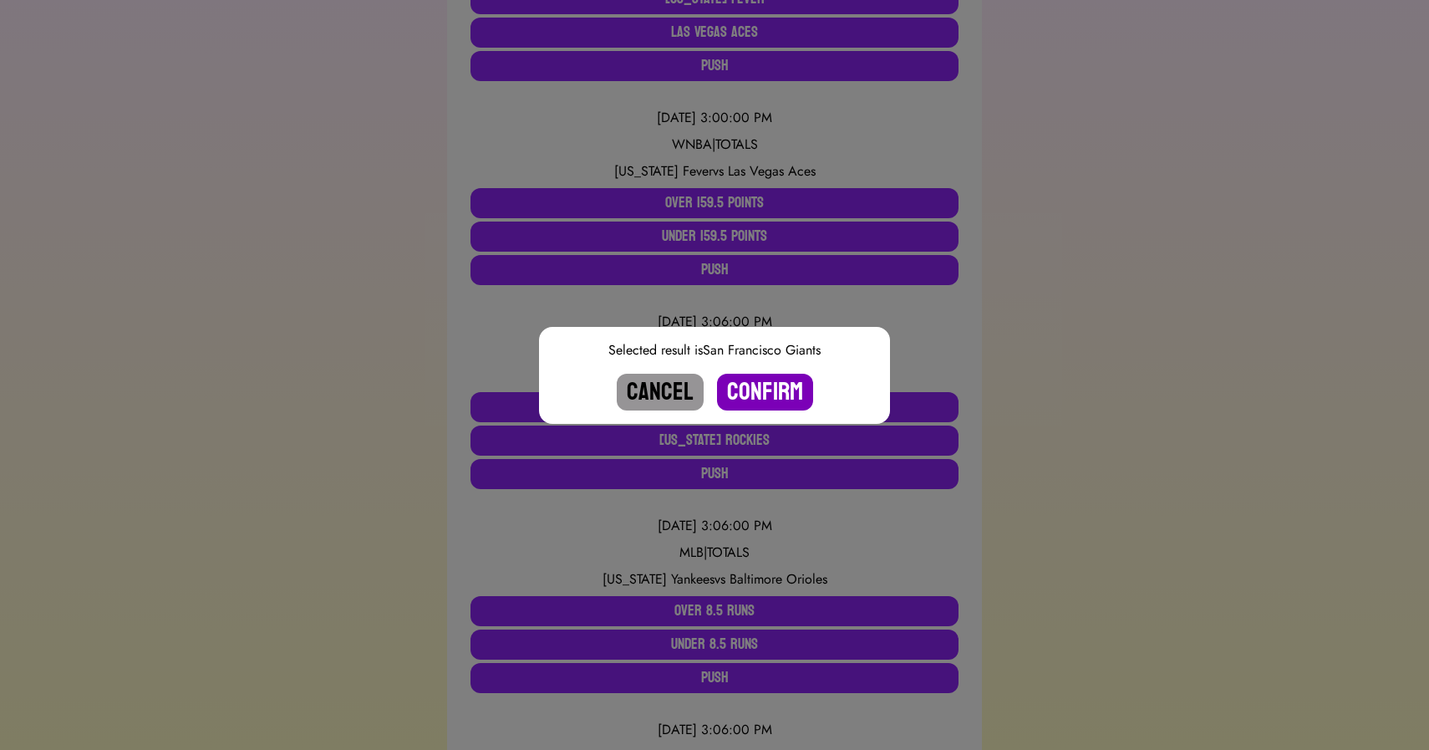
click at [754, 392] on button "Confirm" at bounding box center [765, 392] width 96 height 37
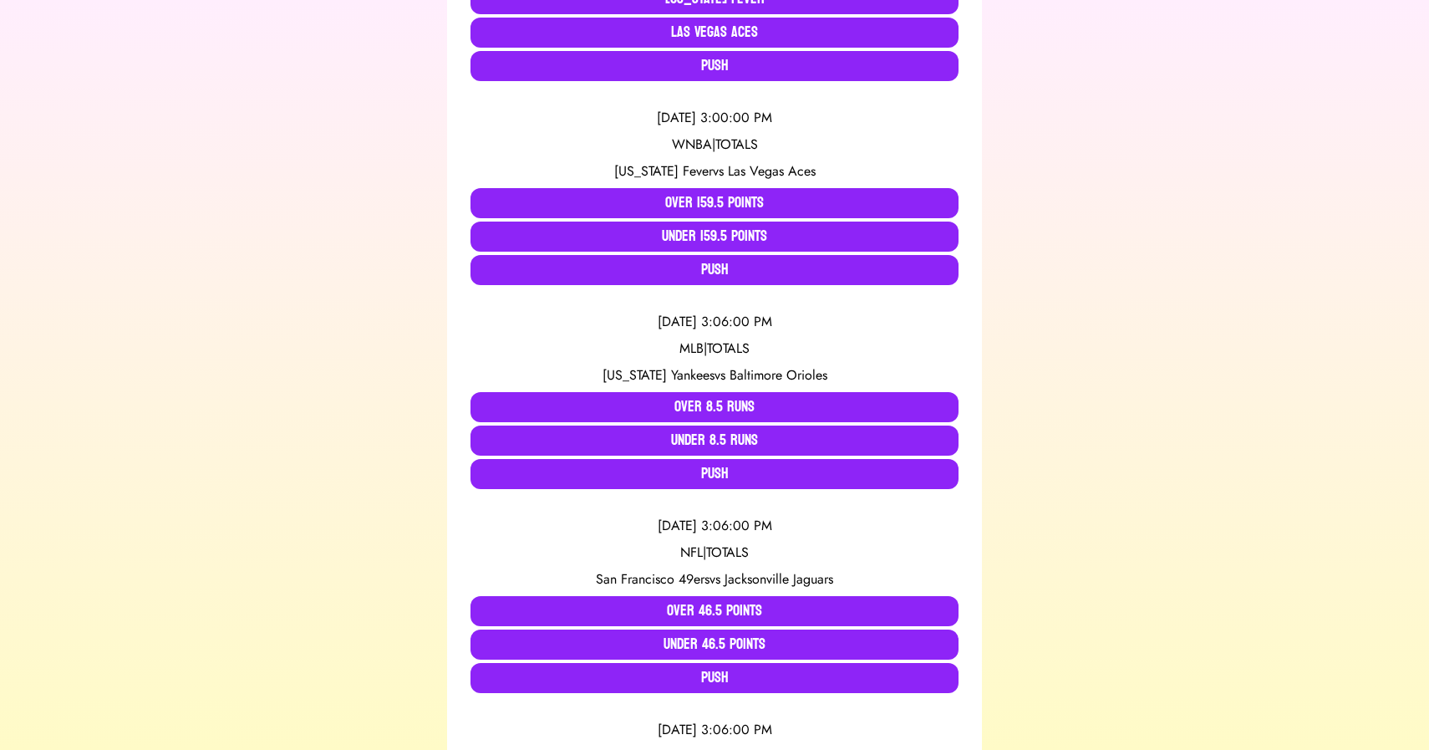
scroll to position [1922, 0]
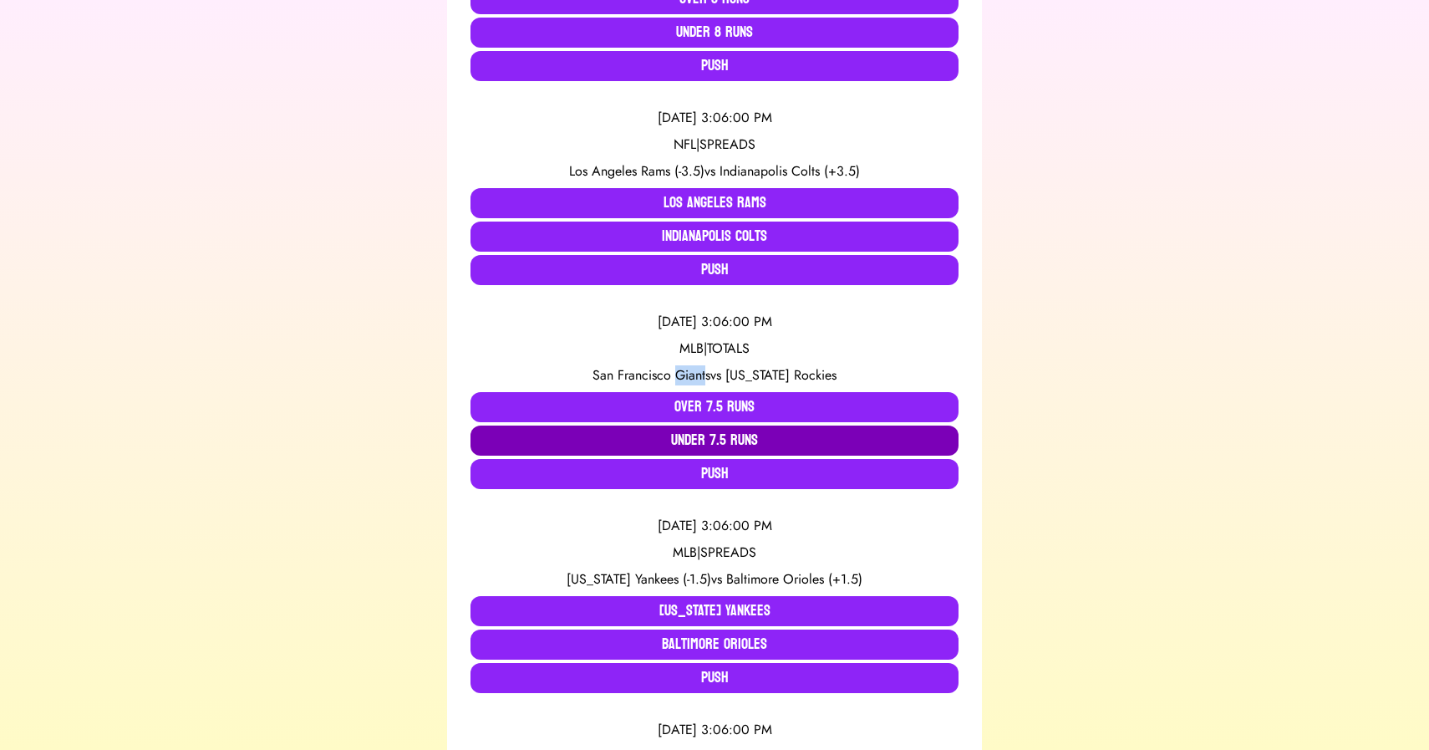
click at [675, 442] on button "Under 7.5 Runs" at bounding box center [715, 440] width 488 height 30
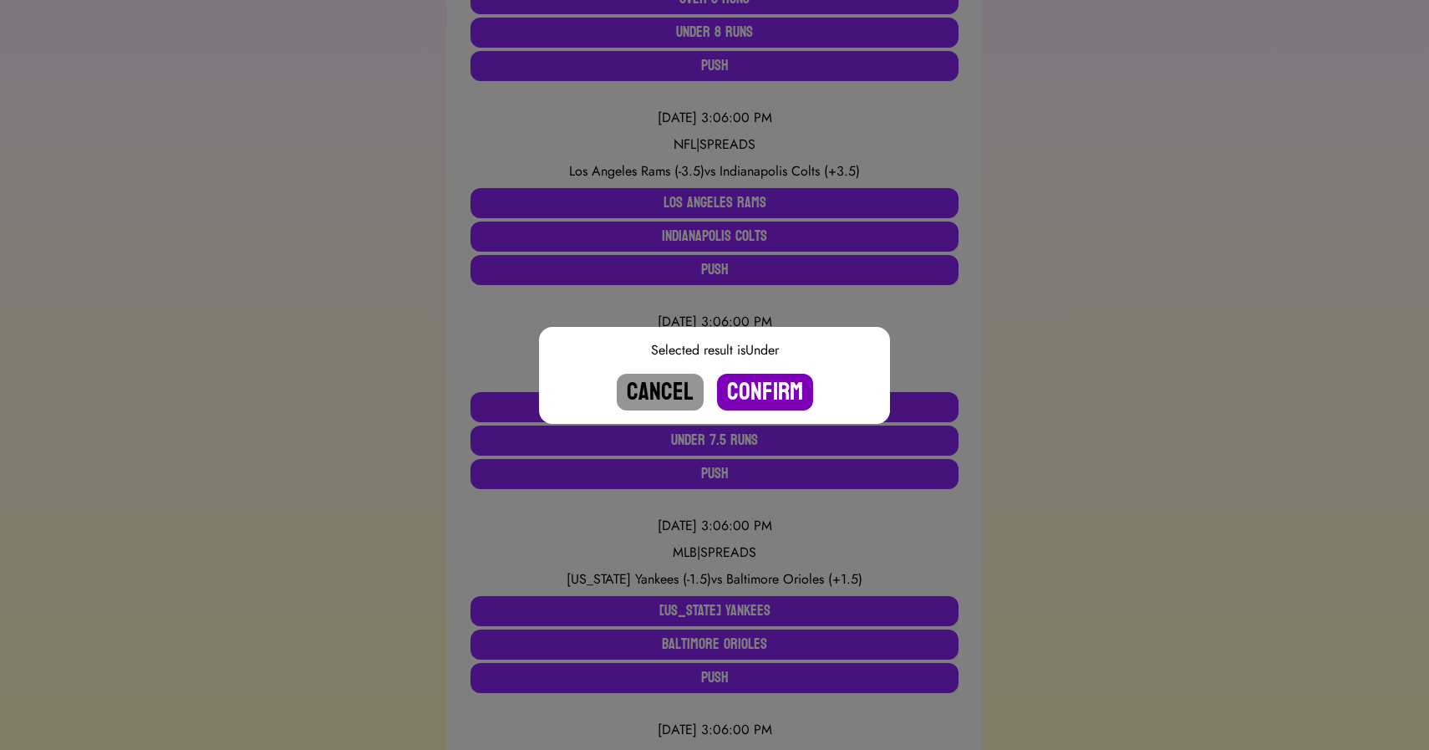
click at [757, 387] on button "Confirm" at bounding box center [765, 392] width 96 height 37
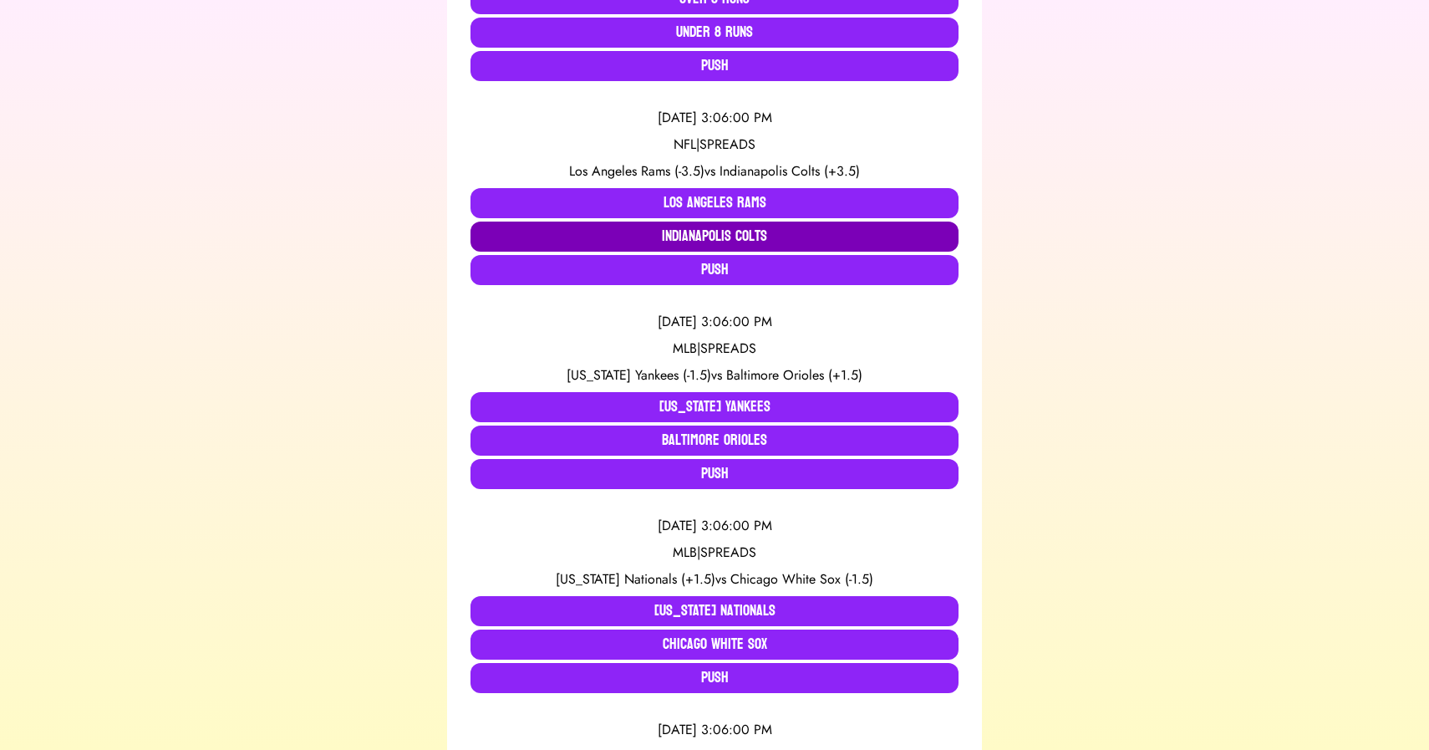
scroll to position [86, 0]
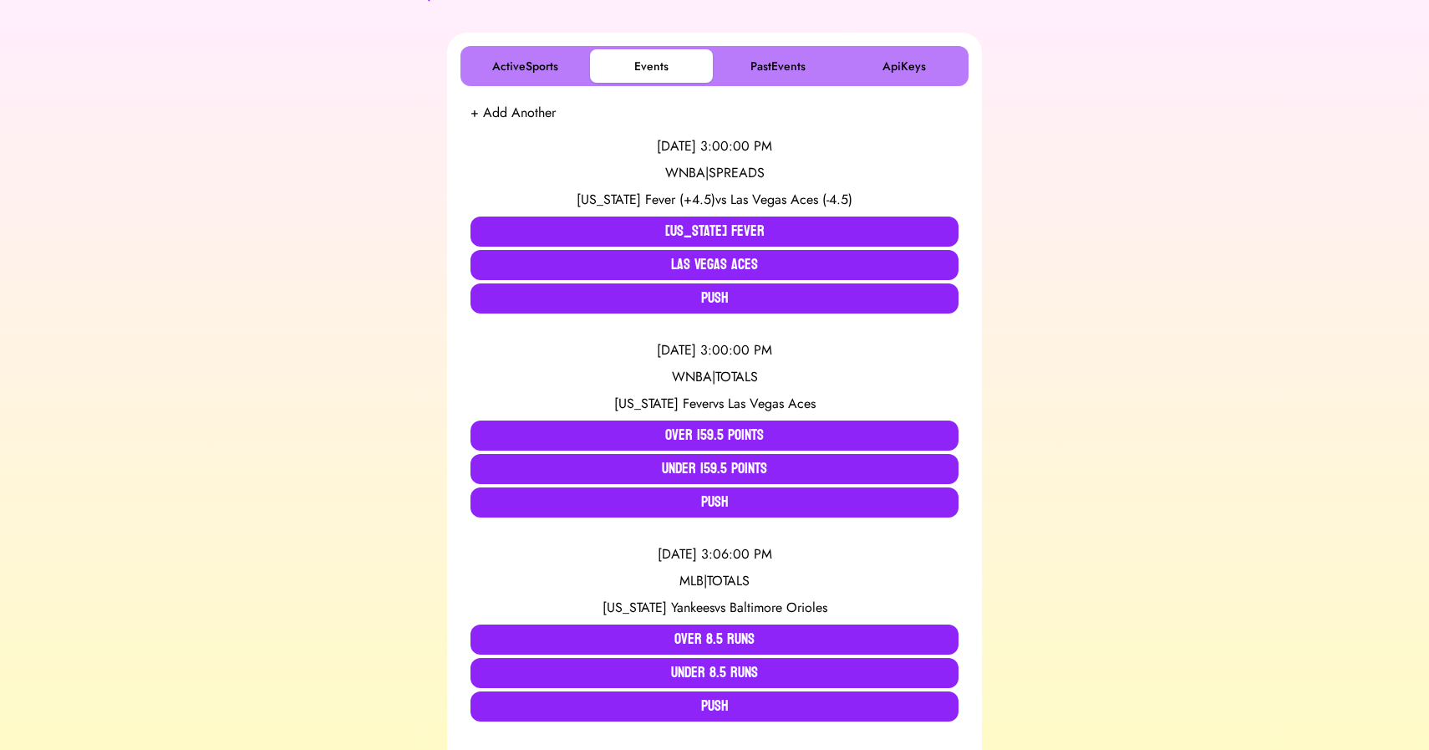
scroll to position [307, 0]
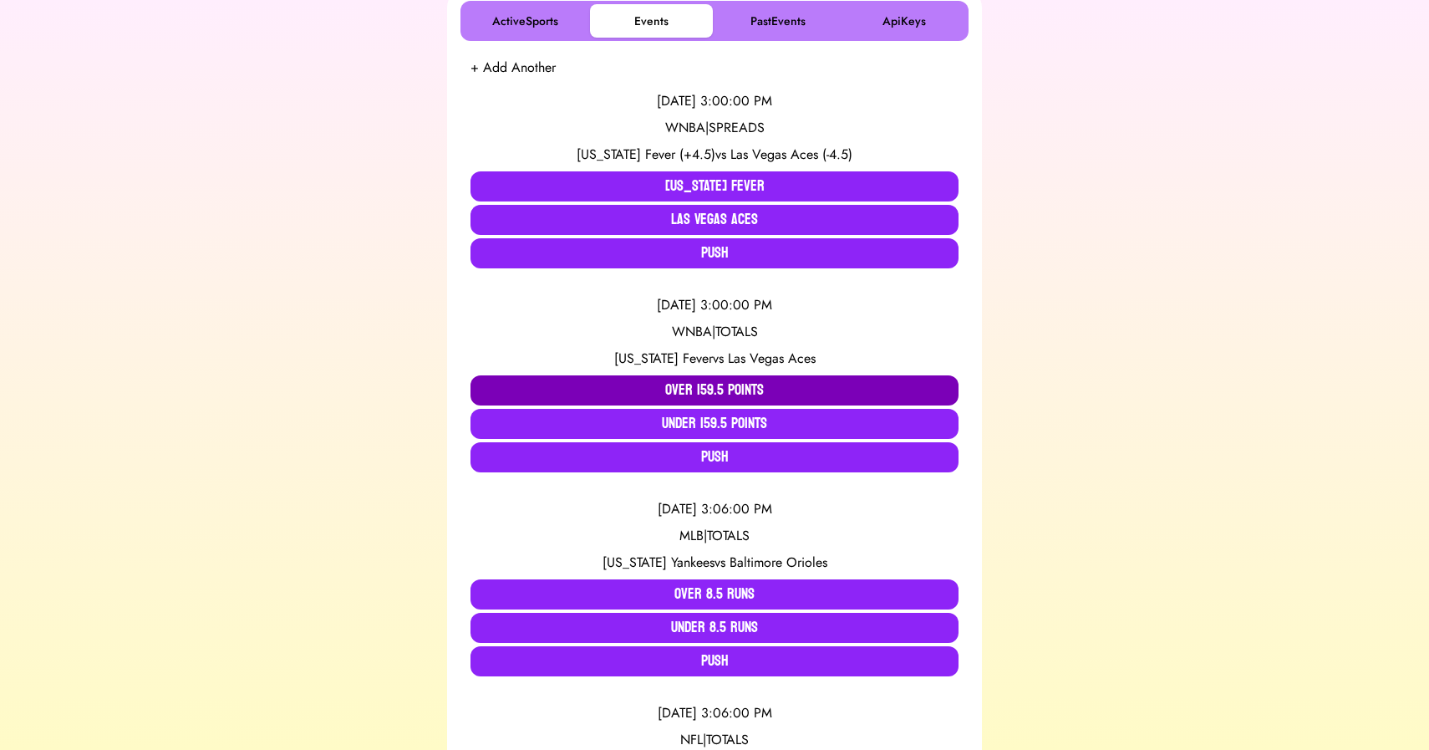
click at [676, 391] on button "Over 159.5 Points" at bounding box center [715, 390] width 488 height 30
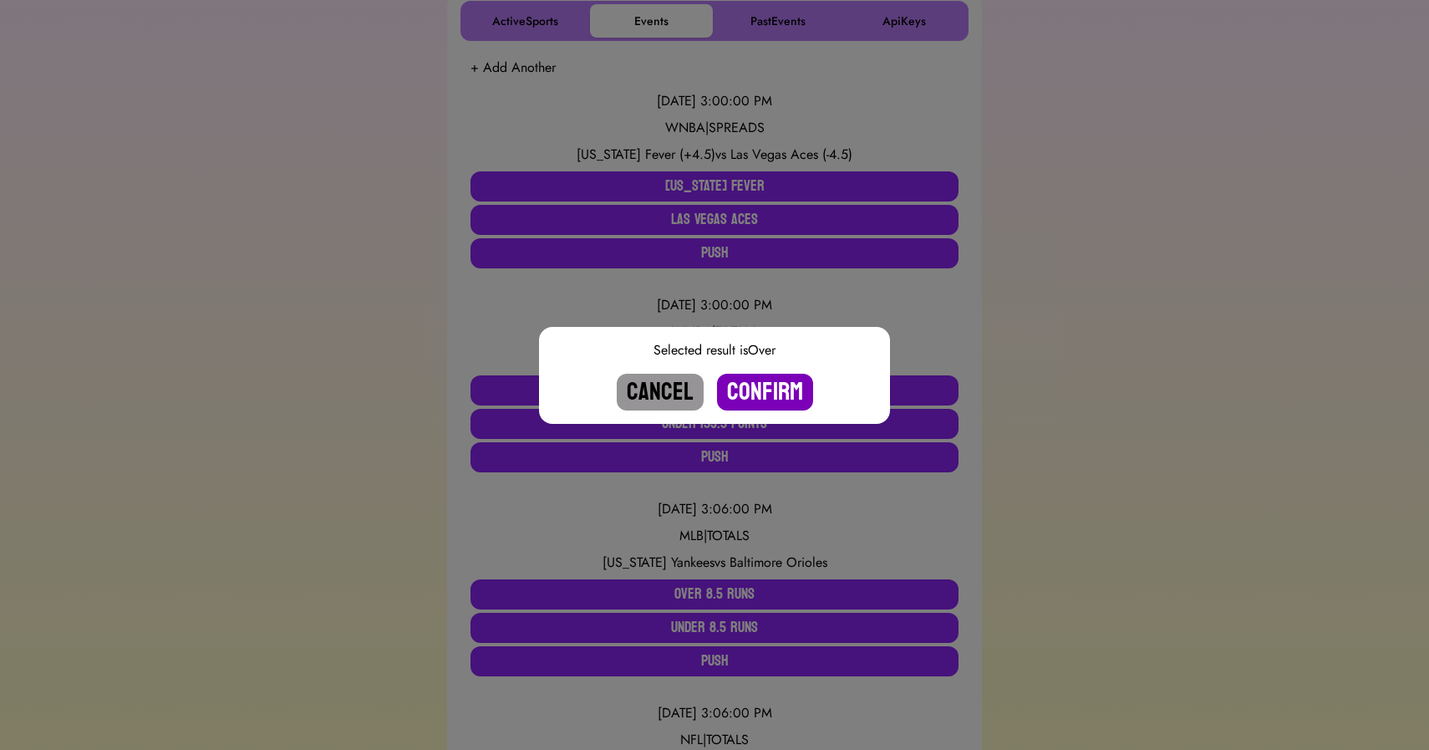
click at [762, 383] on button "Confirm" at bounding box center [765, 392] width 96 height 37
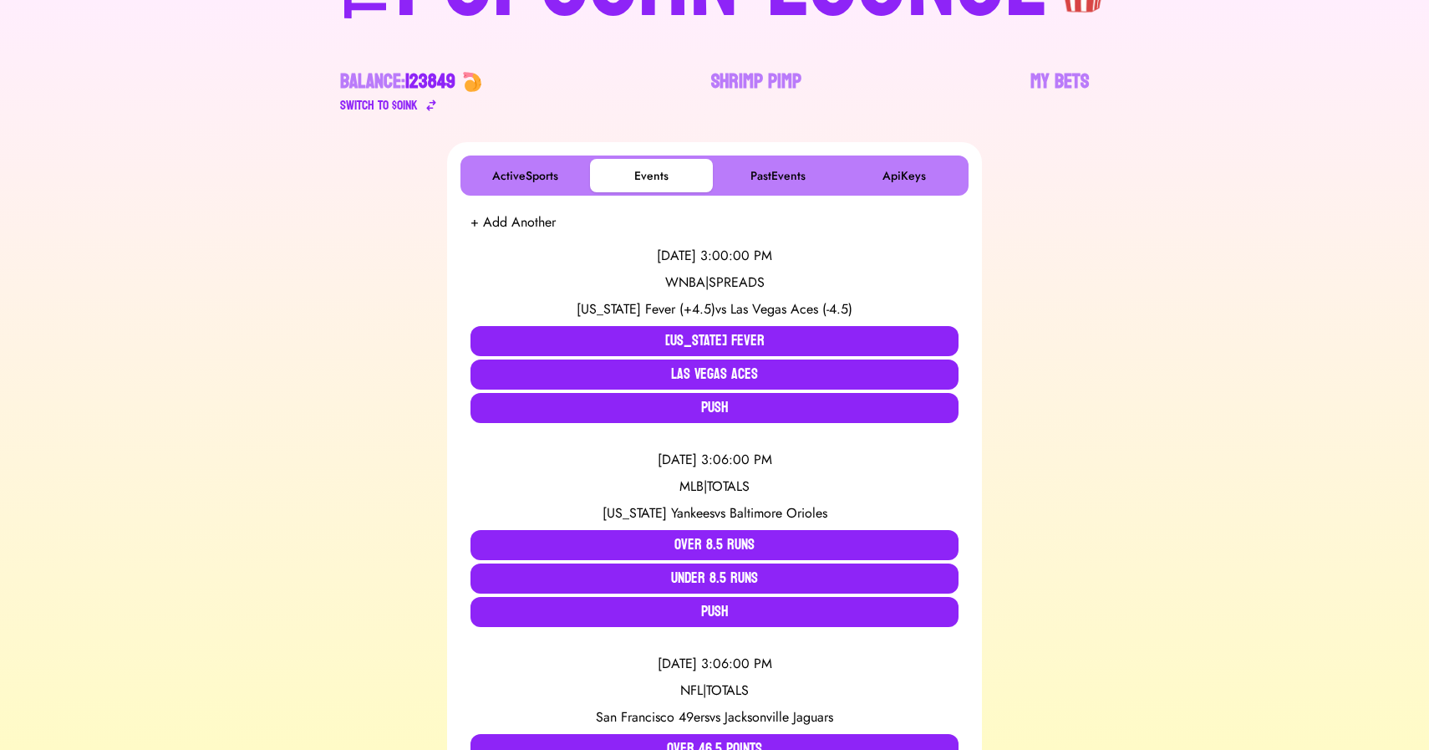
scroll to position [0, 0]
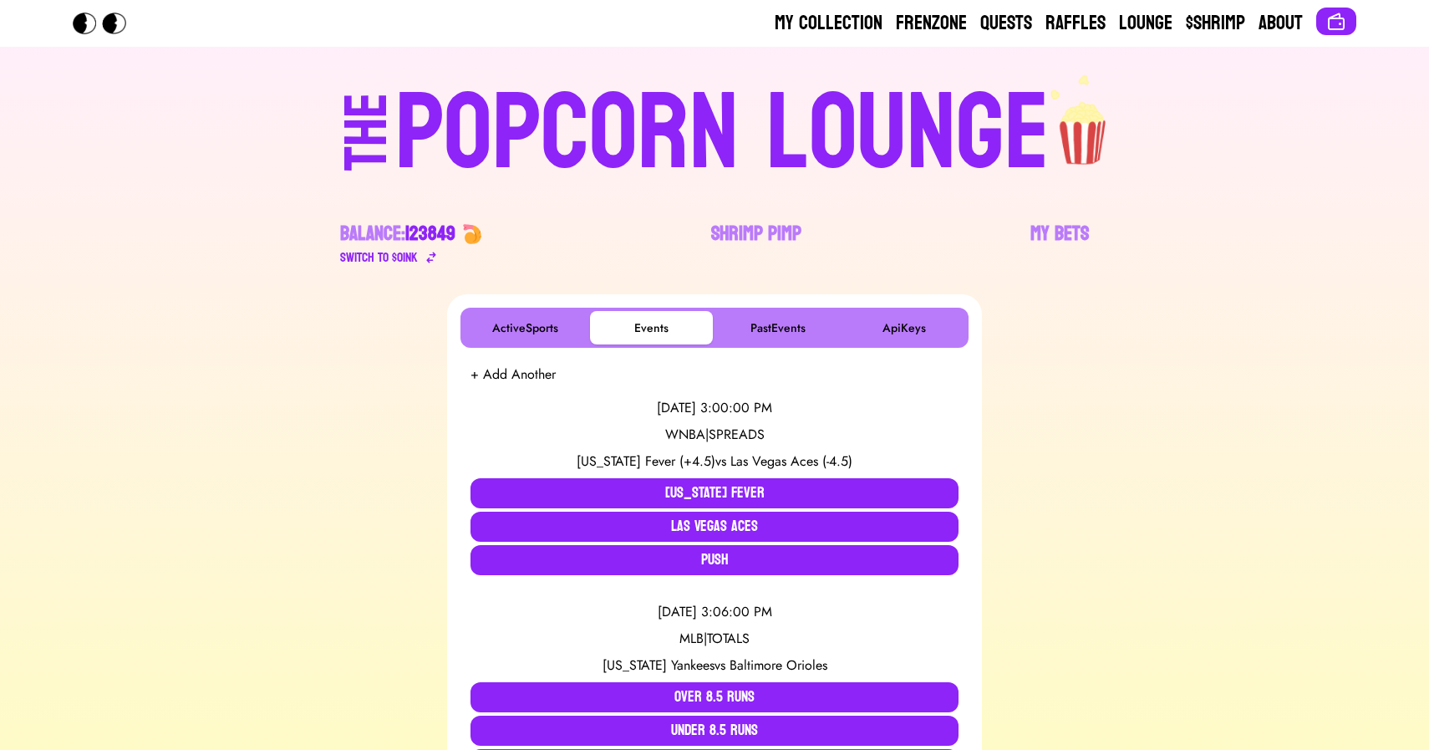
click at [692, 105] on div "POPCORN LOUNGE" at bounding box center [722, 133] width 654 height 107
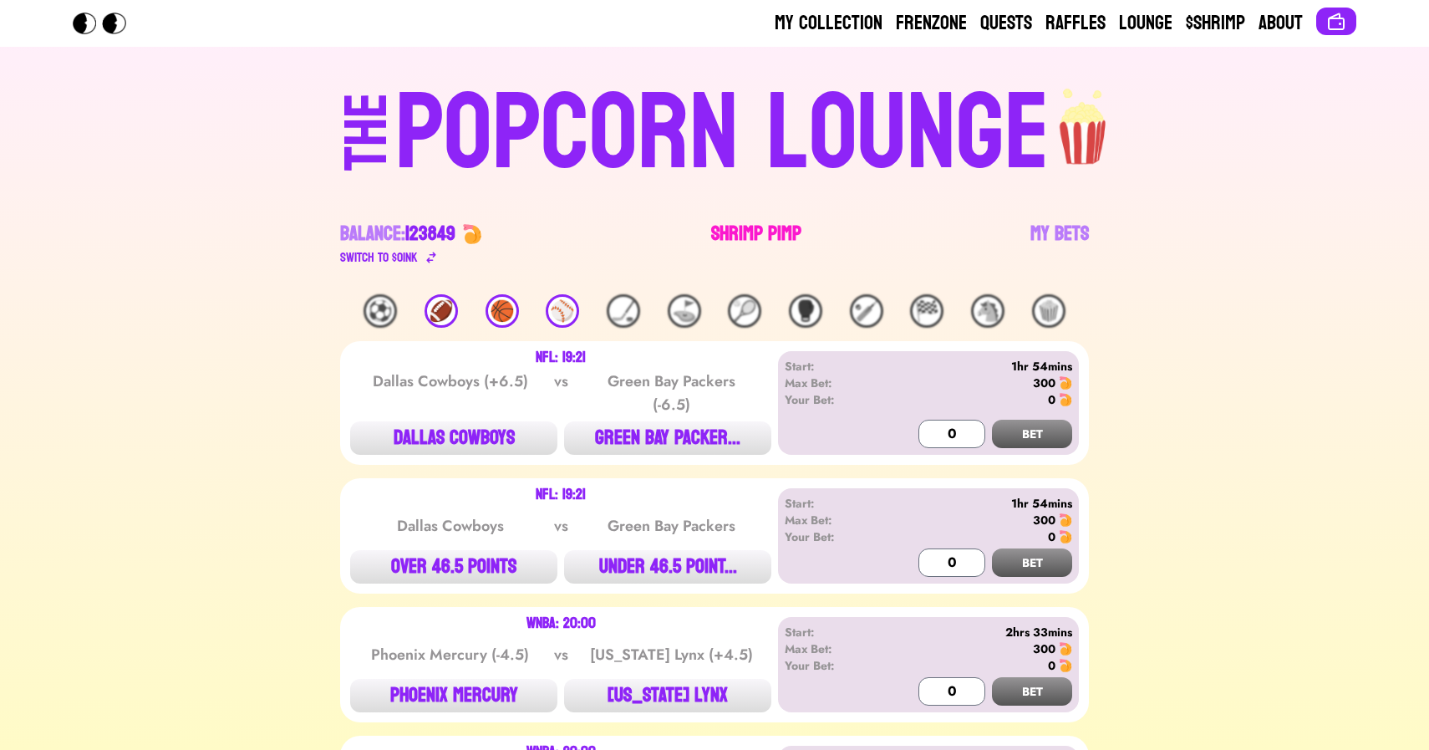
click at [773, 232] on link "Shrimp Pimp" at bounding box center [756, 244] width 90 height 47
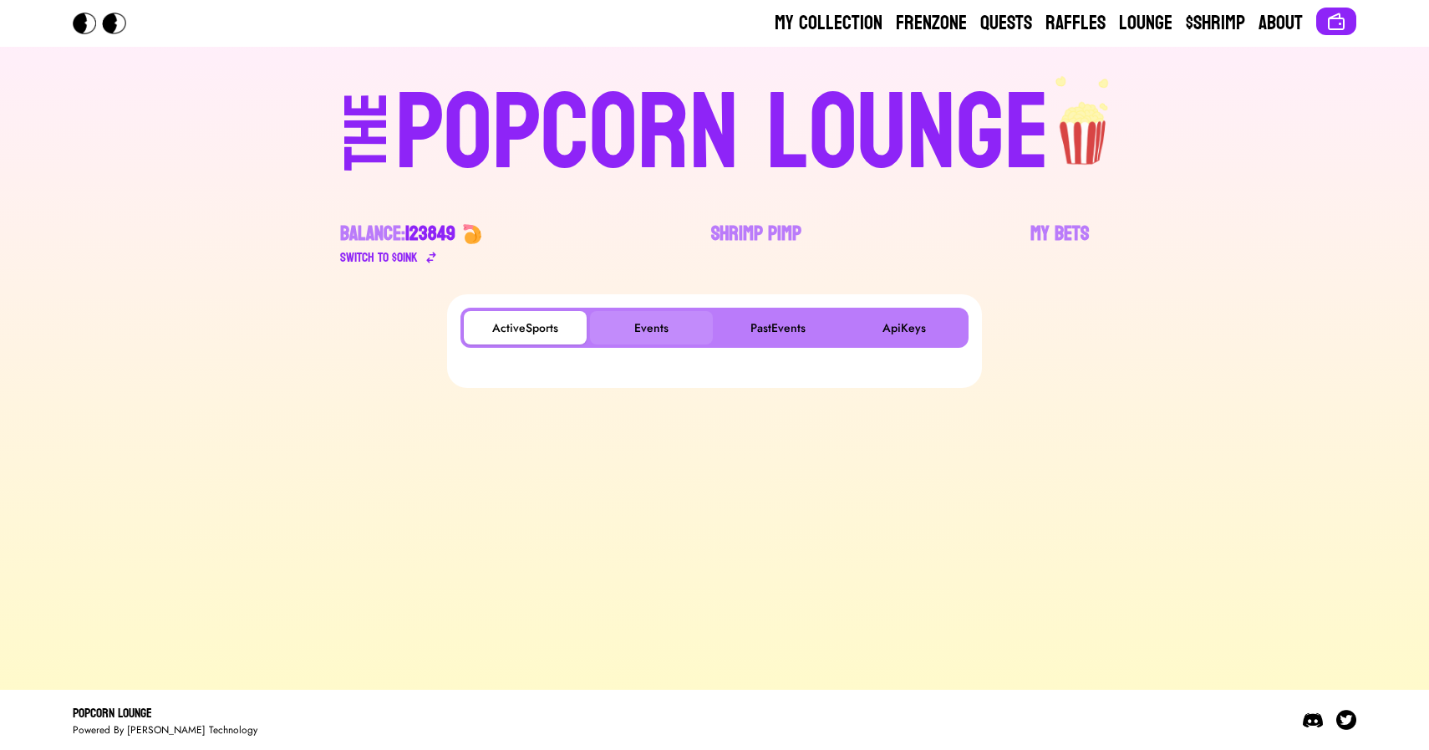
click at [660, 324] on button "Events" at bounding box center [651, 327] width 123 height 33
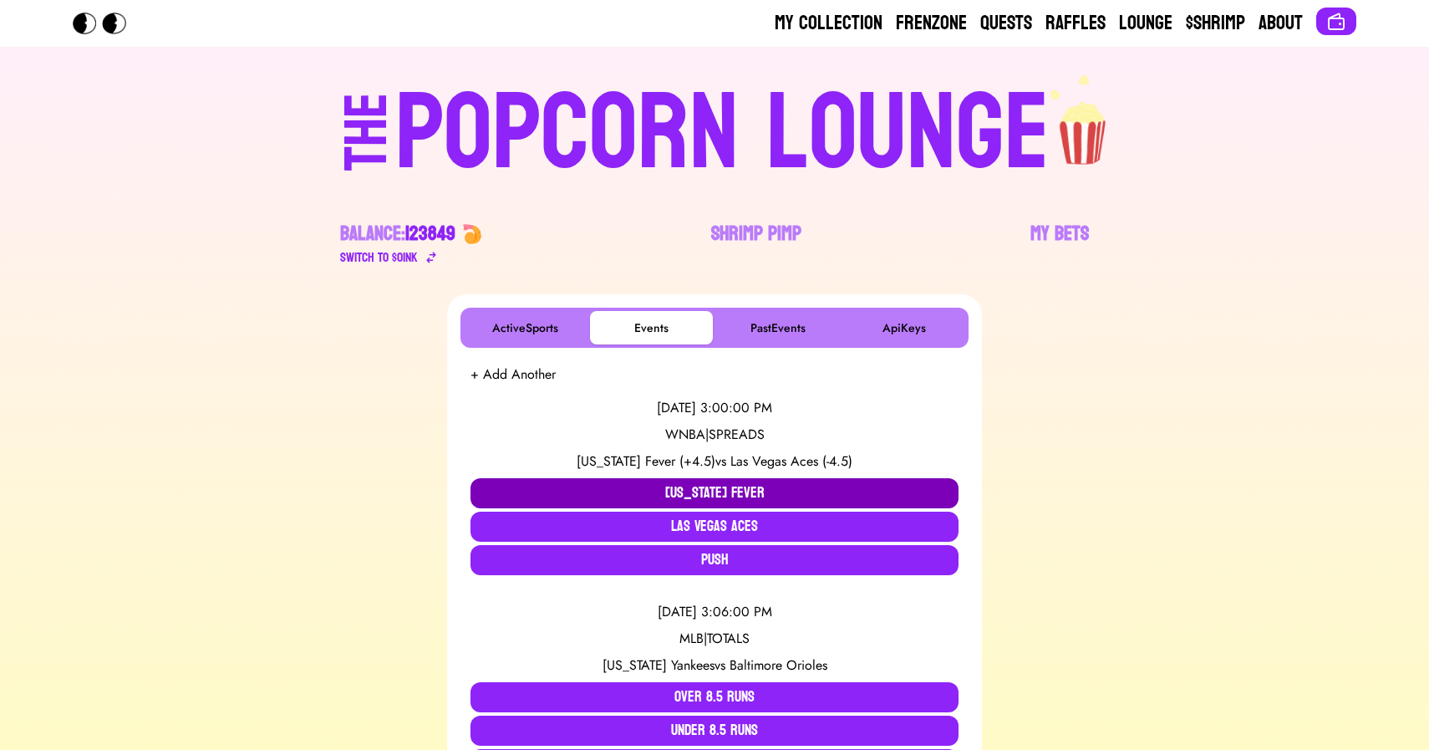
click at [558, 490] on button "[US_STATE] Fever" at bounding box center [715, 493] width 488 height 30
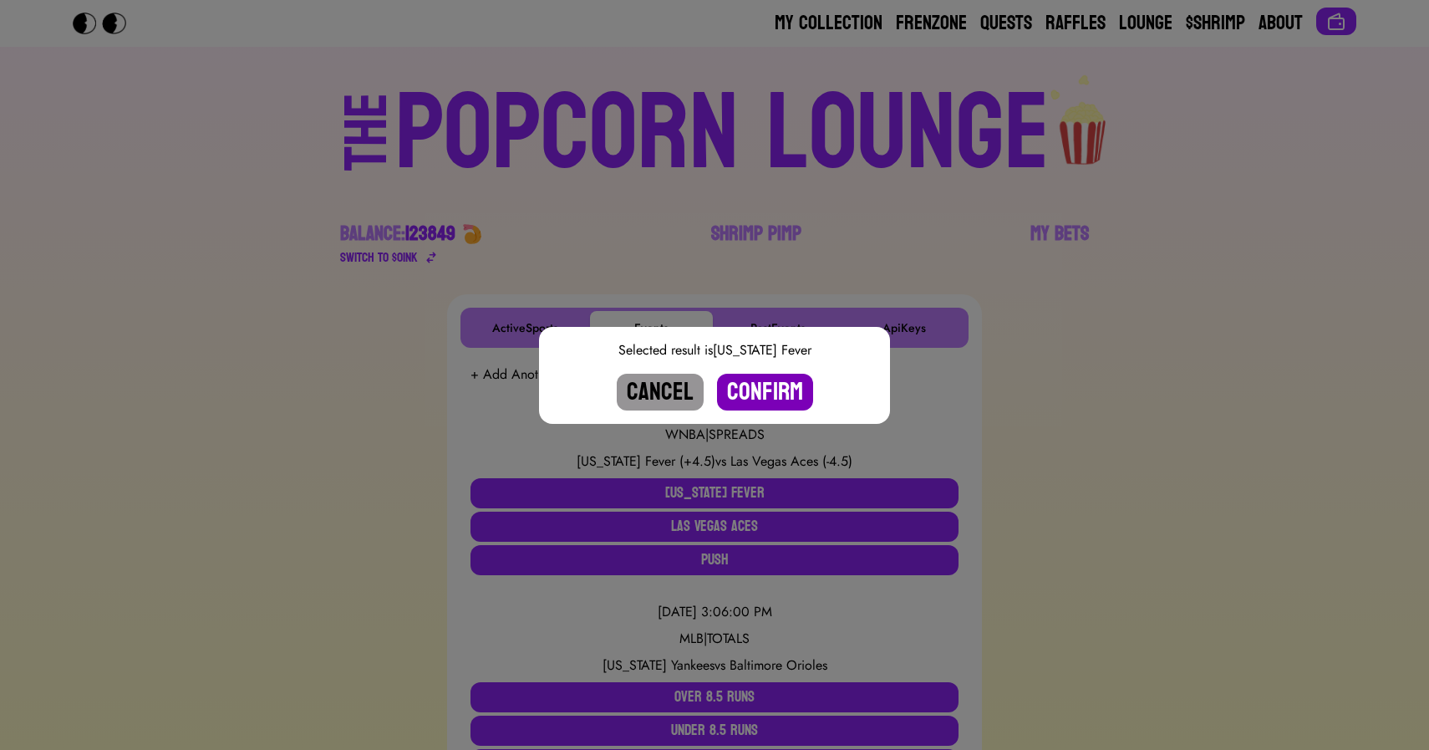
click at [751, 390] on button "Confirm" at bounding box center [765, 392] width 96 height 37
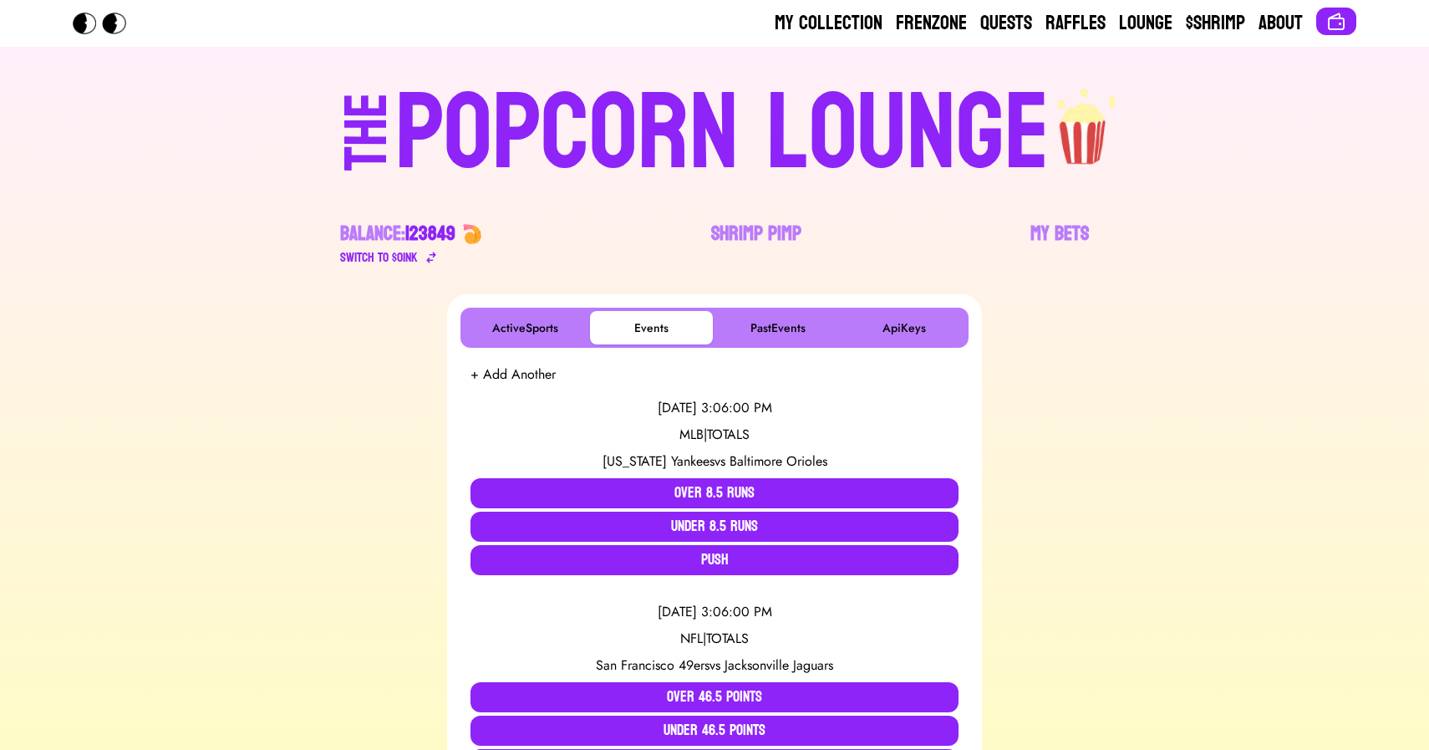
click at [608, 141] on div "POPCORN LOUNGE" at bounding box center [722, 133] width 654 height 107
